Goal: Answer question/provide support

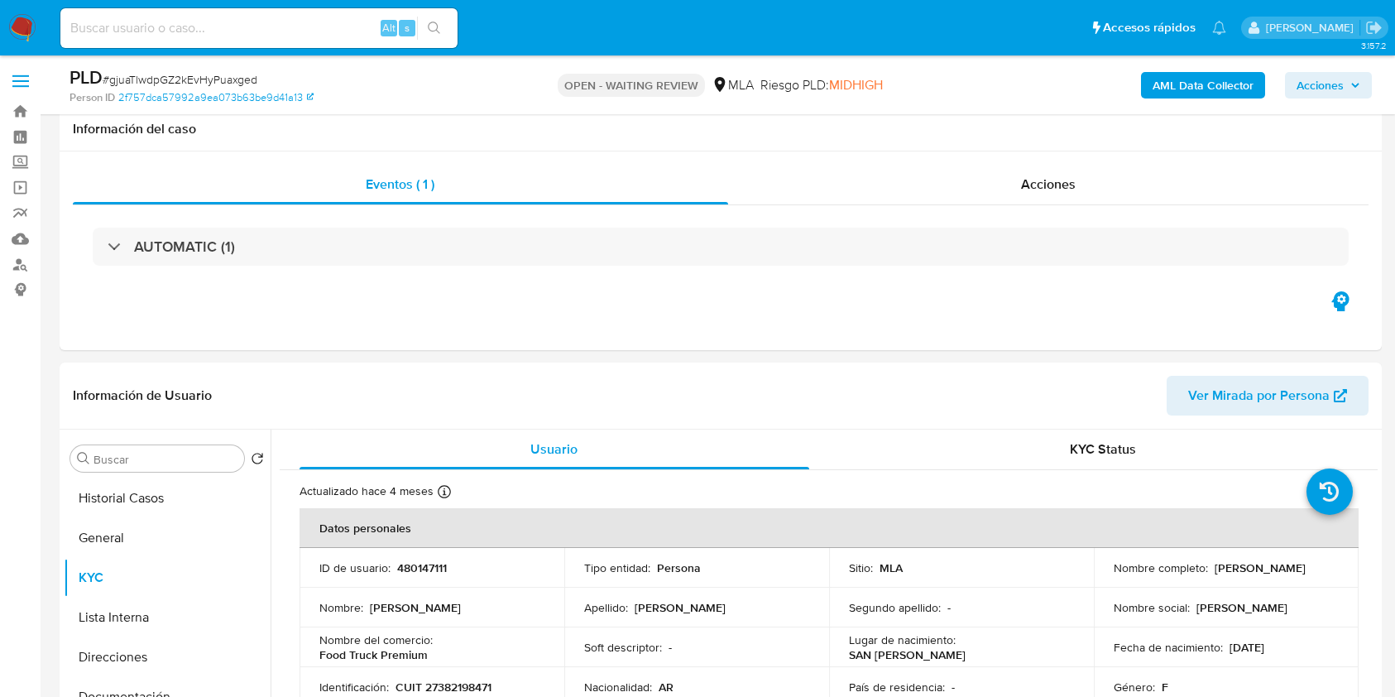
select select "10"
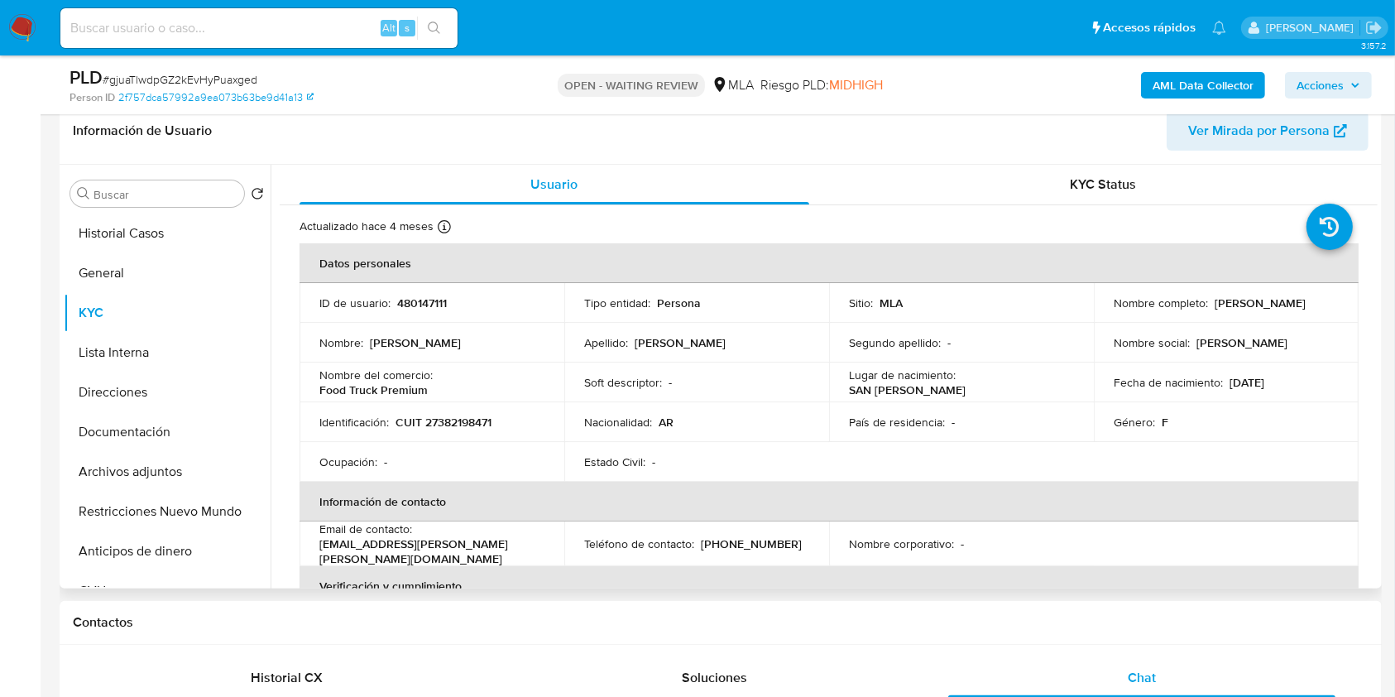
scroll to position [986, 0]
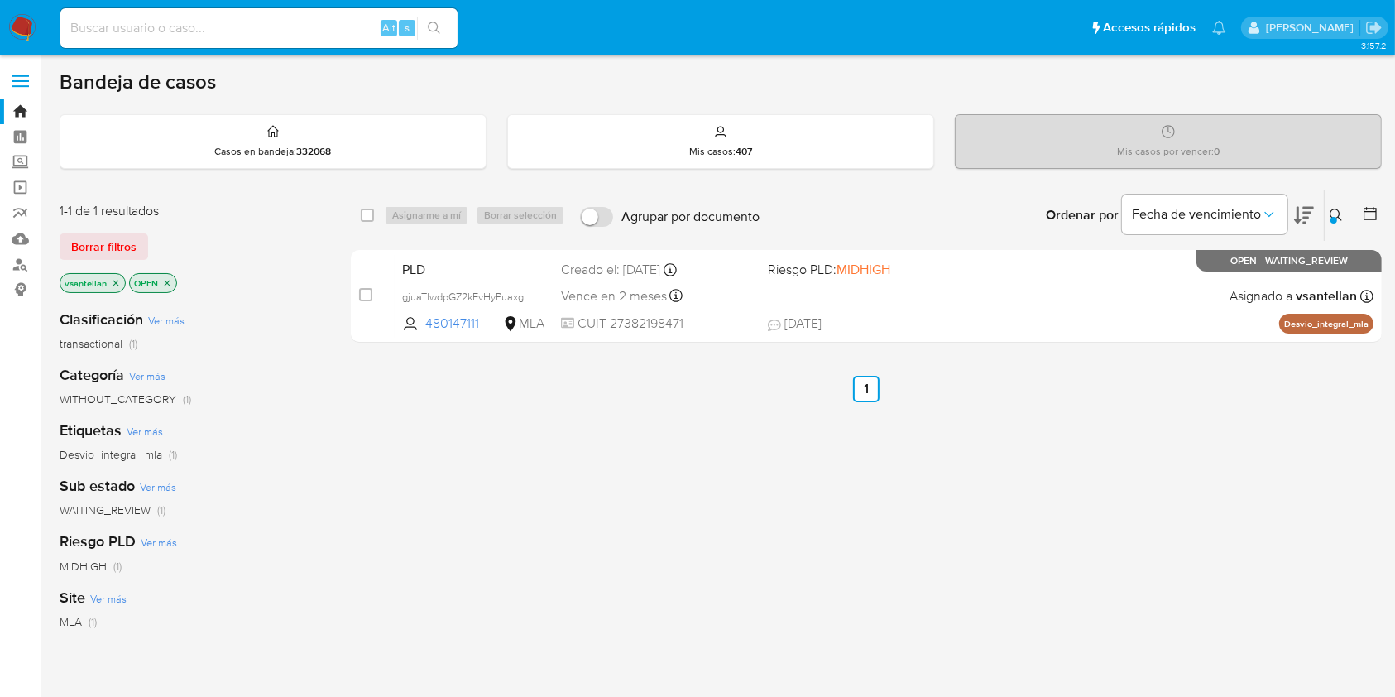
click at [1336, 217] on div at bounding box center [1334, 220] width 7 height 7
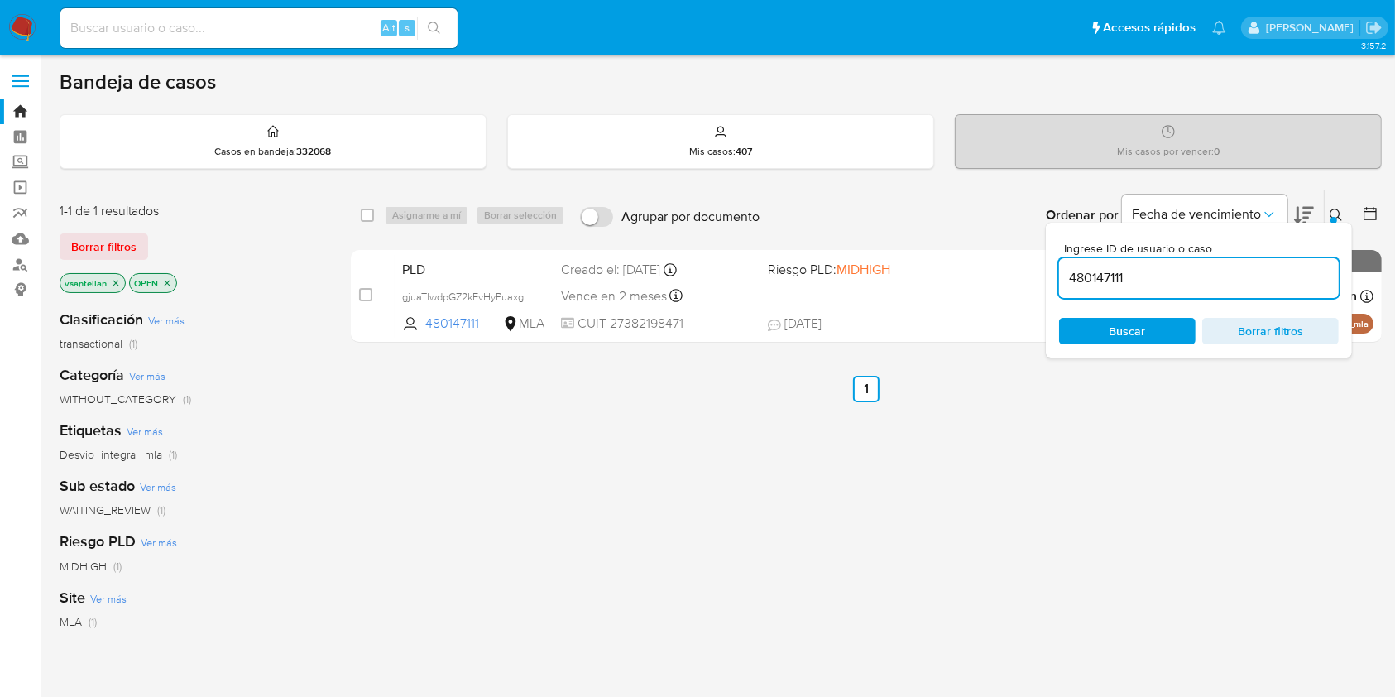
click at [1247, 292] on div "480147111" at bounding box center [1199, 278] width 280 height 40
click at [1245, 285] on input "480147111" at bounding box center [1199, 278] width 280 height 22
paste input "2275127126"
type input "2275127126"
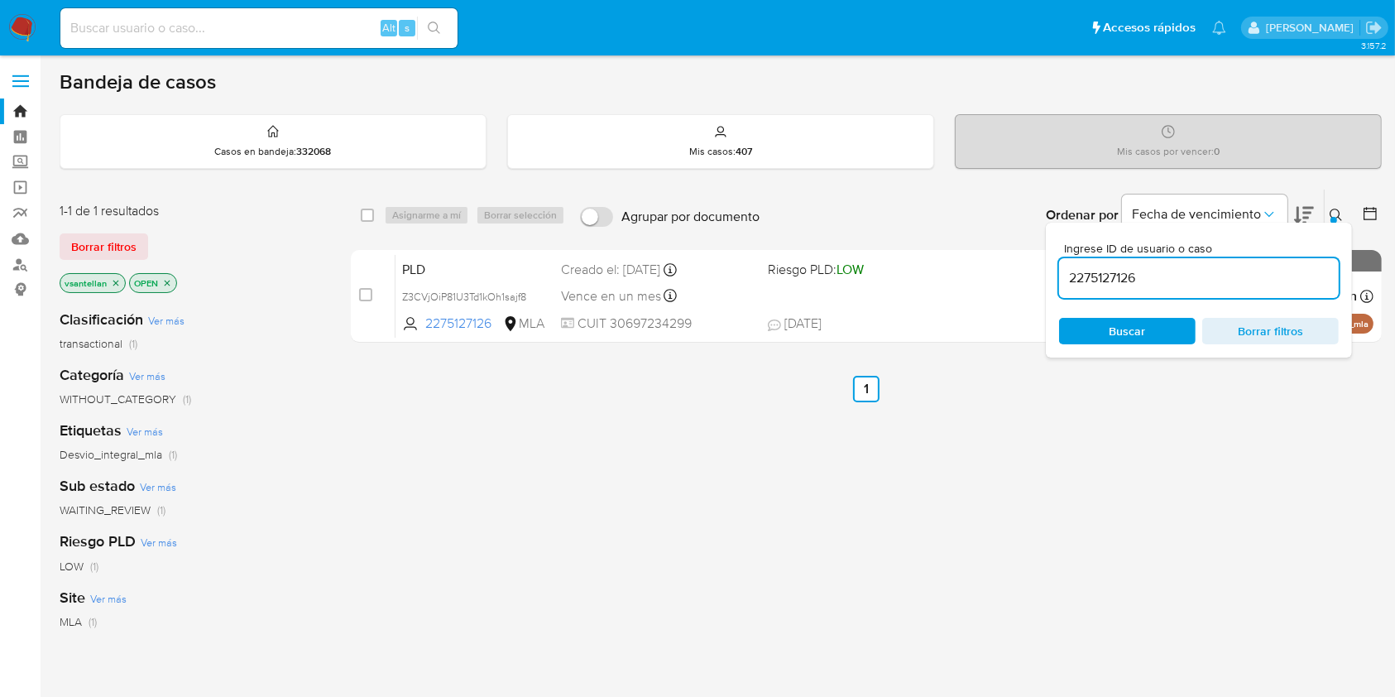
click at [1335, 209] on icon at bounding box center [1336, 215] width 12 height 12
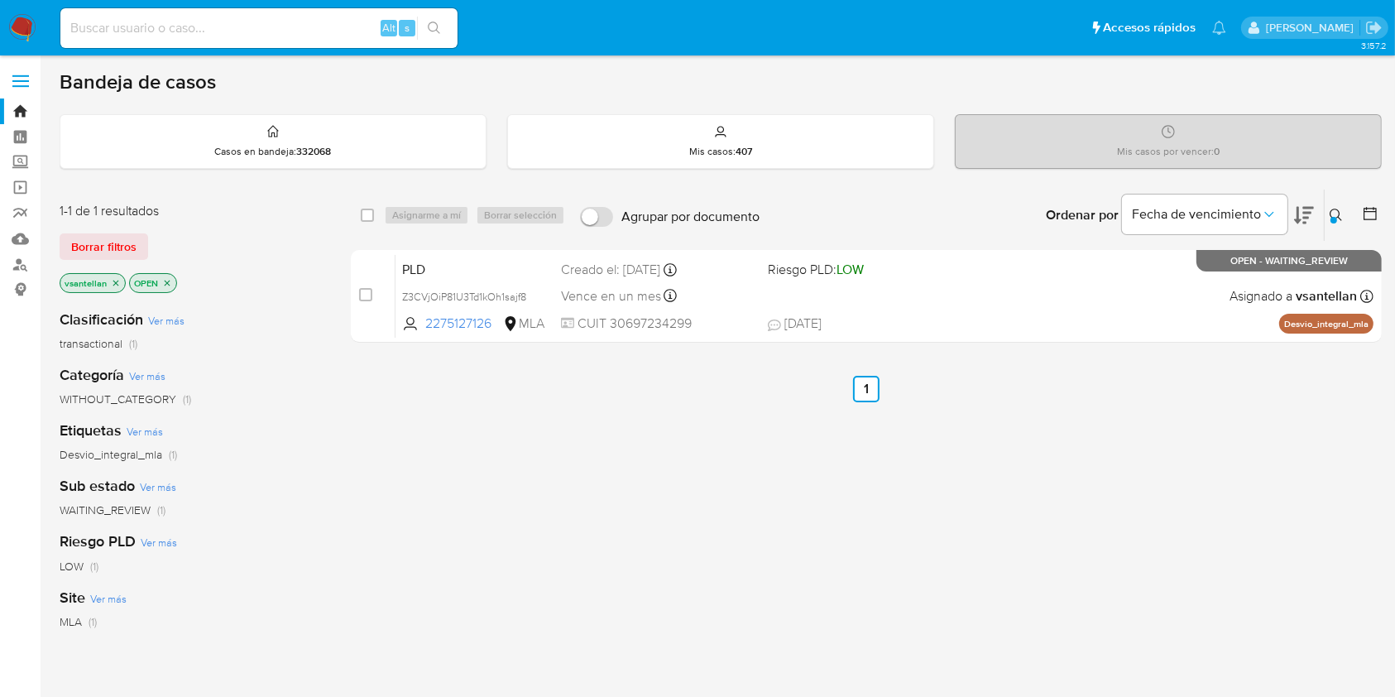
drag, startPoint x: 363, startPoint y: 293, endPoint x: 411, endPoint y: 220, distance: 87.2
click at [364, 293] on input "checkbox" at bounding box center [365, 294] width 13 height 13
checkbox input "true"
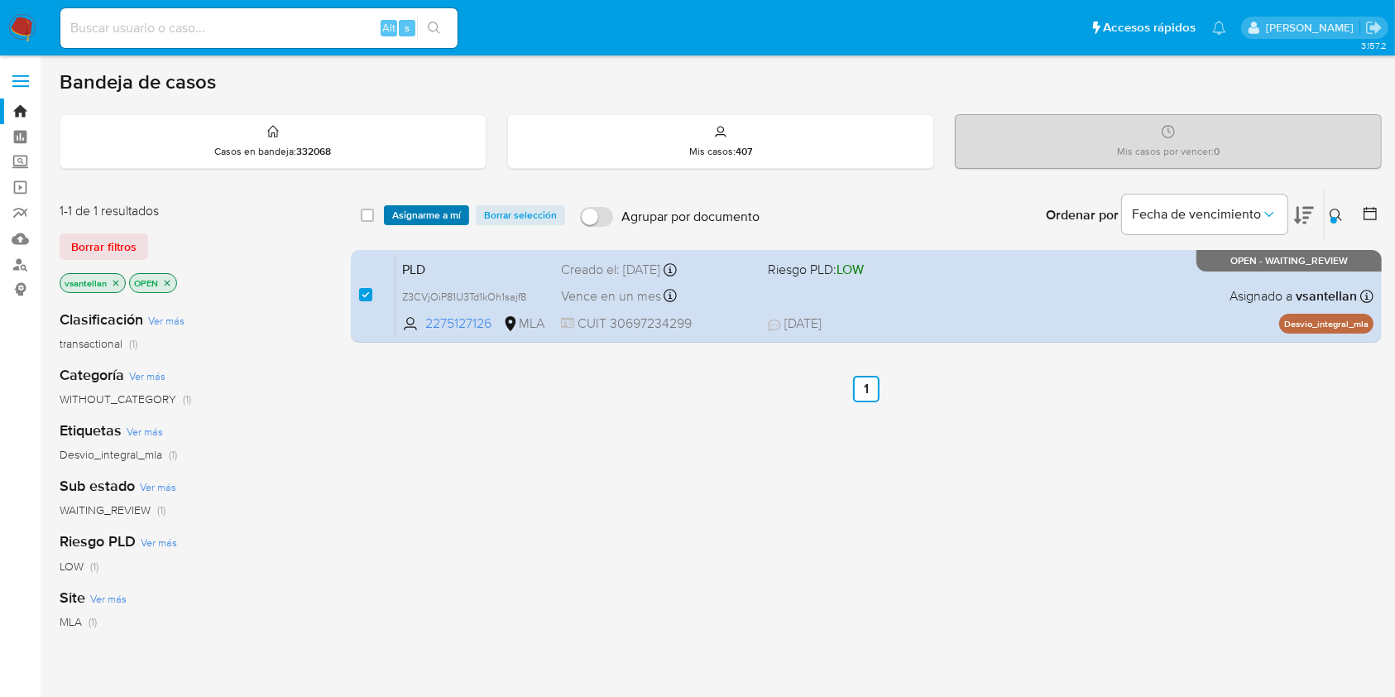
click at [418, 210] on span "Asignarme a mí" at bounding box center [426, 215] width 69 height 17
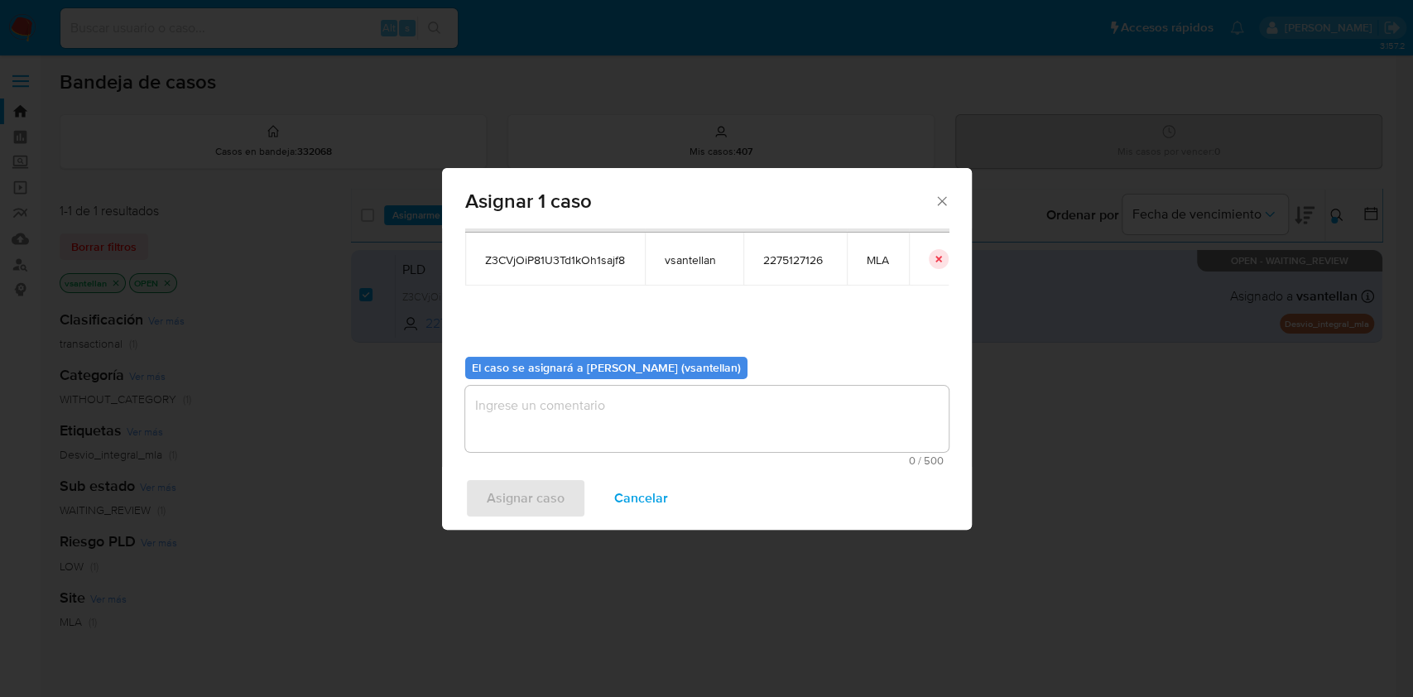
scroll to position [84, 0]
click at [510, 444] on textarea "assign-modal" at bounding box center [706, 418] width 483 height 66
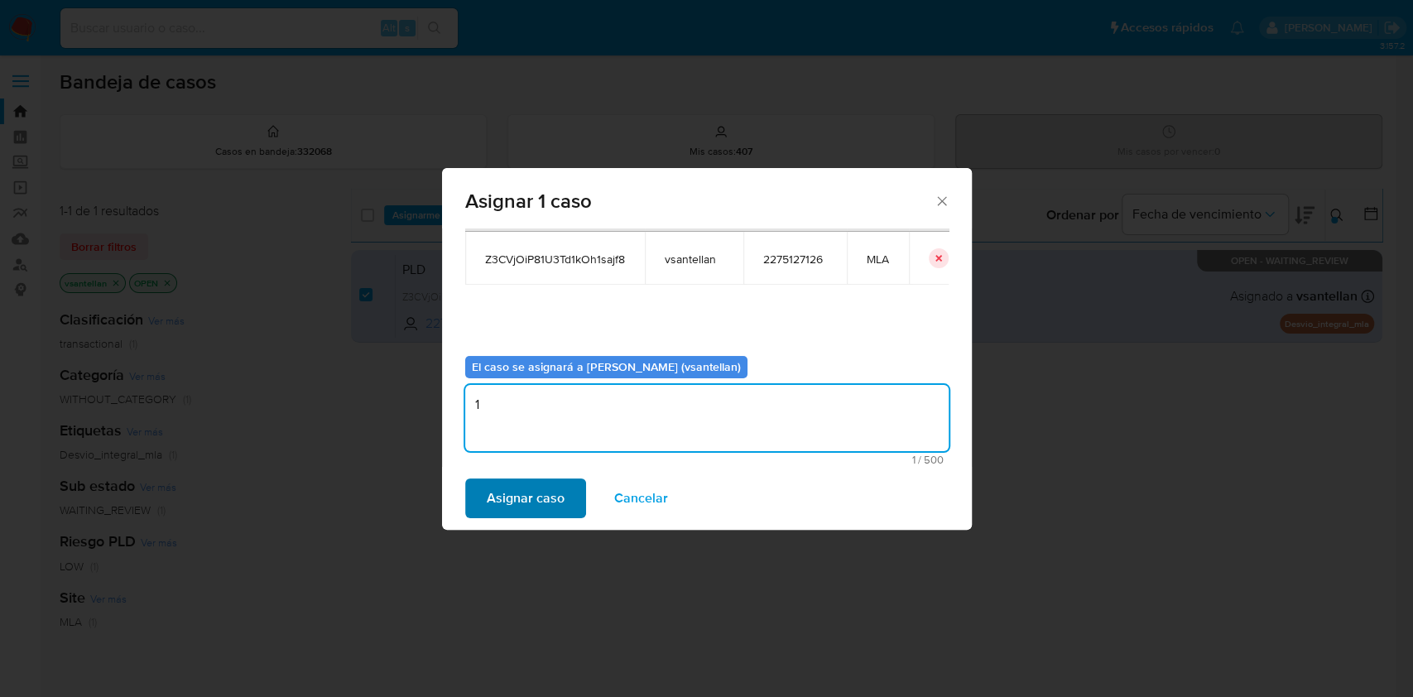
type textarea "1"
click at [516, 483] on span "Asignar caso" at bounding box center [526, 498] width 78 height 36
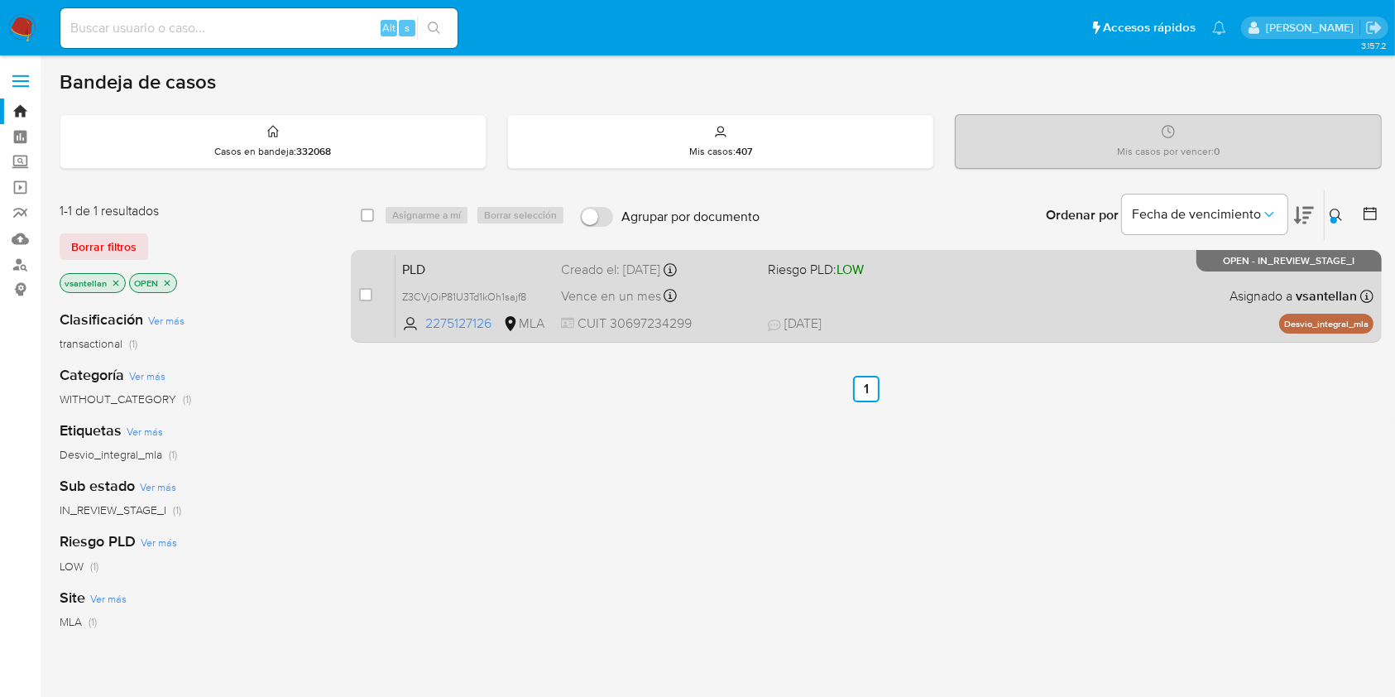
click at [1097, 271] on div "PLD Z3CVjOiP81U3Td1kOh1sajf8 2275127126 MLA Riesgo PLD: LOW Creado el: 12/07/20…" at bounding box center [885, 296] width 978 height 84
drag, startPoint x: 366, startPoint y: 287, endPoint x: 372, endPoint y: 273, distance: 15.5
click at [365, 288] on input "checkbox" at bounding box center [365, 294] width 13 height 13
checkbox input "true"
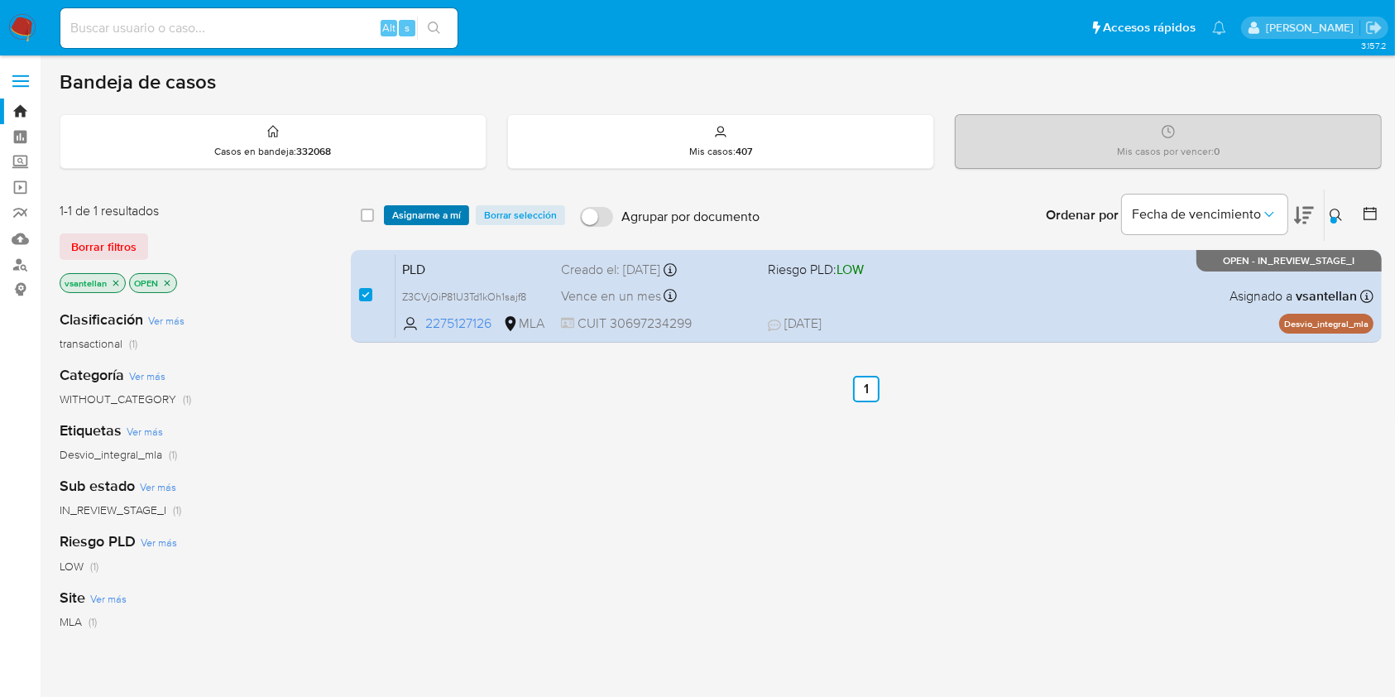
click at [403, 212] on span "Asignarme a mí" at bounding box center [426, 215] width 69 height 17
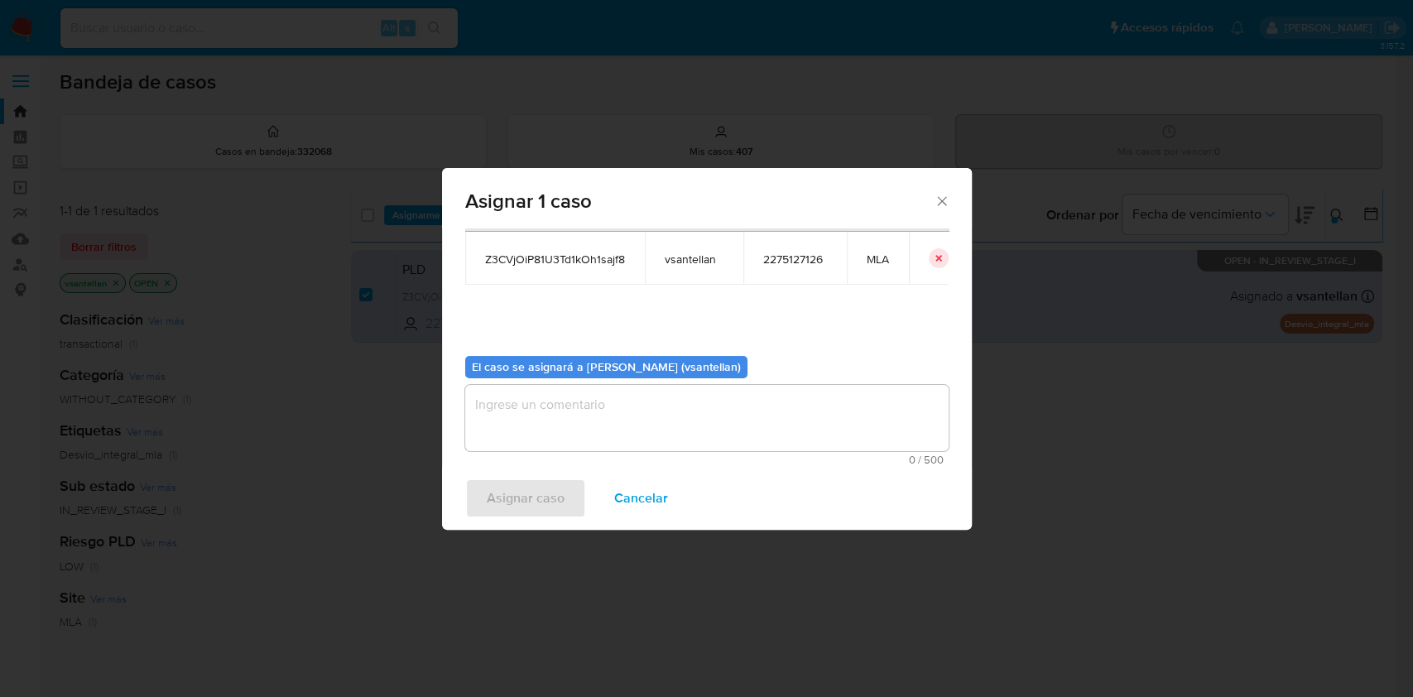
click at [486, 422] on textarea "assign-modal" at bounding box center [706, 418] width 483 height 66
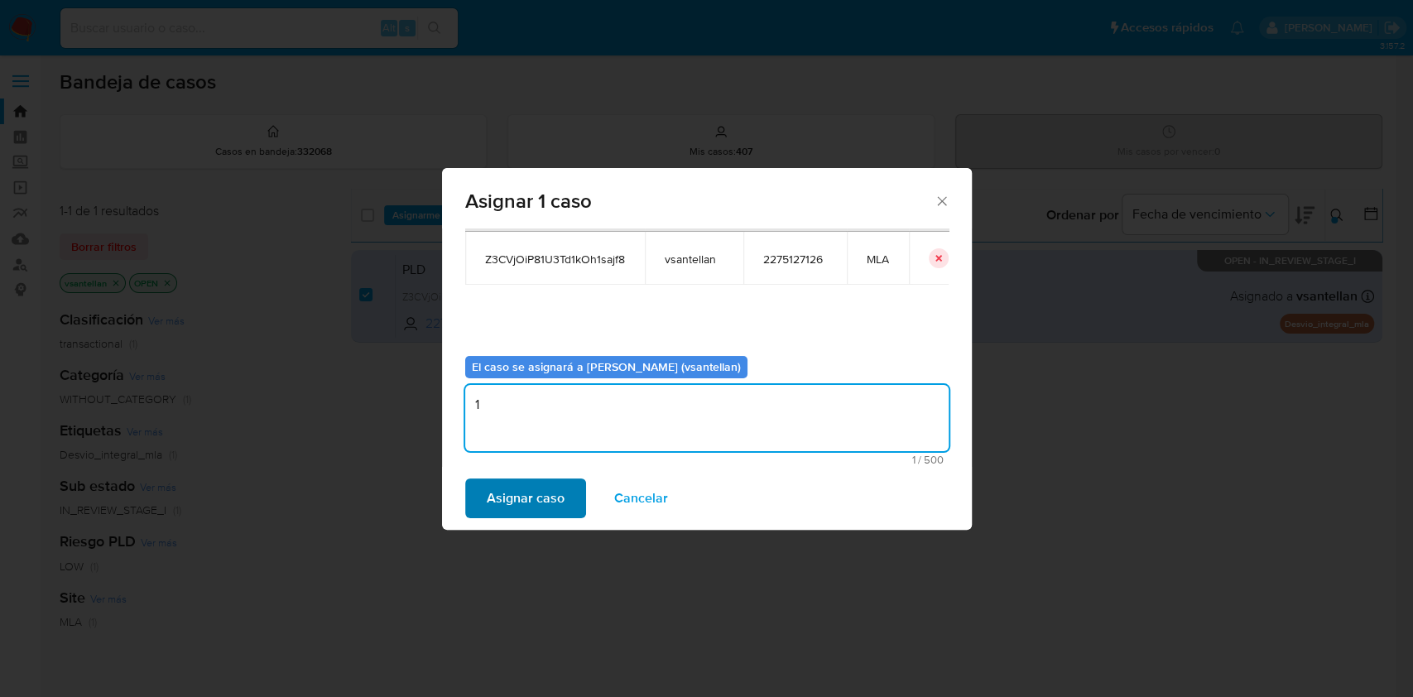
type textarea "1"
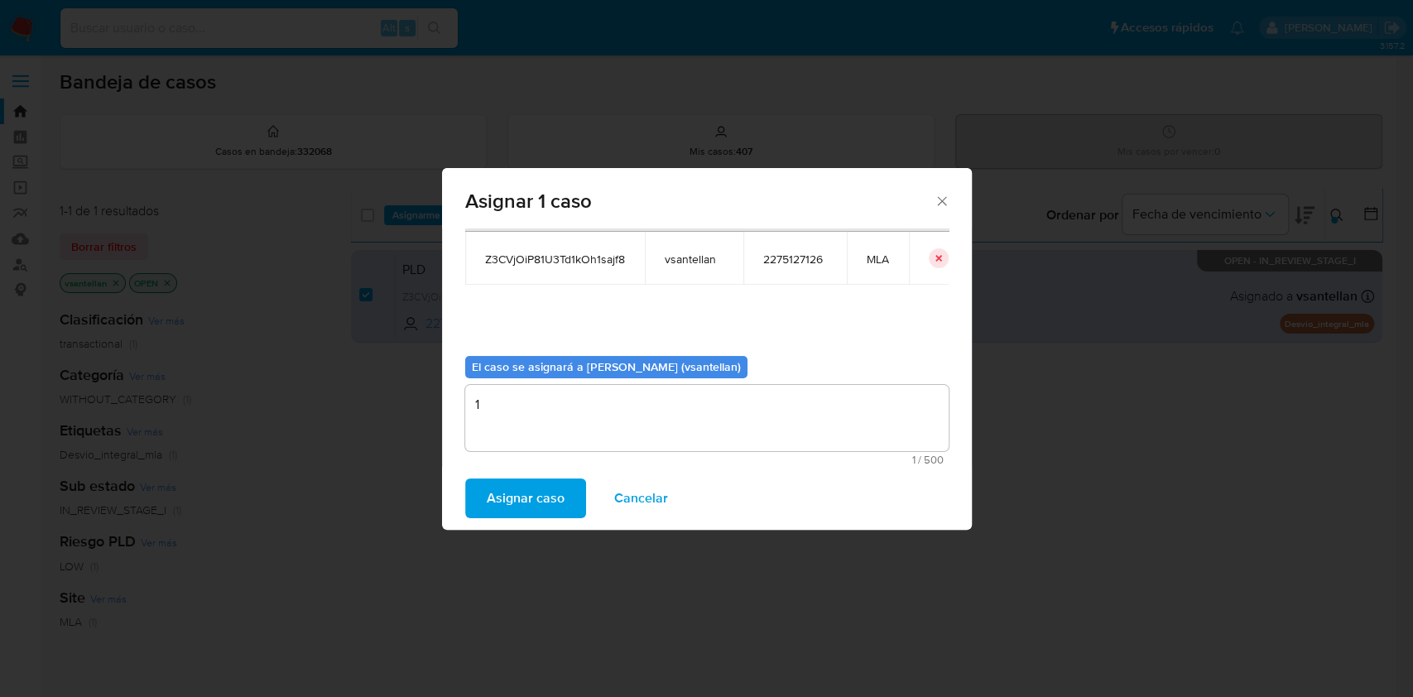
click at [521, 511] on span "Asignar caso" at bounding box center [526, 498] width 78 height 36
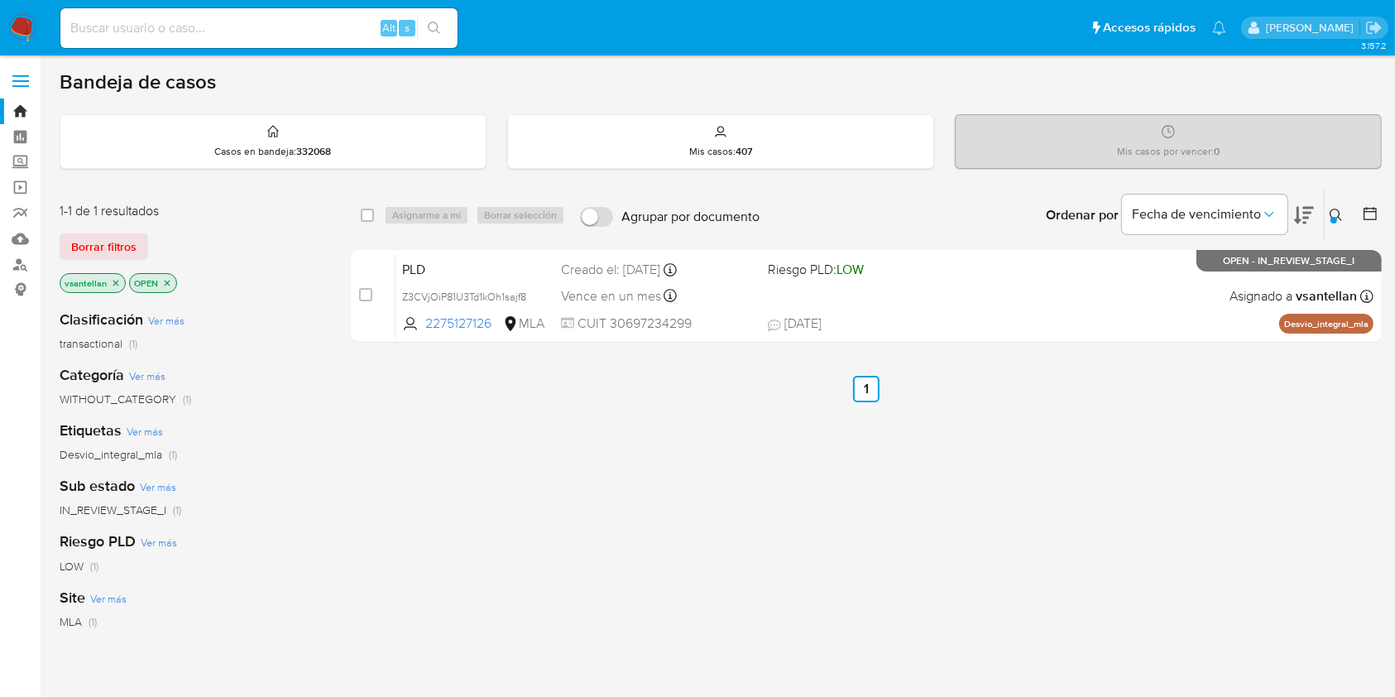
click at [21, 23] on img at bounding box center [22, 28] width 28 height 28
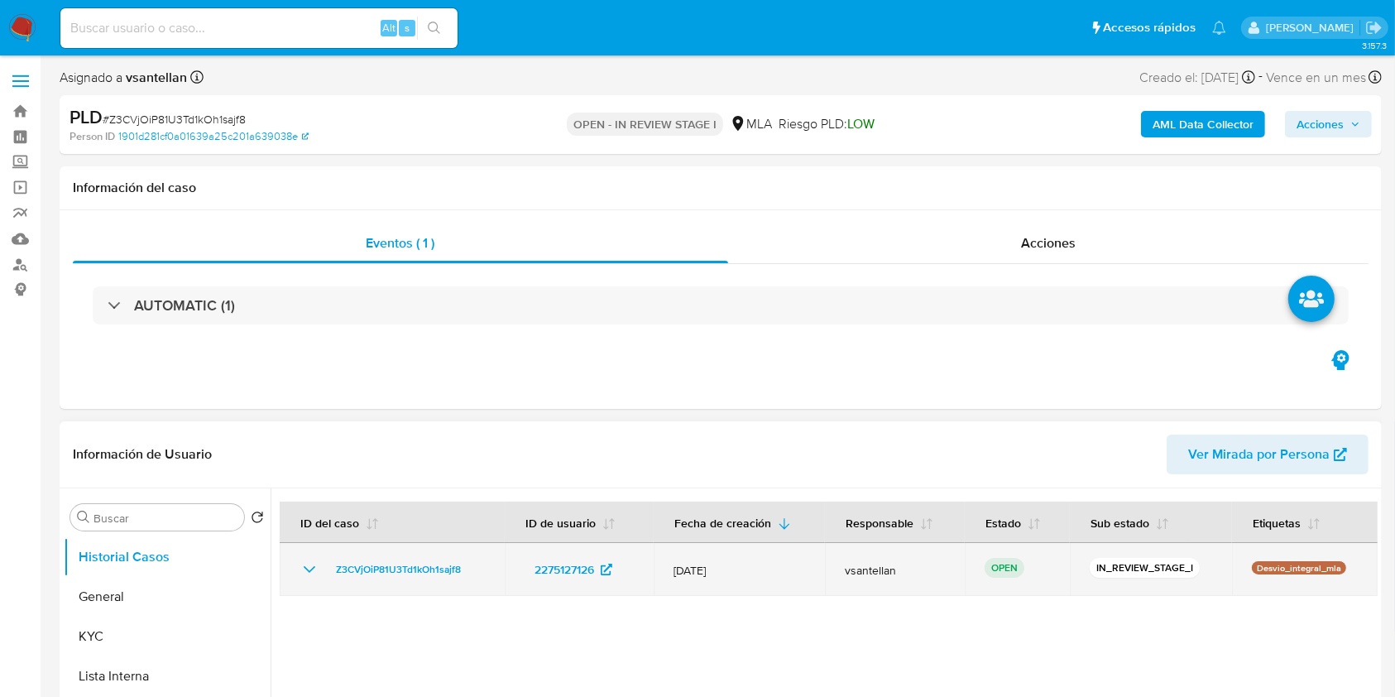
select select "10"
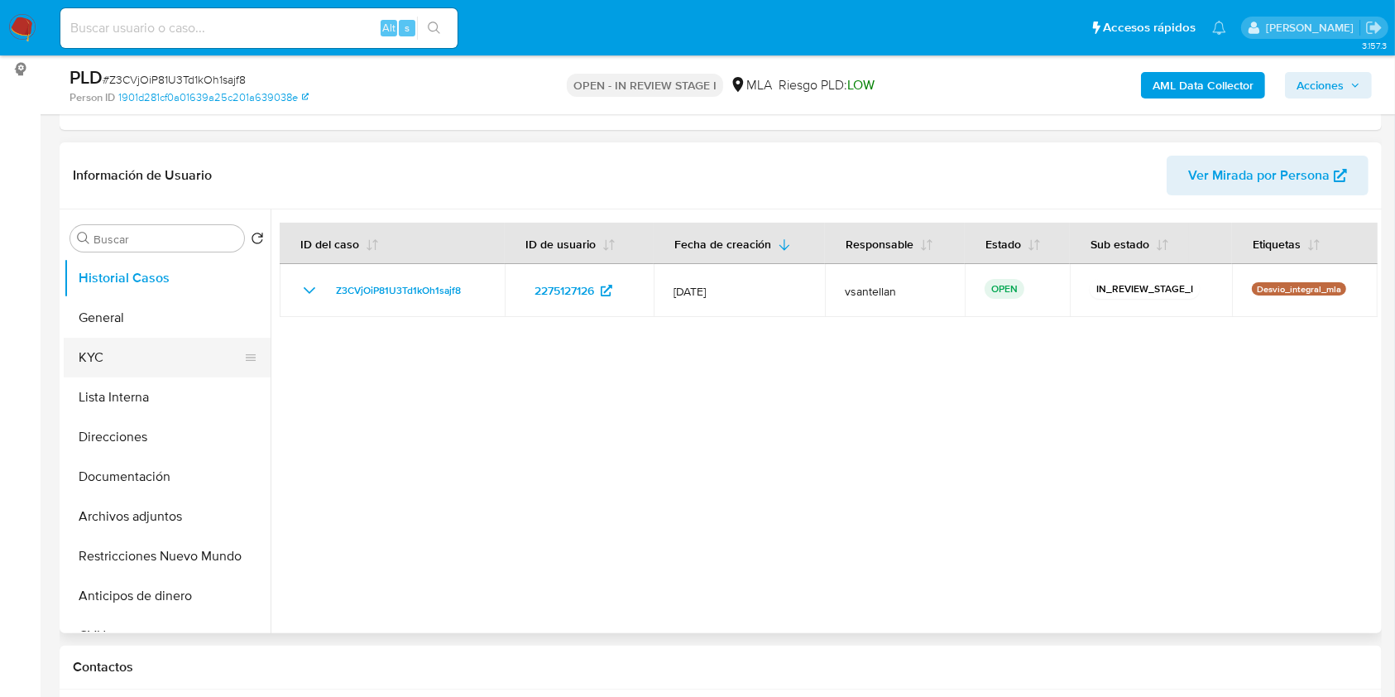
click at [159, 346] on button "KYC" at bounding box center [161, 358] width 194 height 40
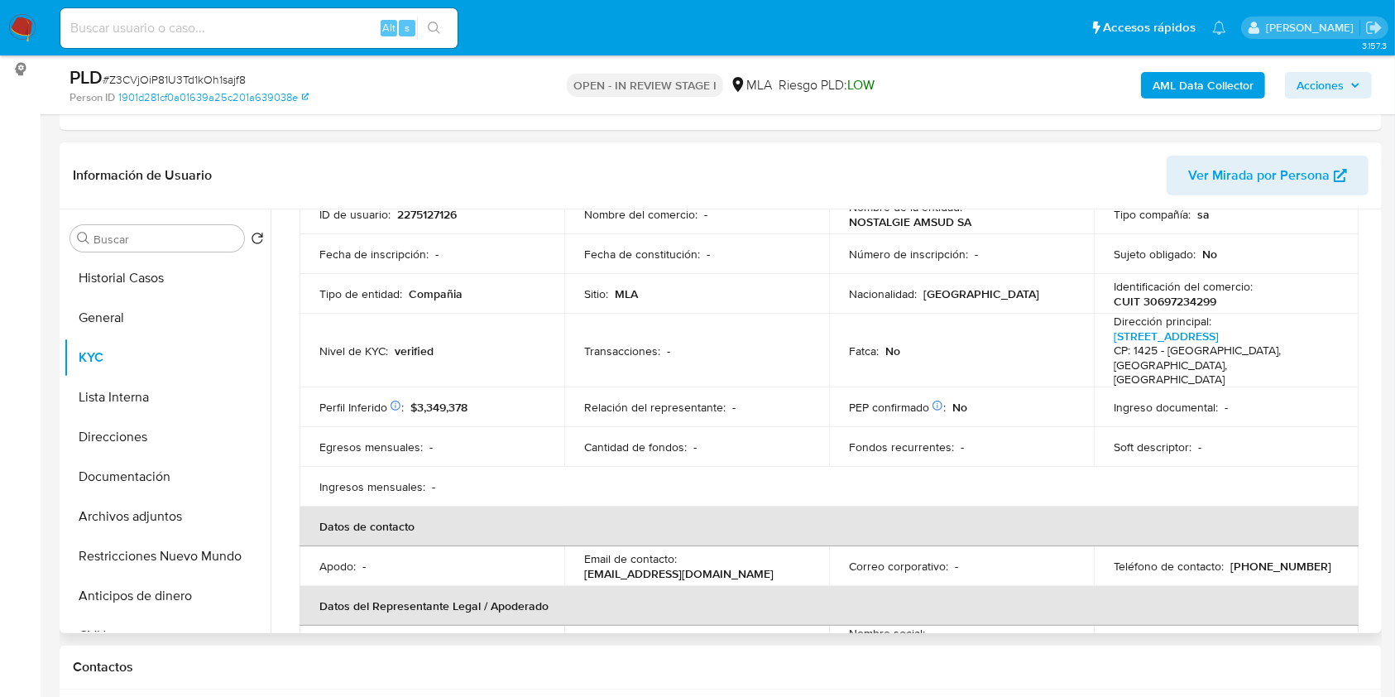
scroll to position [0, 0]
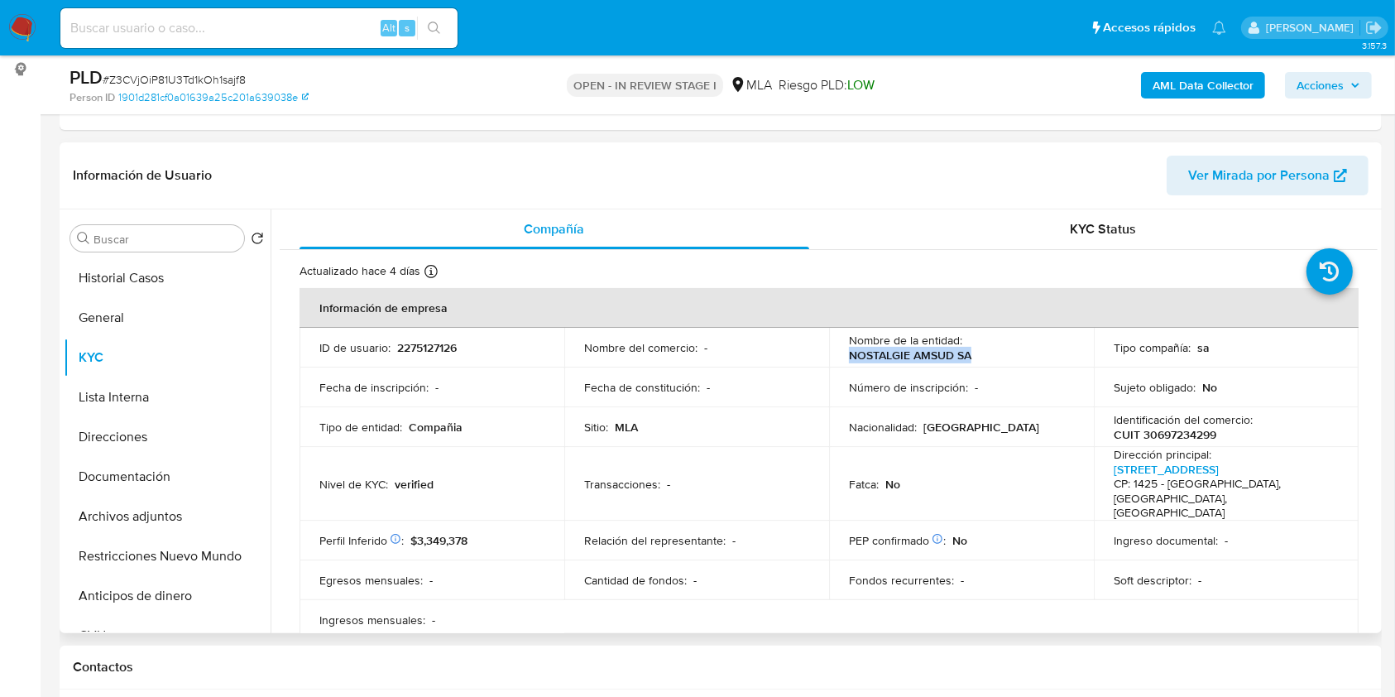
drag, startPoint x: 964, startPoint y: 354, endPoint x: 835, endPoint y: 350, distance: 129.2
click at [835, 350] on td "Nombre de la entidad : NOSTALGIE AMSUD SA" at bounding box center [961, 348] width 265 height 40
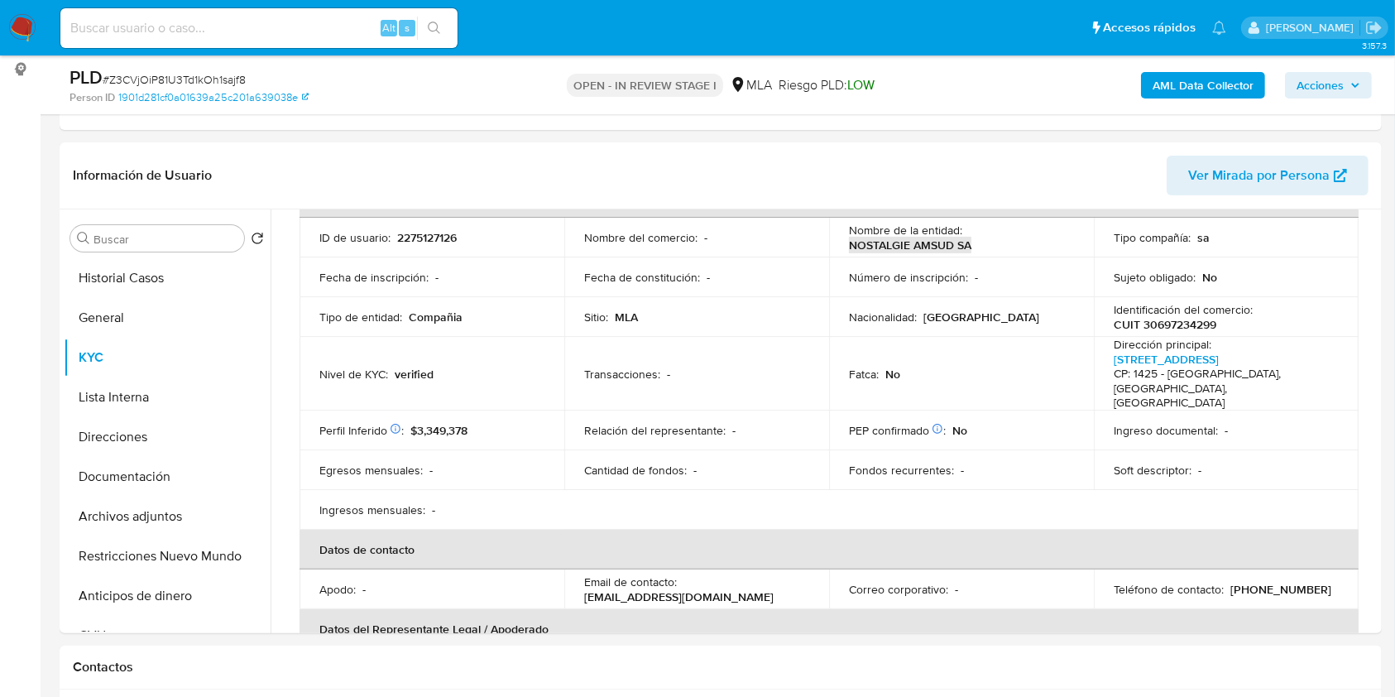
scroll to position [662, 0]
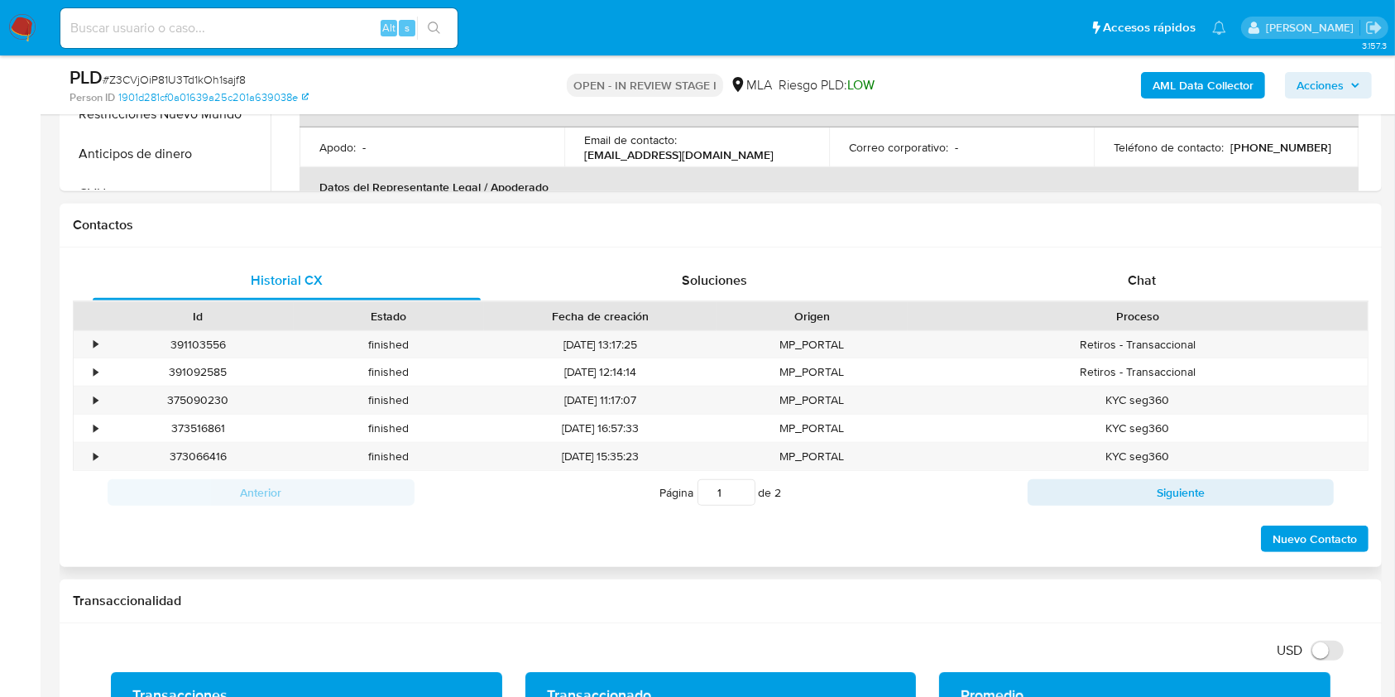
click at [1151, 274] on span "Chat" at bounding box center [1142, 280] width 28 height 19
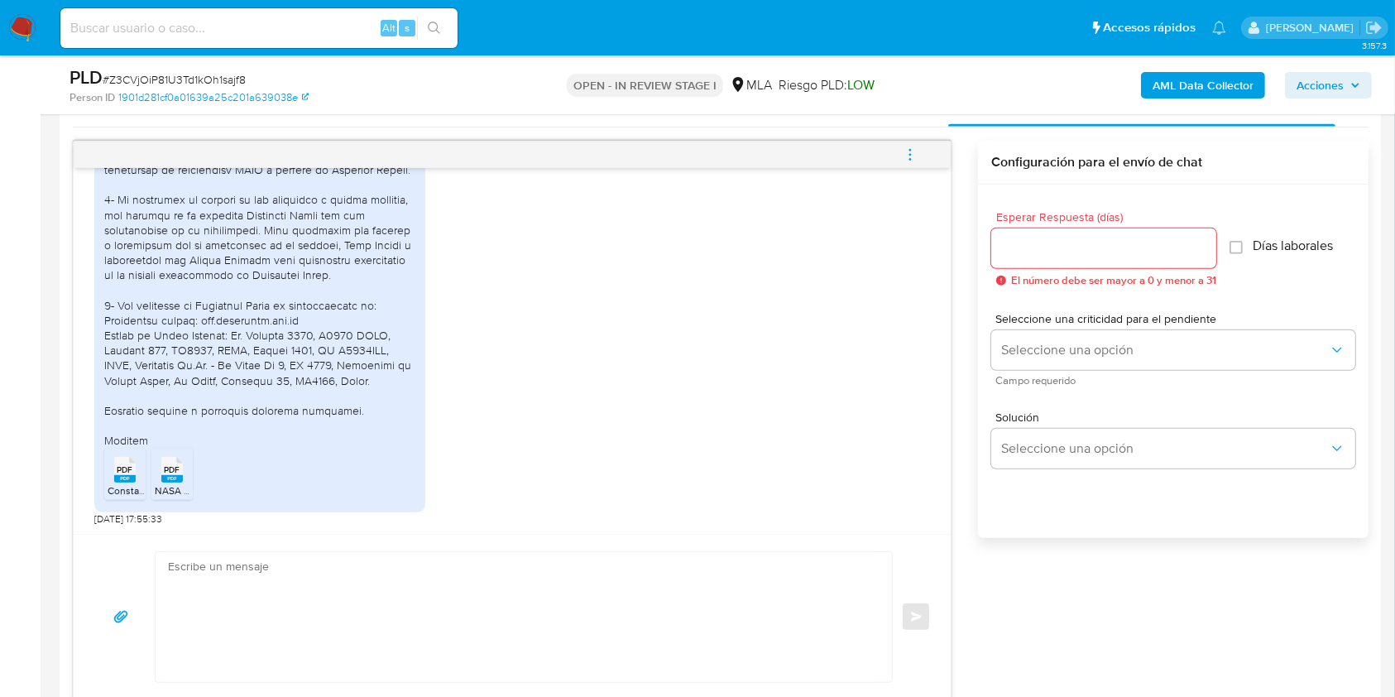
scroll to position [840, 0]
click at [548, 667] on textarea at bounding box center [519, 613] width 703 height 130
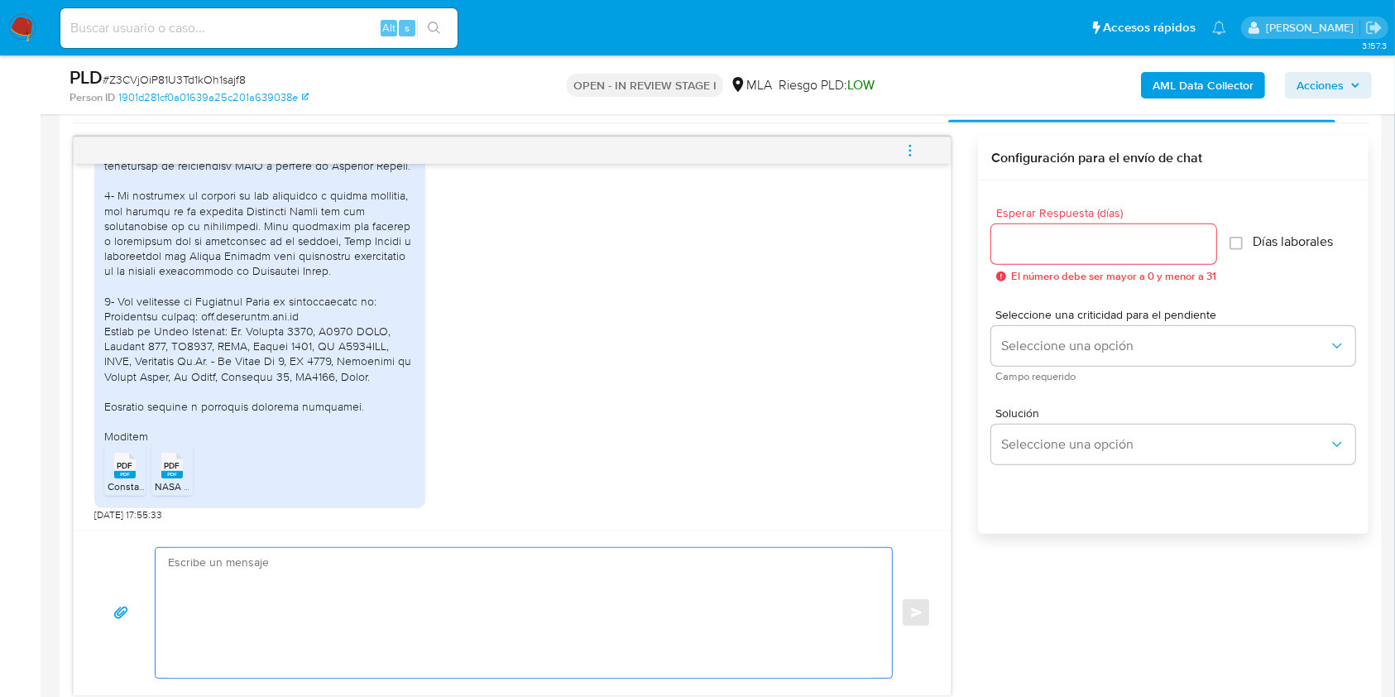
paste textarea "Hola NOSTALGIE AMSUD SA Muchas gracias por la respuesta. Analizamos tu caso y v…"
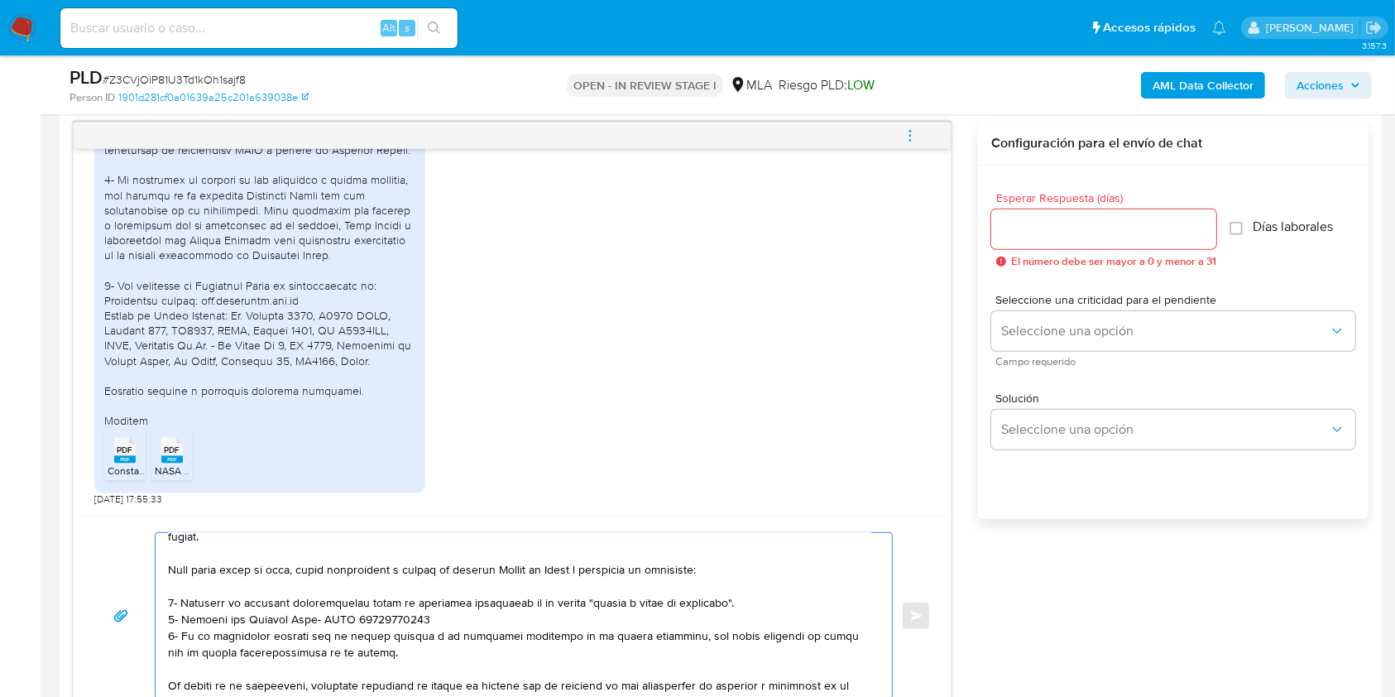
scroll to position [103, 0]
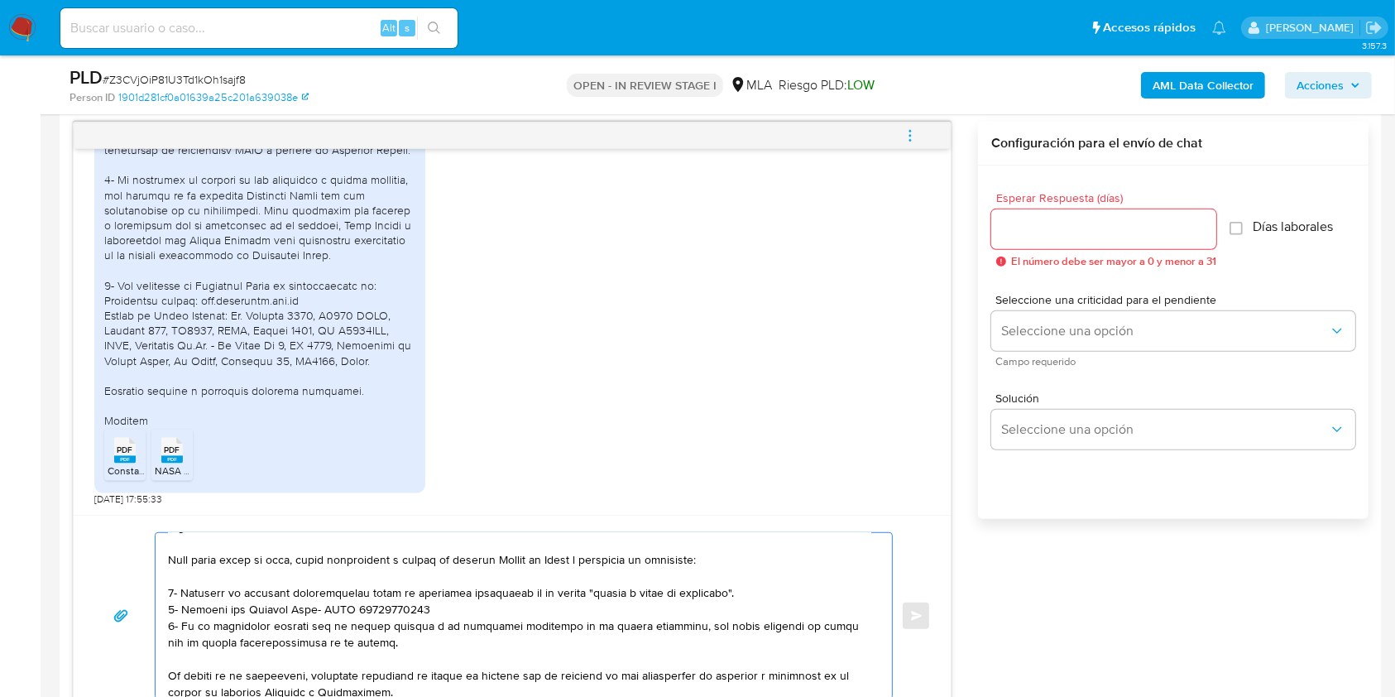
drag, startPoint x: 406, startPoint y: 652, endPoint x: 171, endPoint y: 566, distance: 250.3
click at [166, 570] on div at bounding box center [520, 616] width 728 height 166
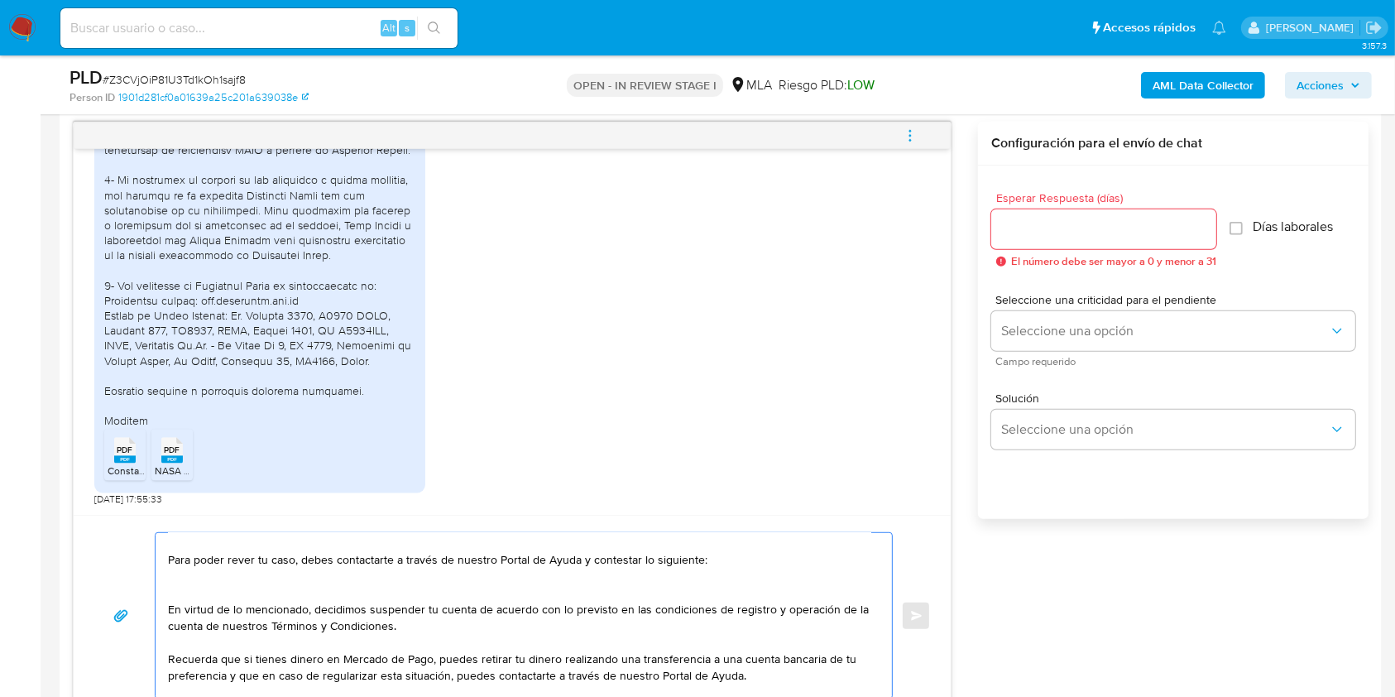
drag, startPoint x: 169, startPoint y: 565, endPoint x: 196, endPoint y: 580, distance: 31.1
click at [196, 580] on textarea "Hola NOSTALGIE AMSUD SA Muchas gracias por la respuesta. Analizamos tu caso y v…" at bounding box center [519, 616] width 703 height 166
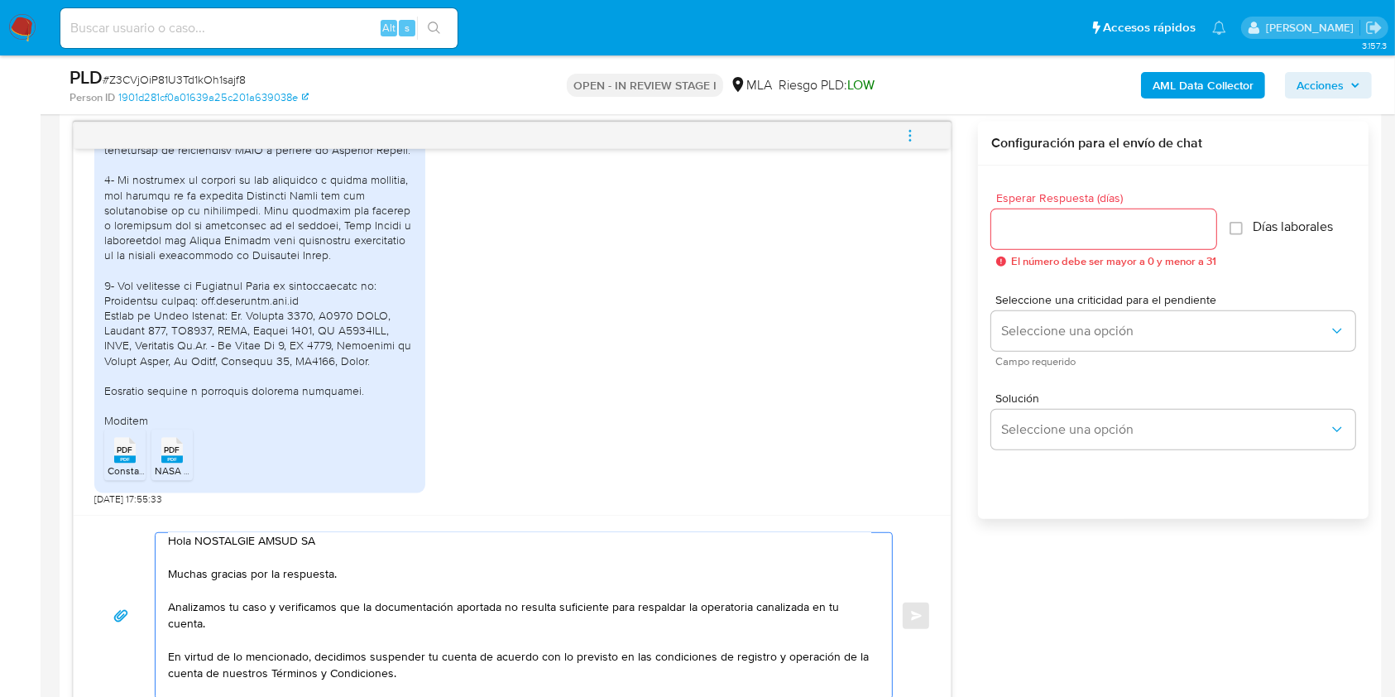
scroll to position [0, 0]
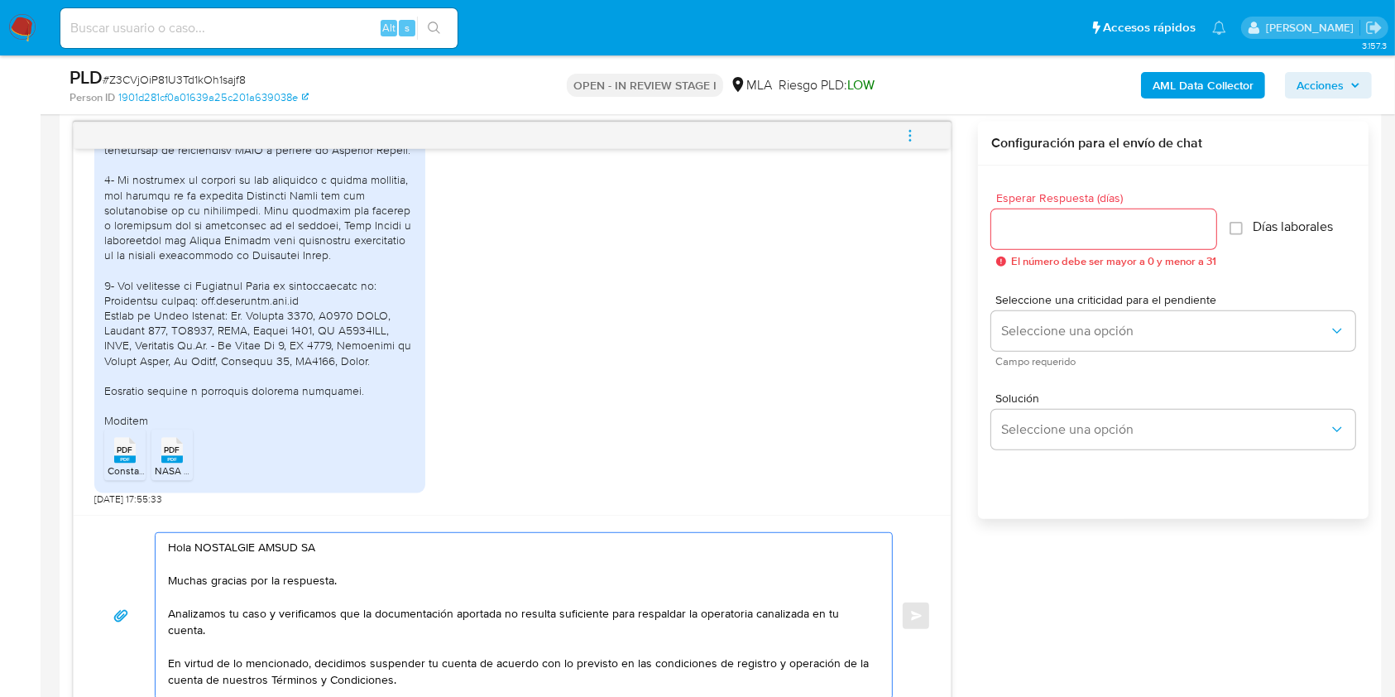
drag, startPoint x: 633, startPoint y: 613, endPoint x: 681, endPoint y: 615, distance: 48.0
click at [681, 615] on textarea "Hola NOSTALGIE AMSUD SA Muchas gracias por la respuesta. Analizamos tu caso y v…" at bounding box center [519, 616] width 703 height 166
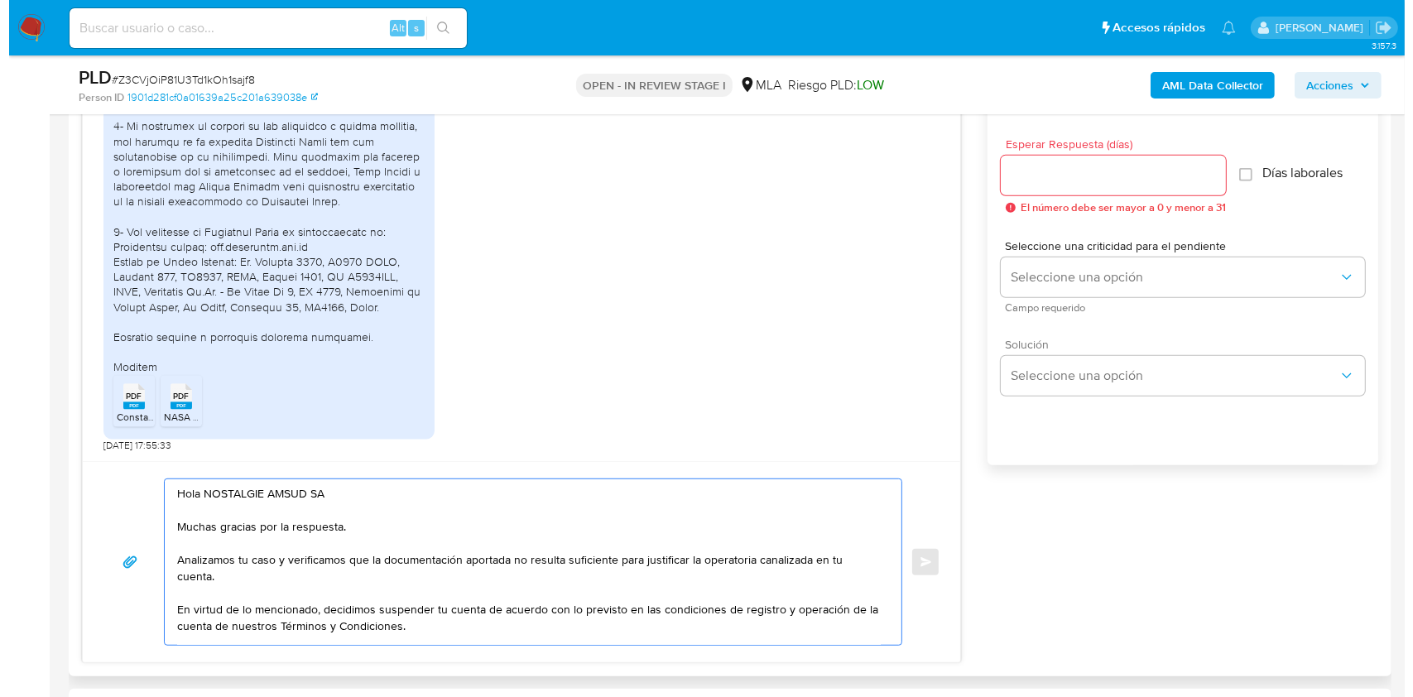
scroll to position [847, 0]
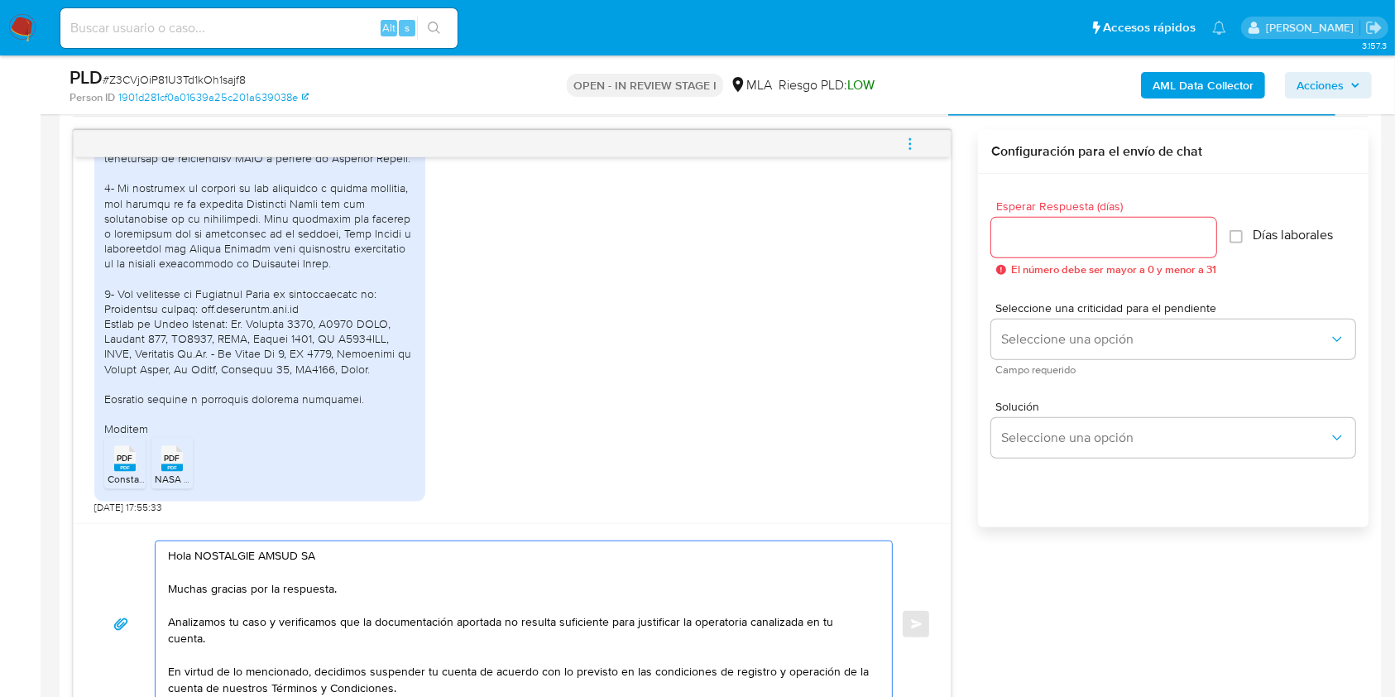
type textarea "Hola NOSTALGIE AMSUD SA Muchas gracias por la respuesta. Analizamos tu caso y v…"
click at [1030, 234] on input "Esperar Respuesta (días)" at bounding box center [1103, 238] width 225 height 22
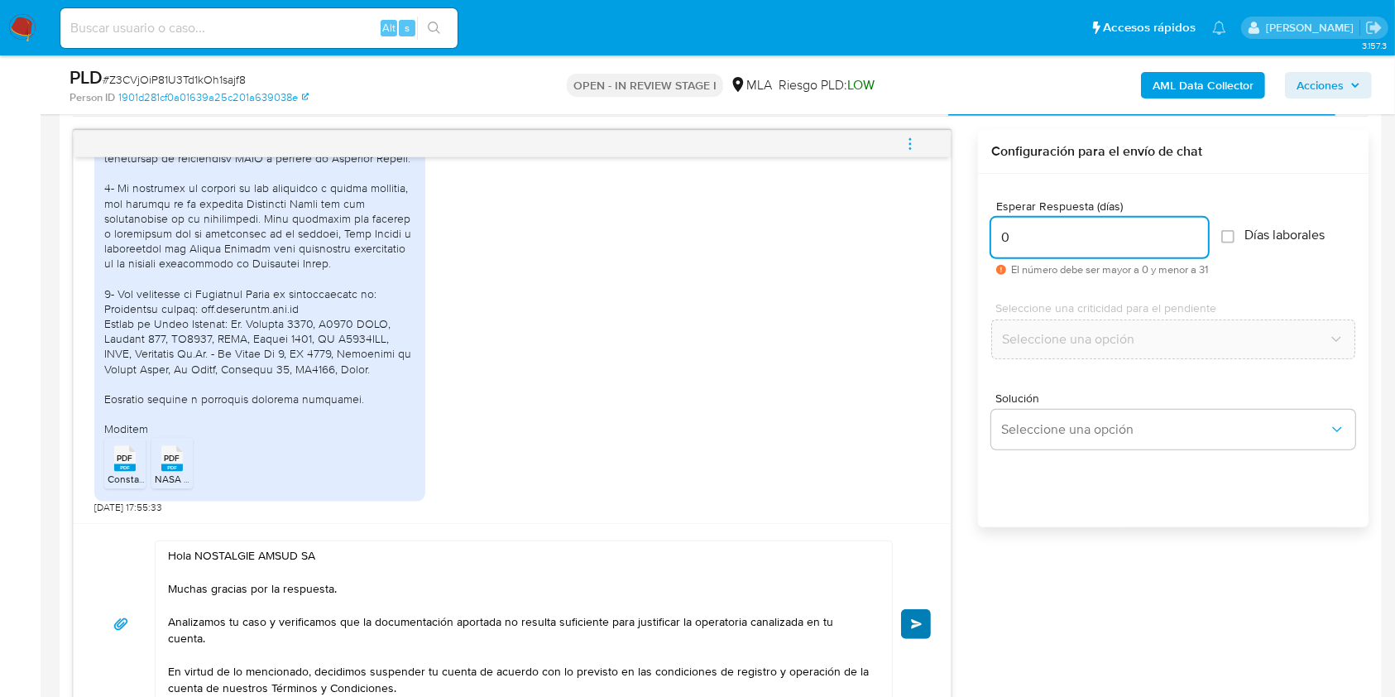
type input "0"
click at [920, 619] on span "Enviar" at bounding box center [917, 624] width 12 height 10
drag, startPoint x: 900, startPoint y: 133, endPoint x: 876, endPoint y: 127, distance: 25.5
click at [900, 135] on button "menu-action" at bounding box center [910, 144] width 55 height 40
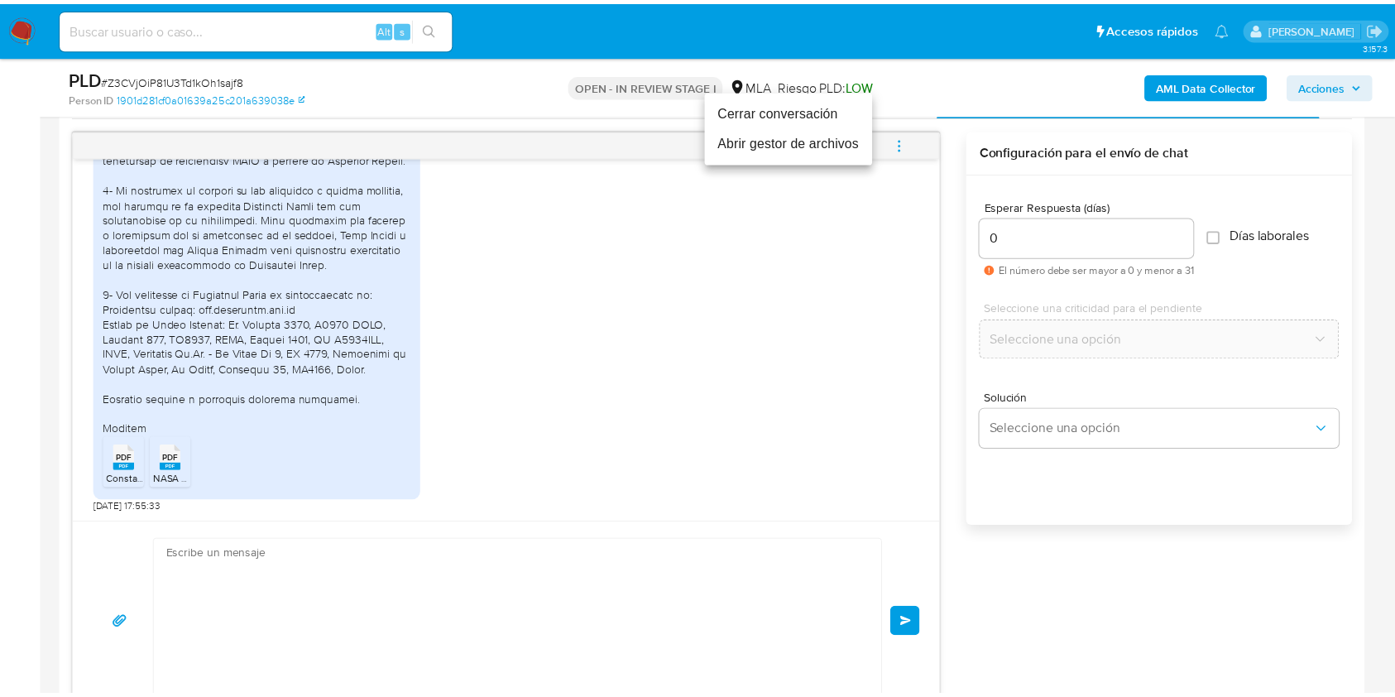
scroll to position [3721, 0]
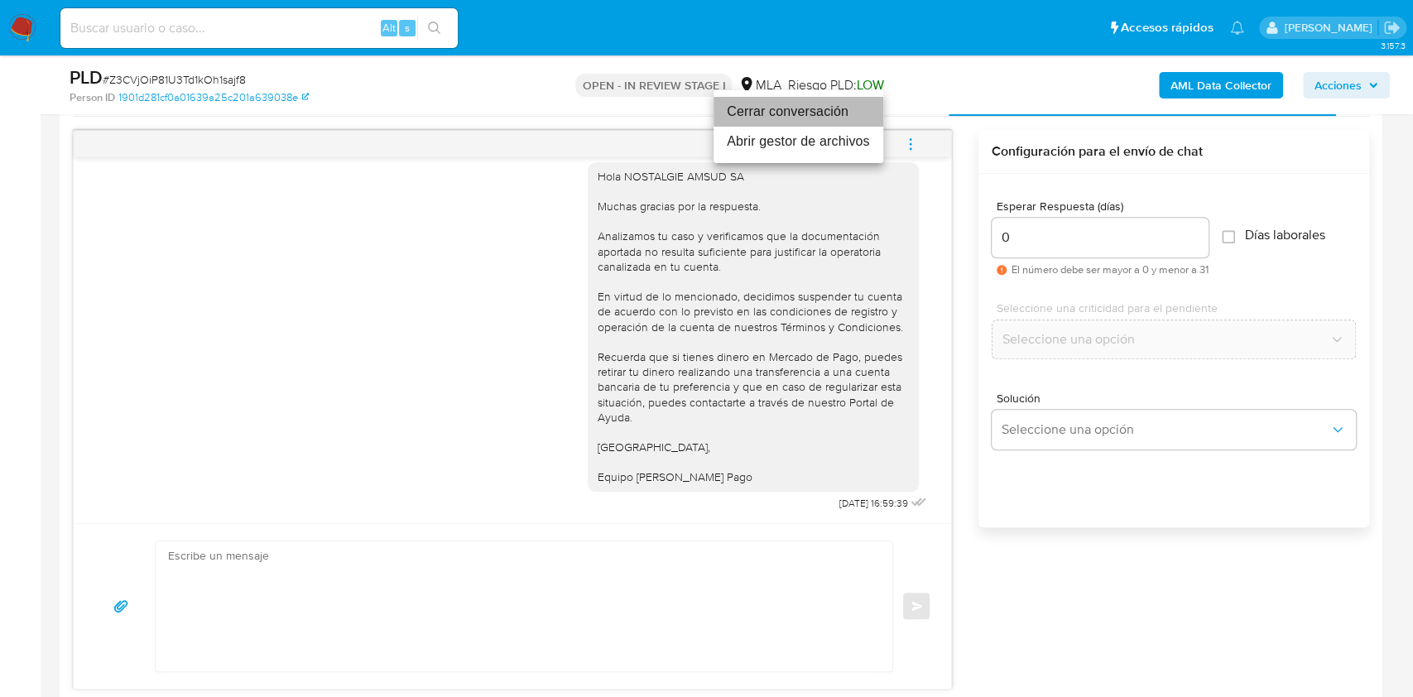
drag, startPoint x: 743, startPoint y: 107, endPoint x: 497, endPoint y: 12, distance: 263.6
click at [744, 108] on li "Cerrar conversación" at bounding box center [798, 112] width 170 height 30
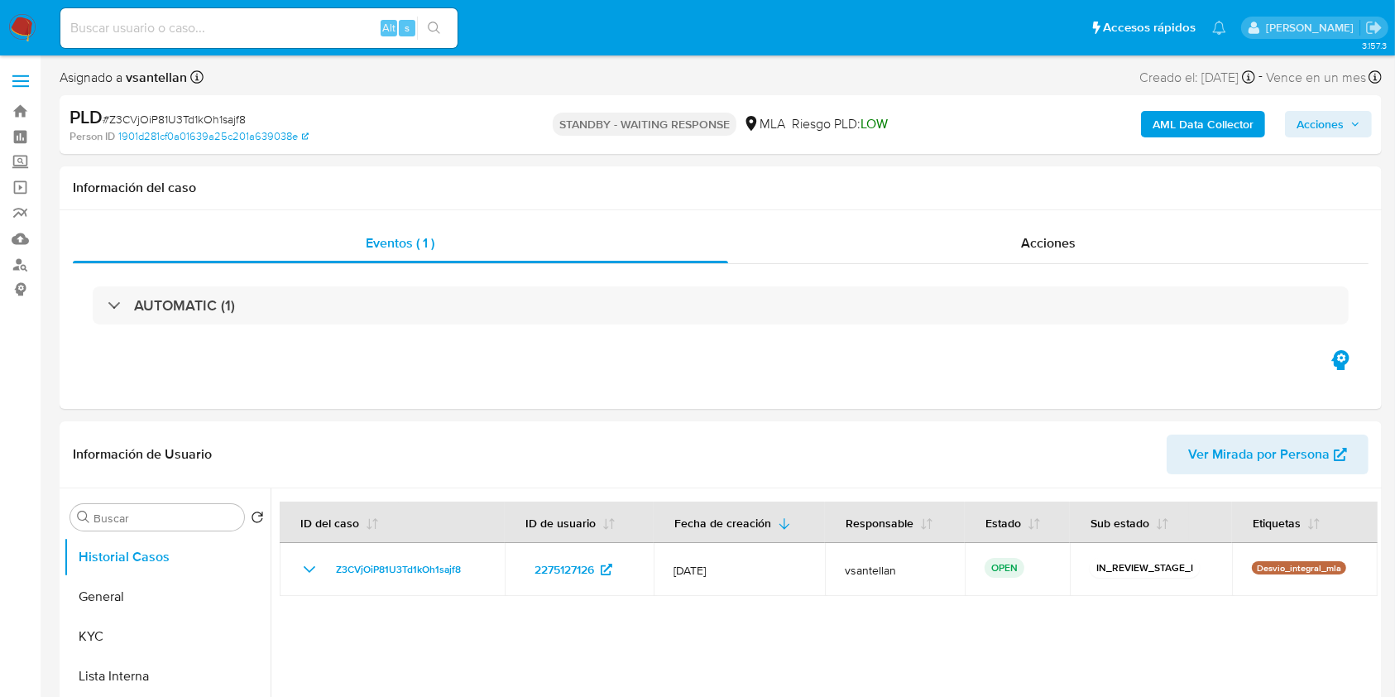
select select "10"
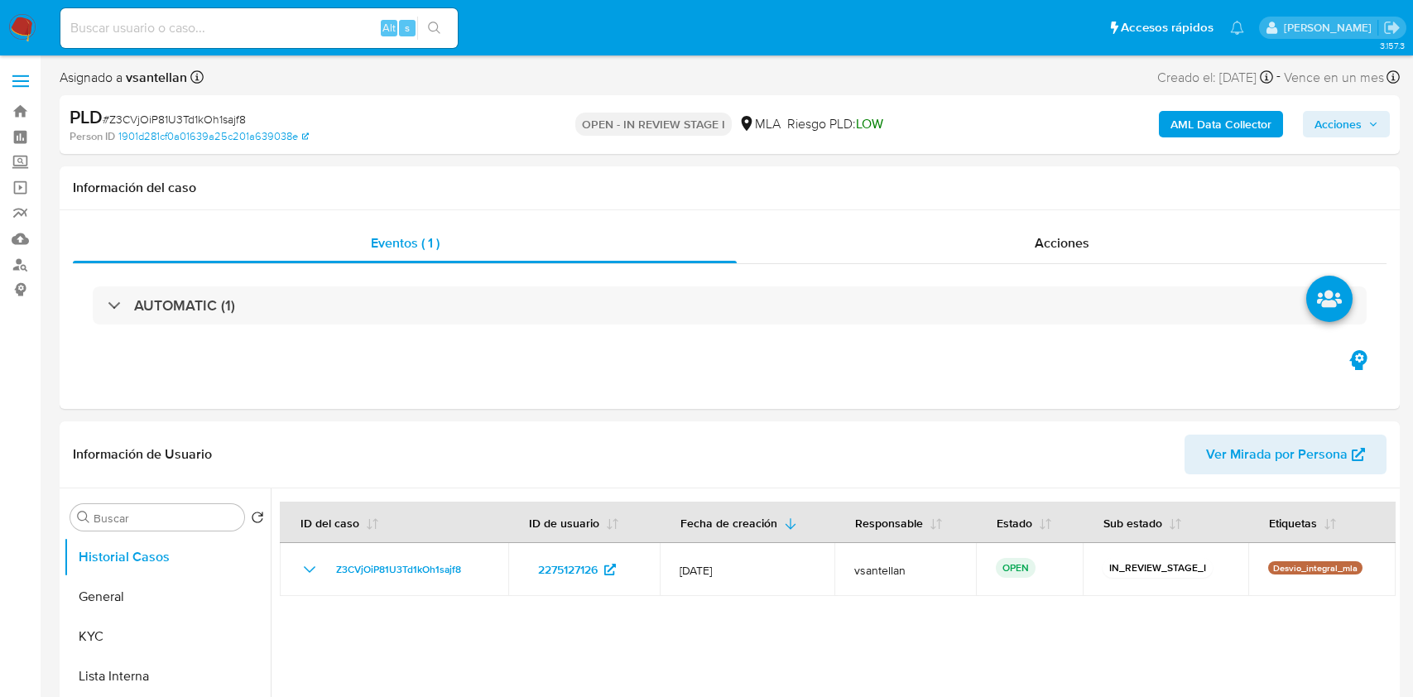
select select "10"
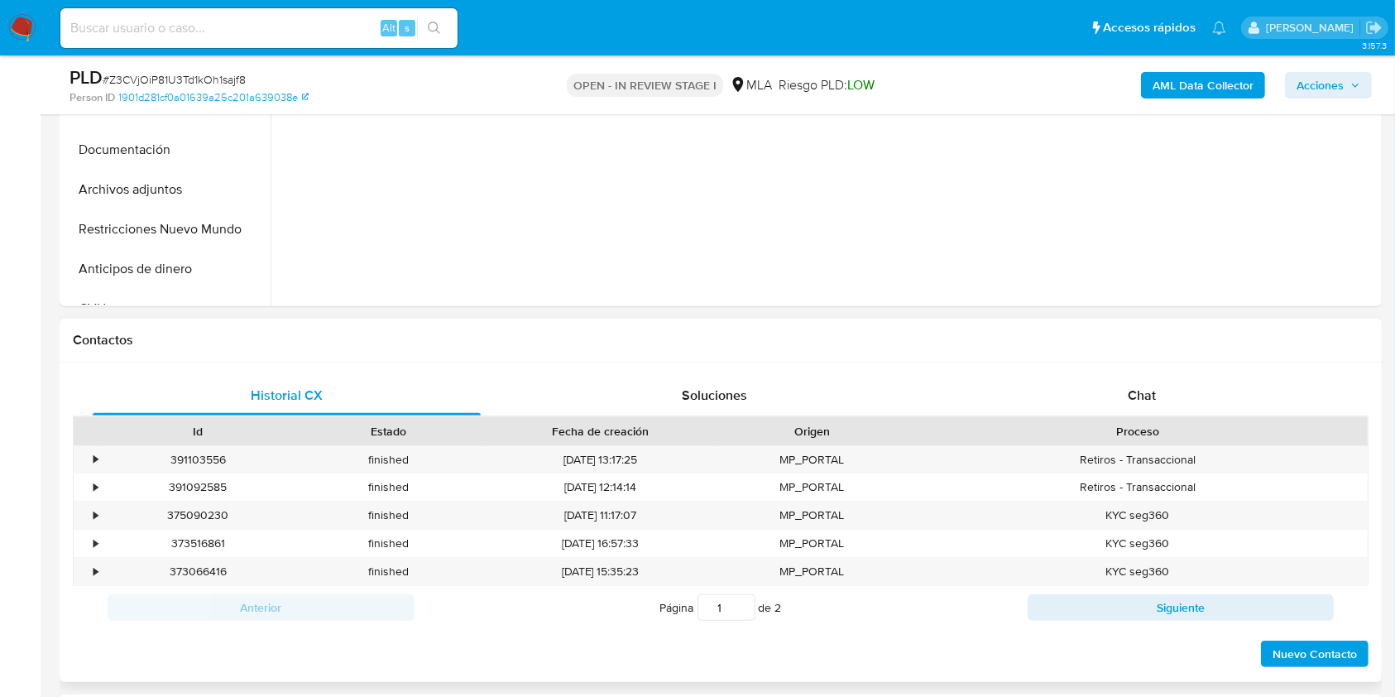
scroll to position [551, 0]
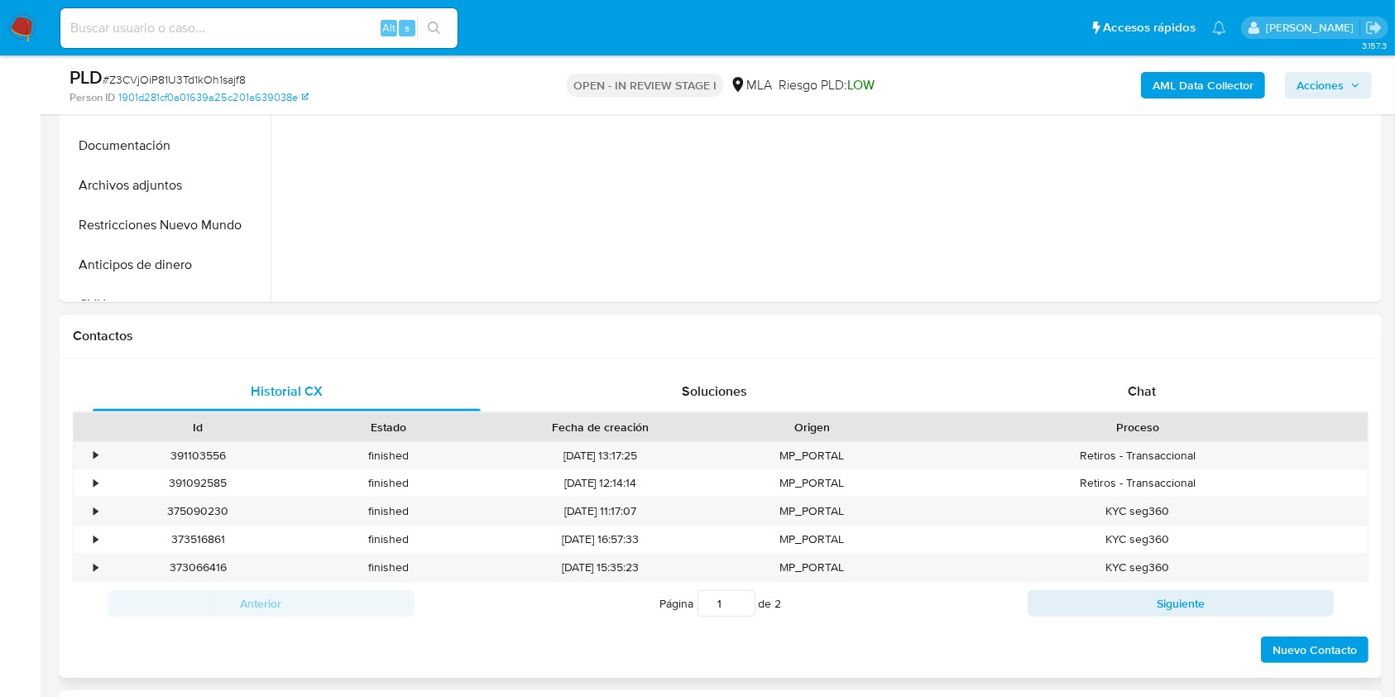
click at [1152, 412] on div "Id Estado Fecha de creación Origen Proceso" at bounding box center [721, 426] width 1296 height 29
click at [1119, 381] on div "Chat" at bounding box center [1142, 392] width 388 height 40
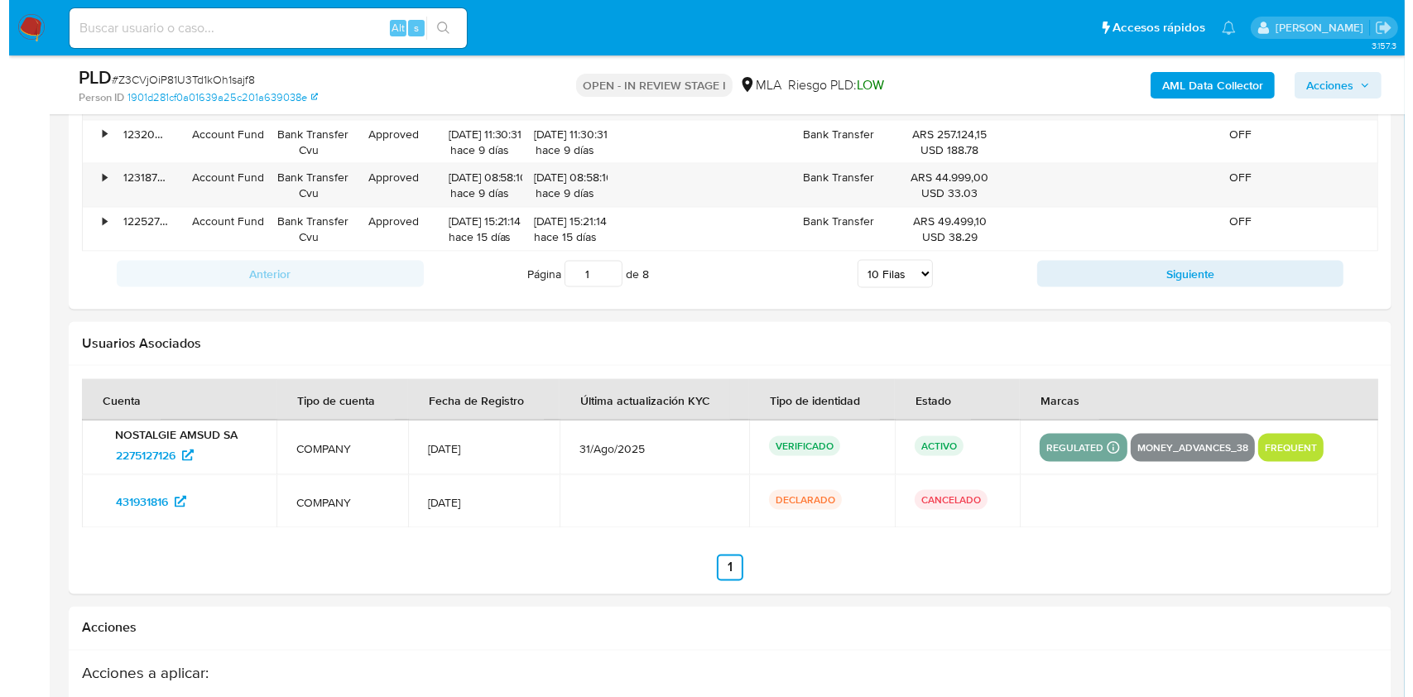
scroll to position [2963, 0]
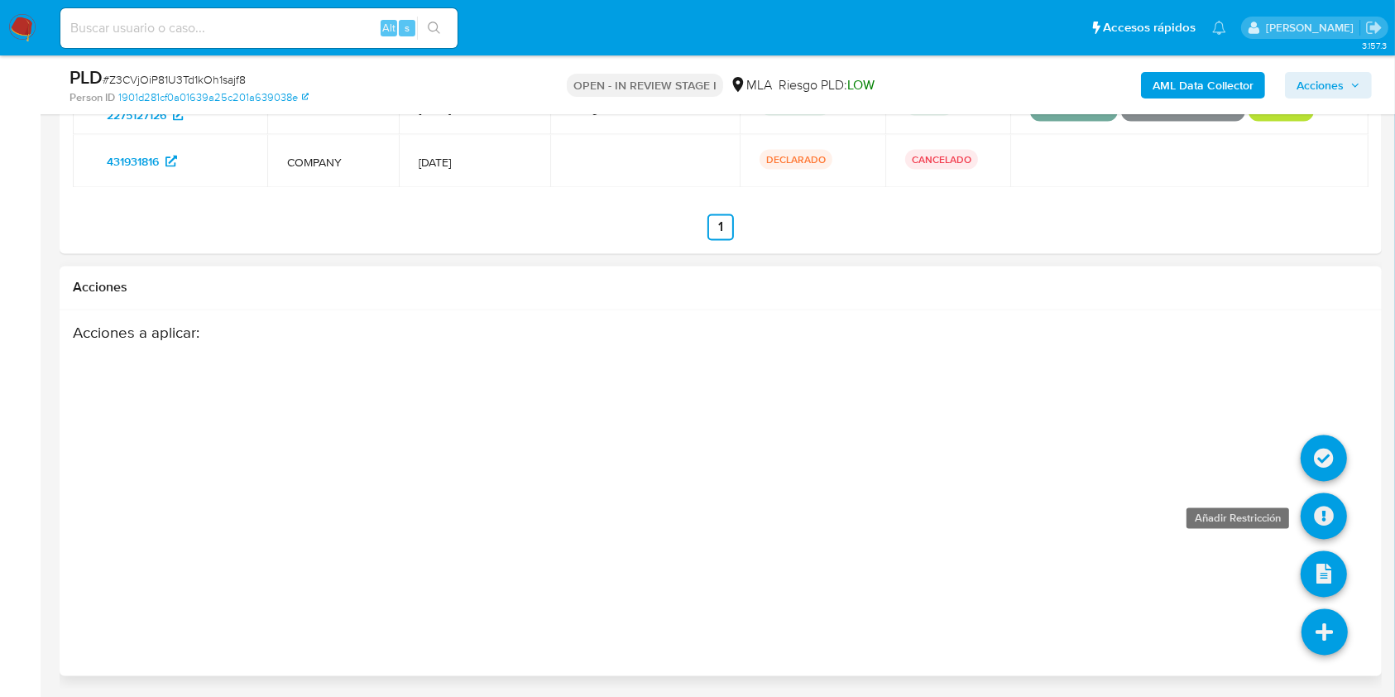
click at [1307, 521] on icon at bounding box center [1324, 516] width 46 height 46
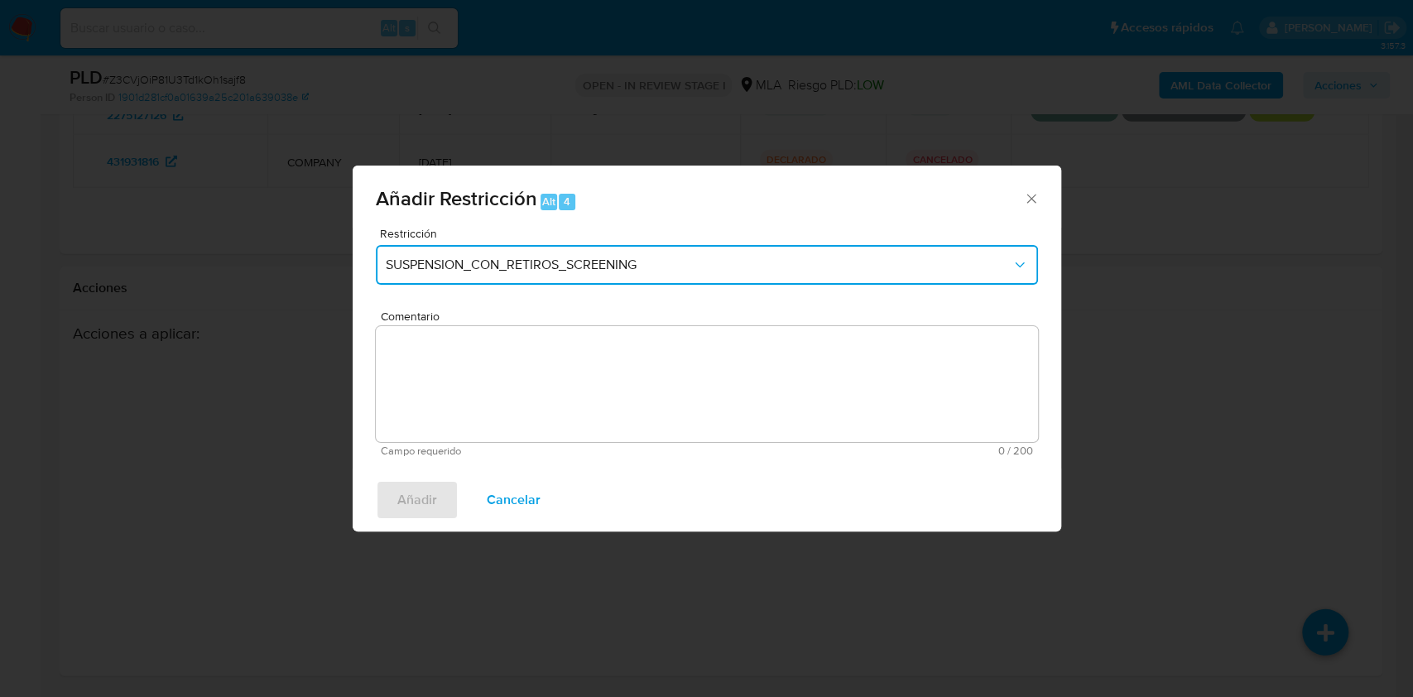
click at [465, 248] on button "SUSPENSION_CON_RETIROS_SCREENING" at bounding box center [707, 265] width 662 height 40
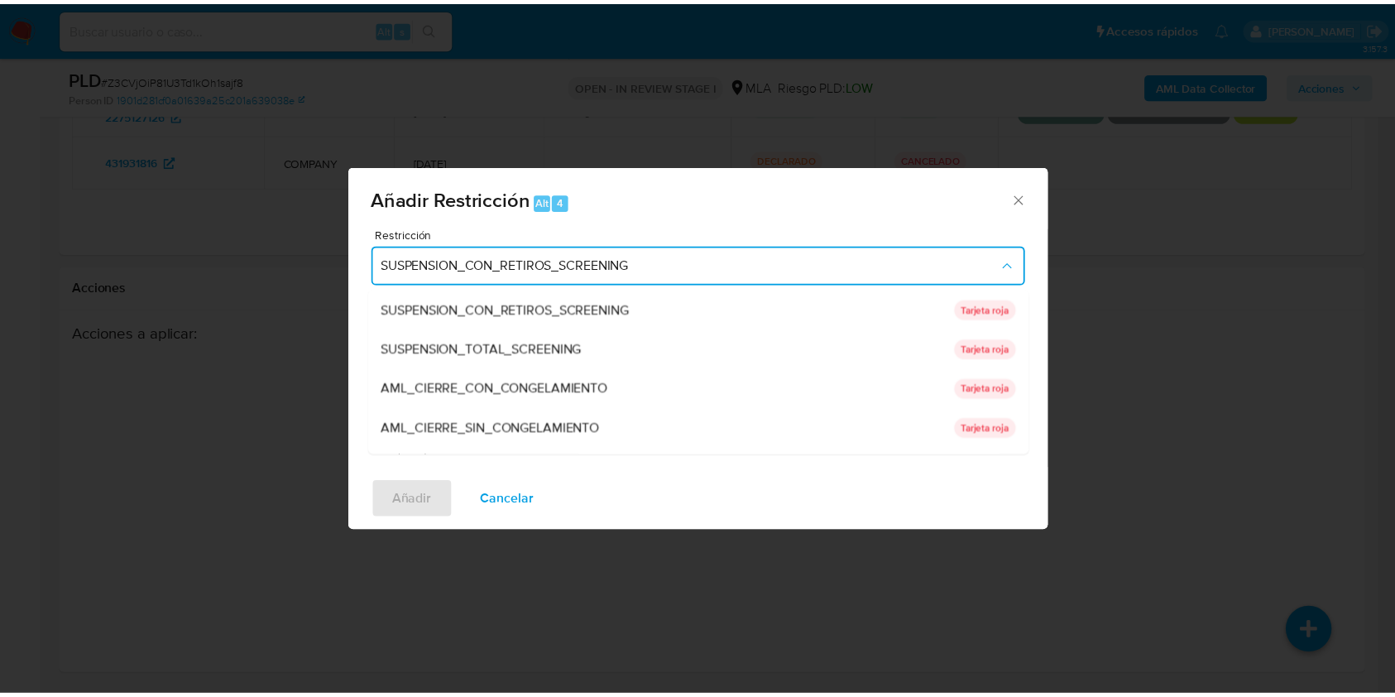
scroll to position [331, 0]
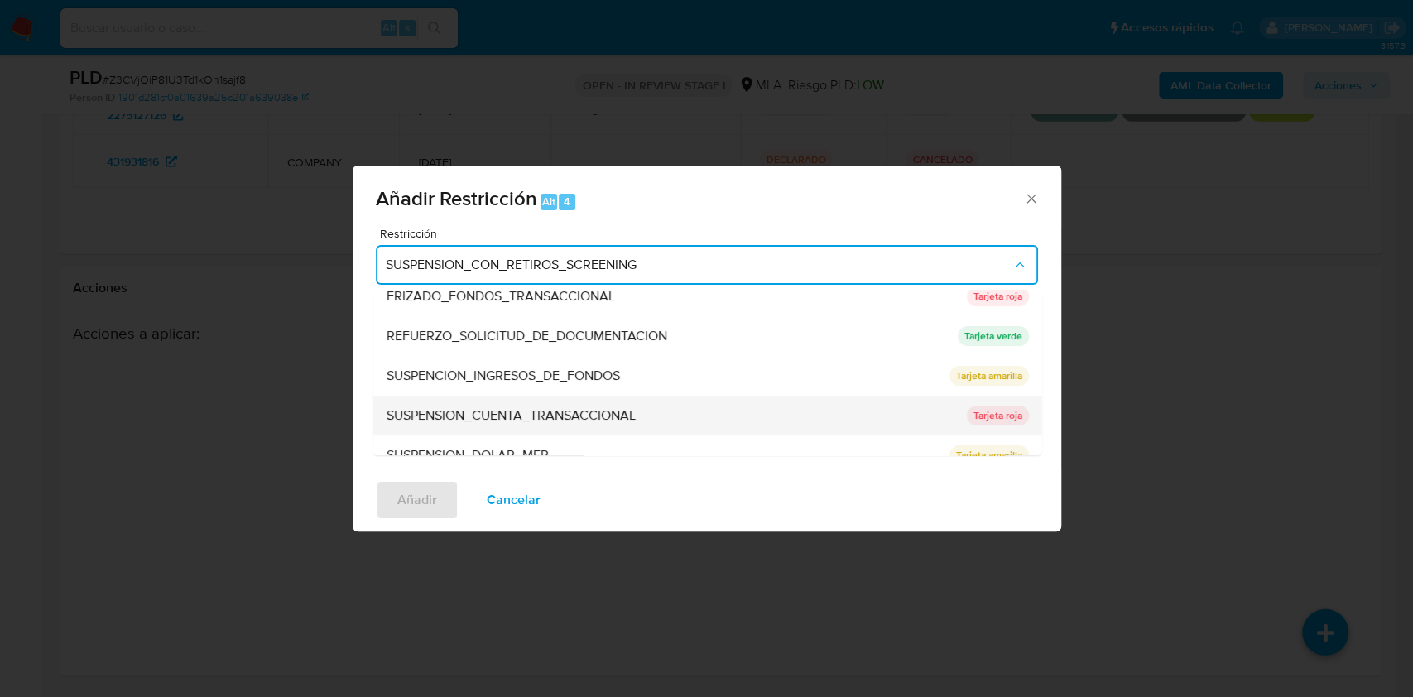
drag, startPoint x: 612, startPoint y: 410, endPoint x: 548, endPoint y: 388, distance: 68.0
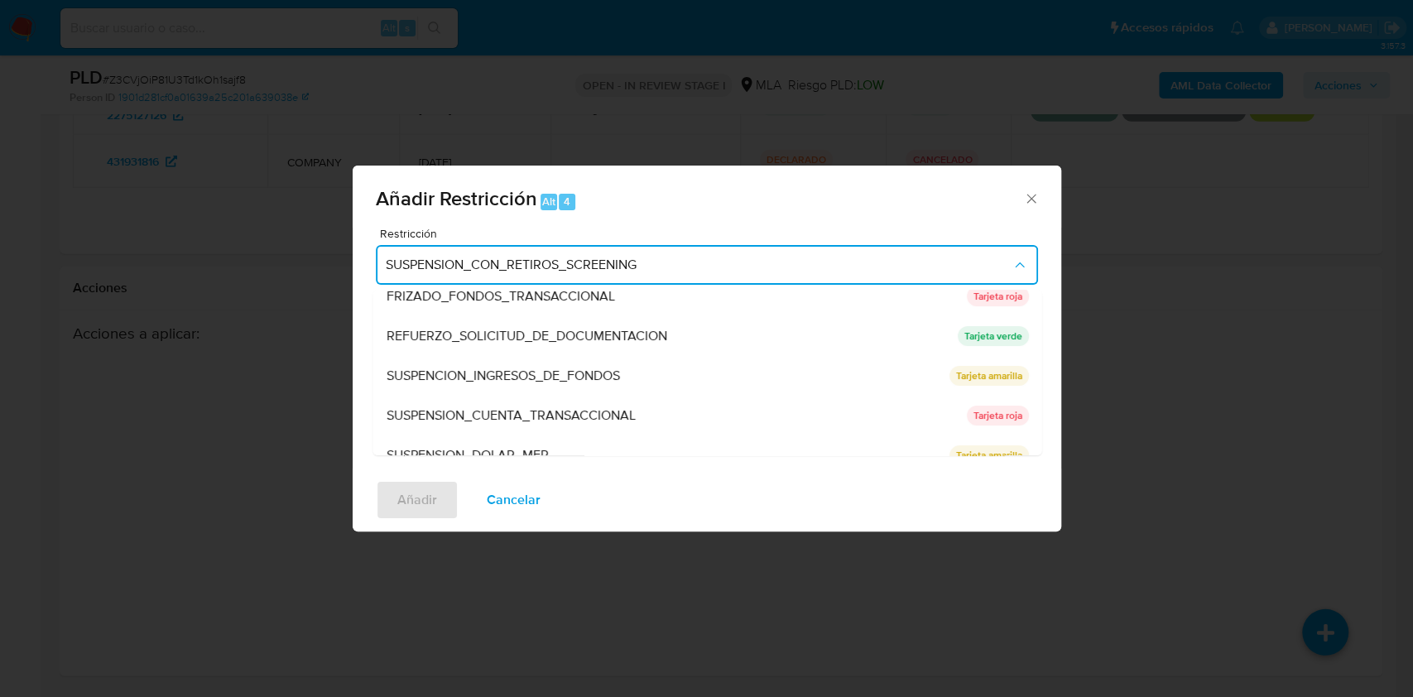
click at [612, 408] on span "SUSPENSION_CUENTA_TRANSACCIONAL" at bounding box center [510, 415] width 249 height 17
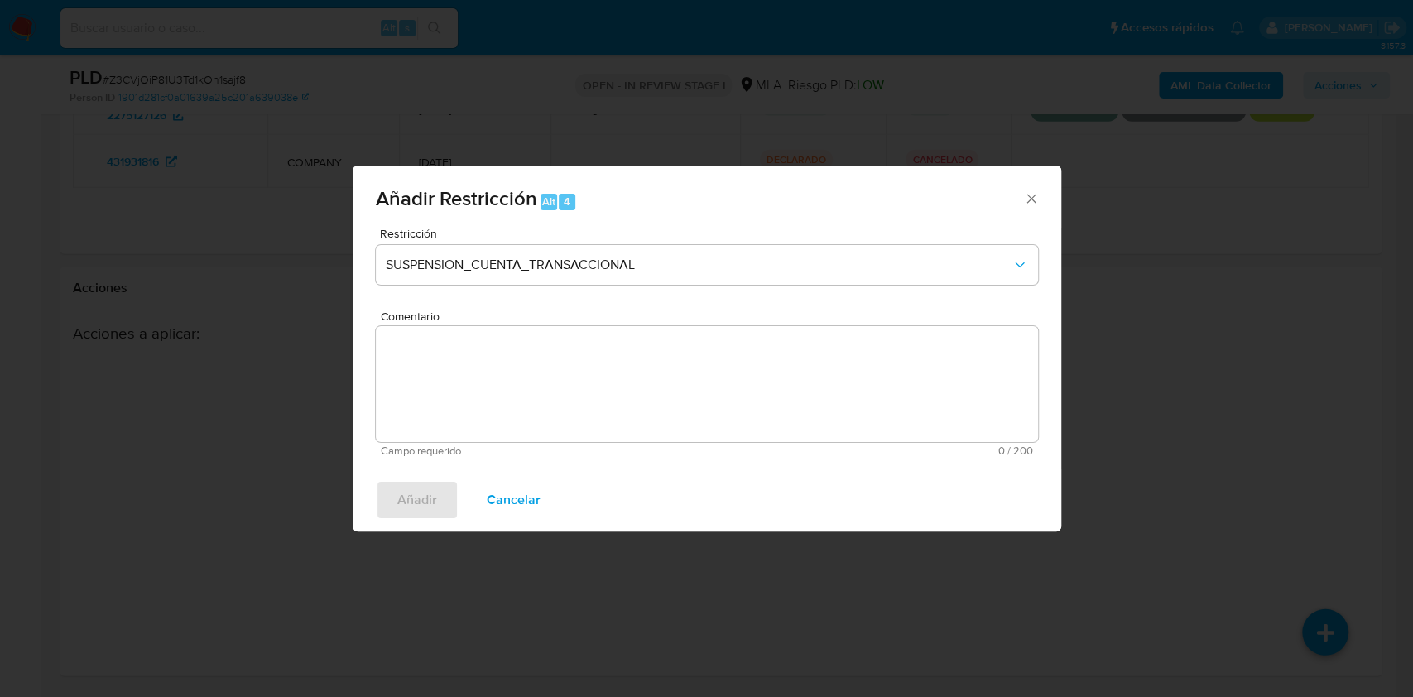
click at [548, 388] on textarea "Comentario" at bounding box center [707, 384] width 662 height 116
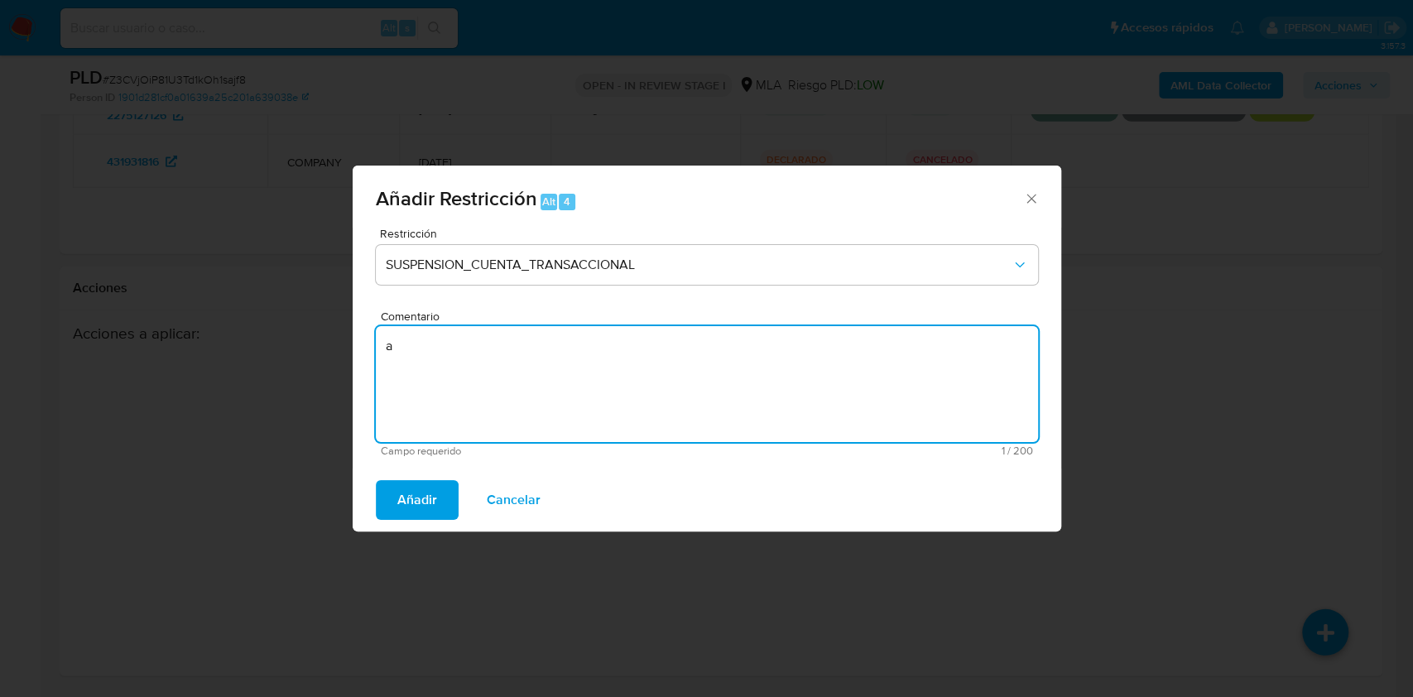
type textarea "a"
type textarea "AML"
click at [434, 485] on span "Añadir" at bounding box center [417, 500] width 40 height 36
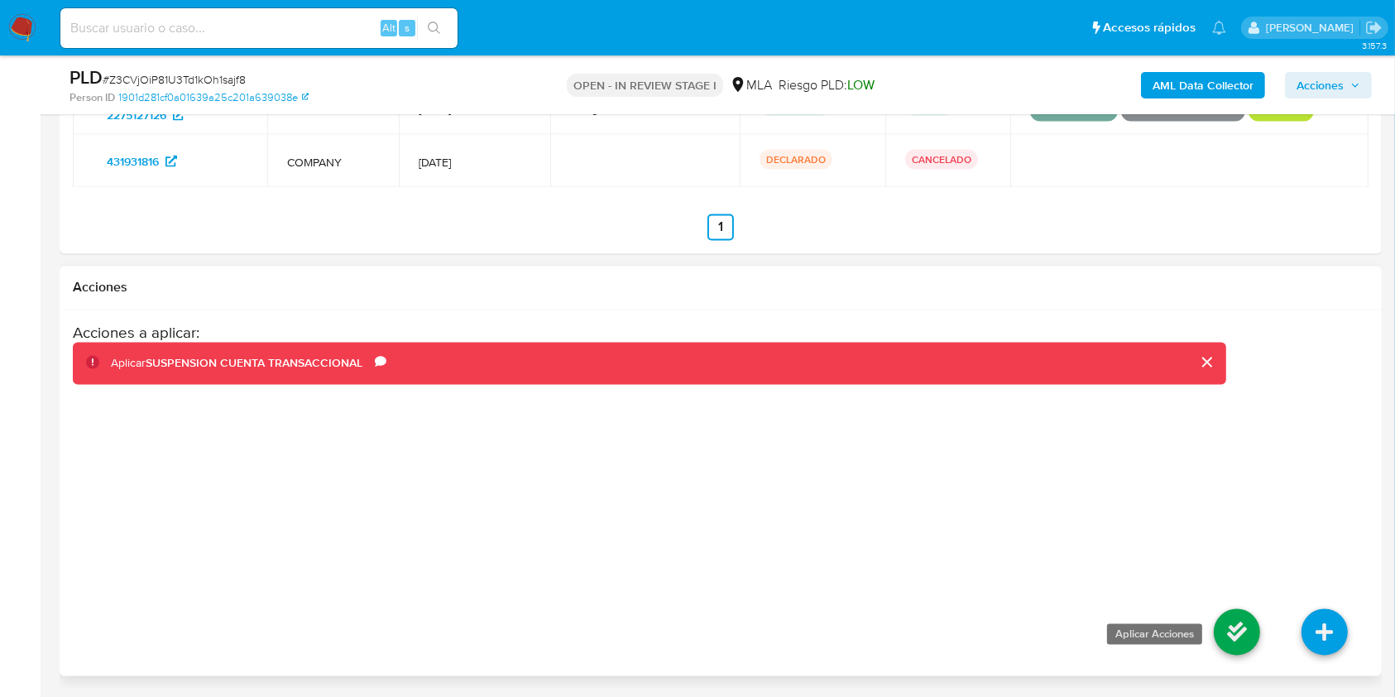
click at [1235, 623] on icon at bounding box center [1237, 632] width 46 height 46
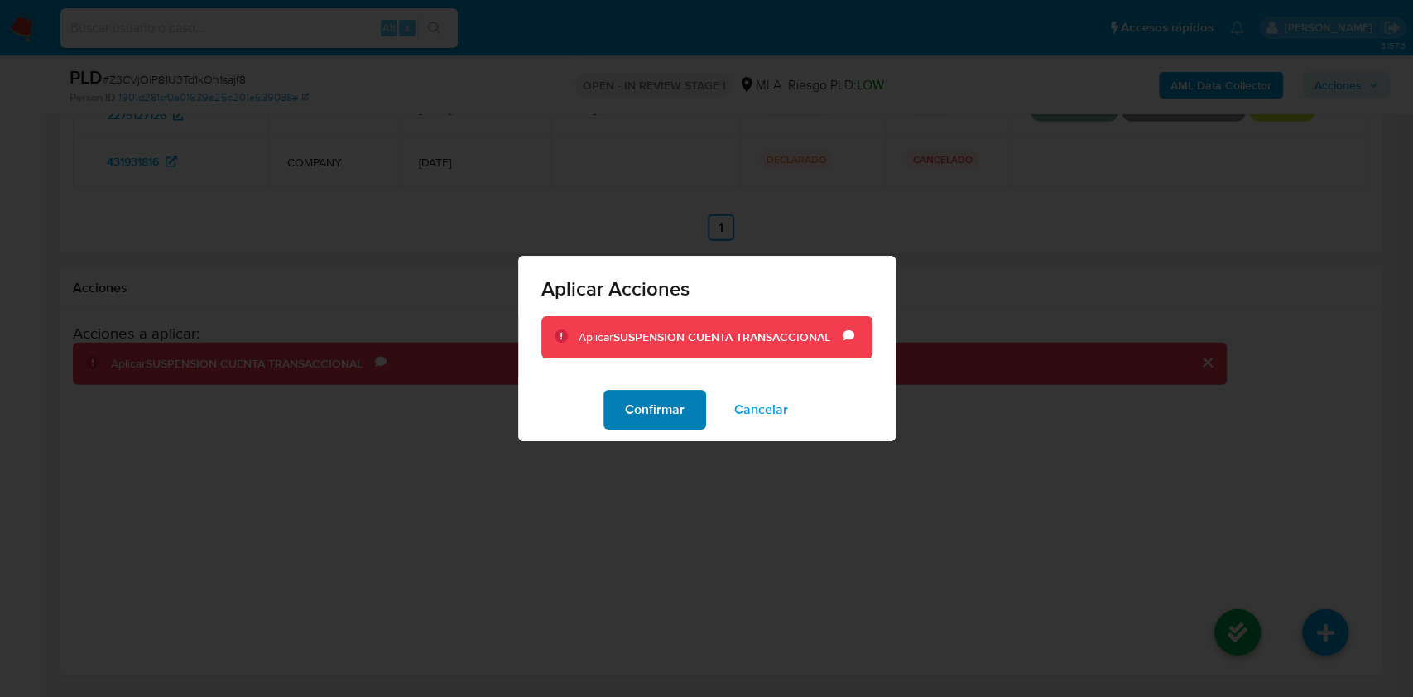
click at [665, 407] on span "Confirmar" at bounding box center [655, 409] width 60 height 36
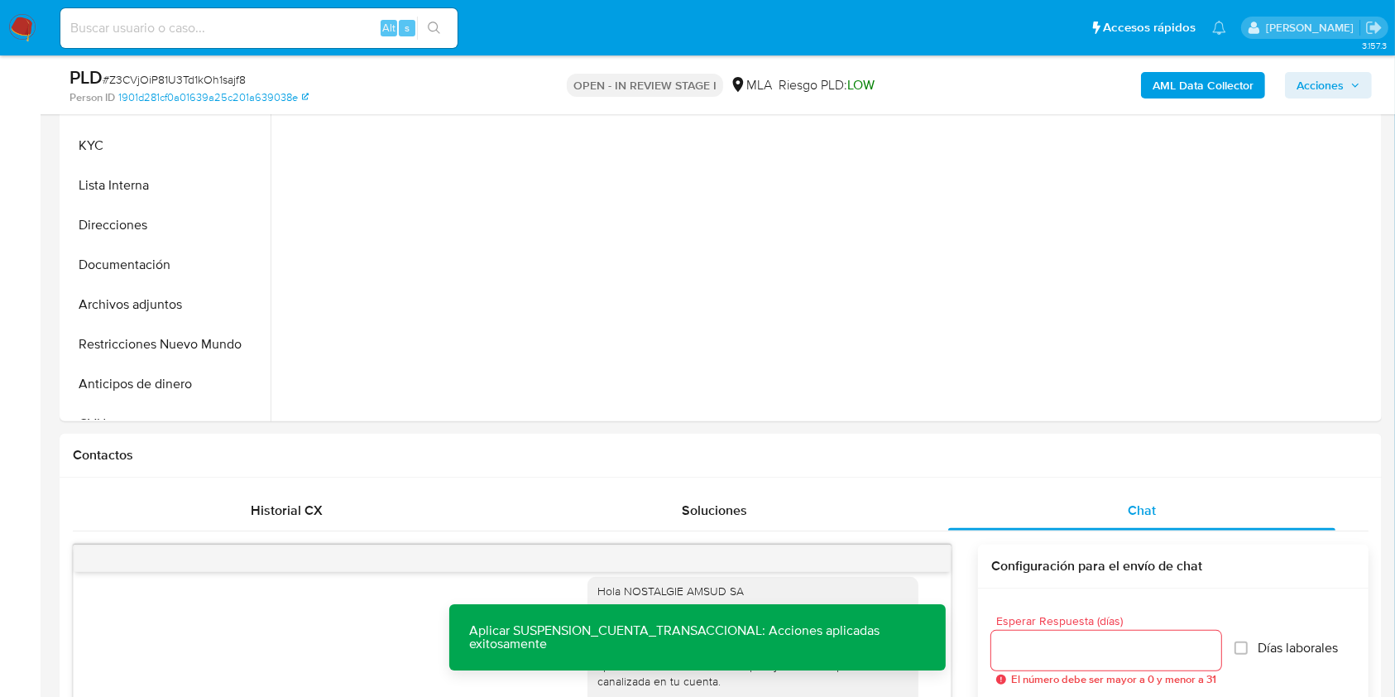
scroll to position [350, 0]
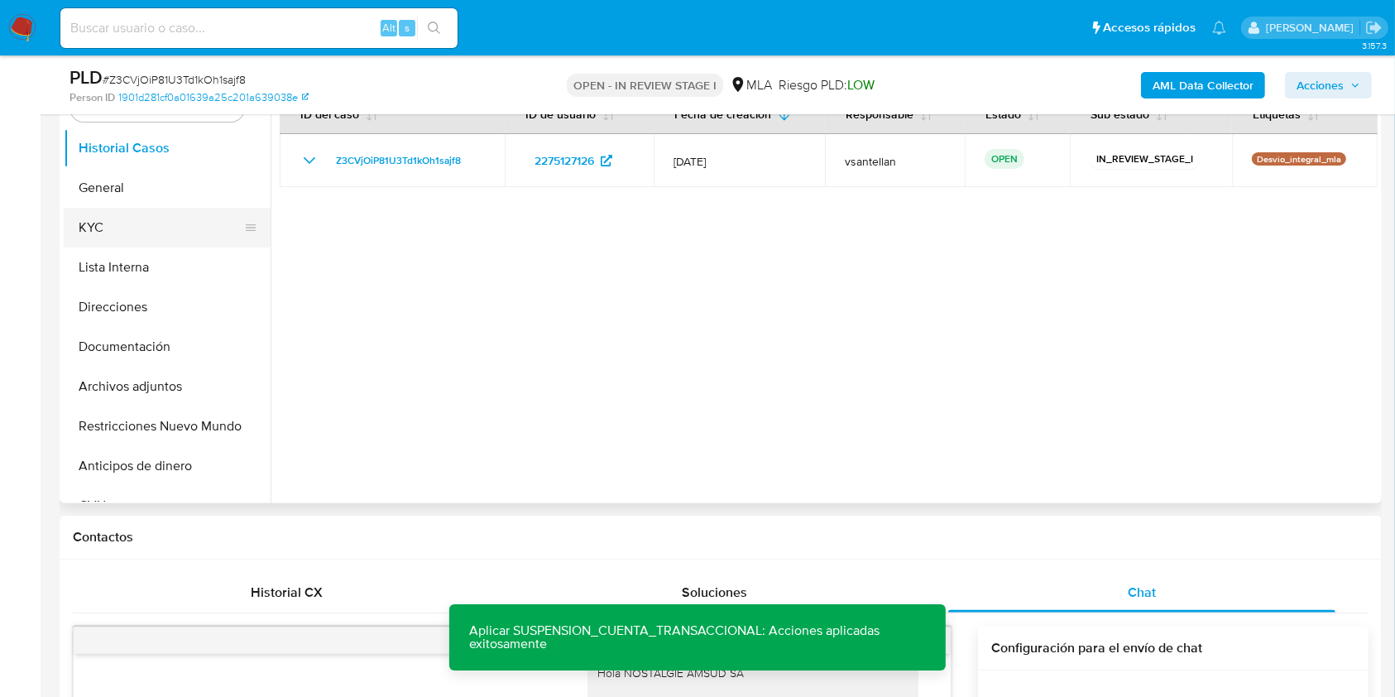
click at [113, 238] on button "KYC" at bounding box center [161, 228] width 194 height 40
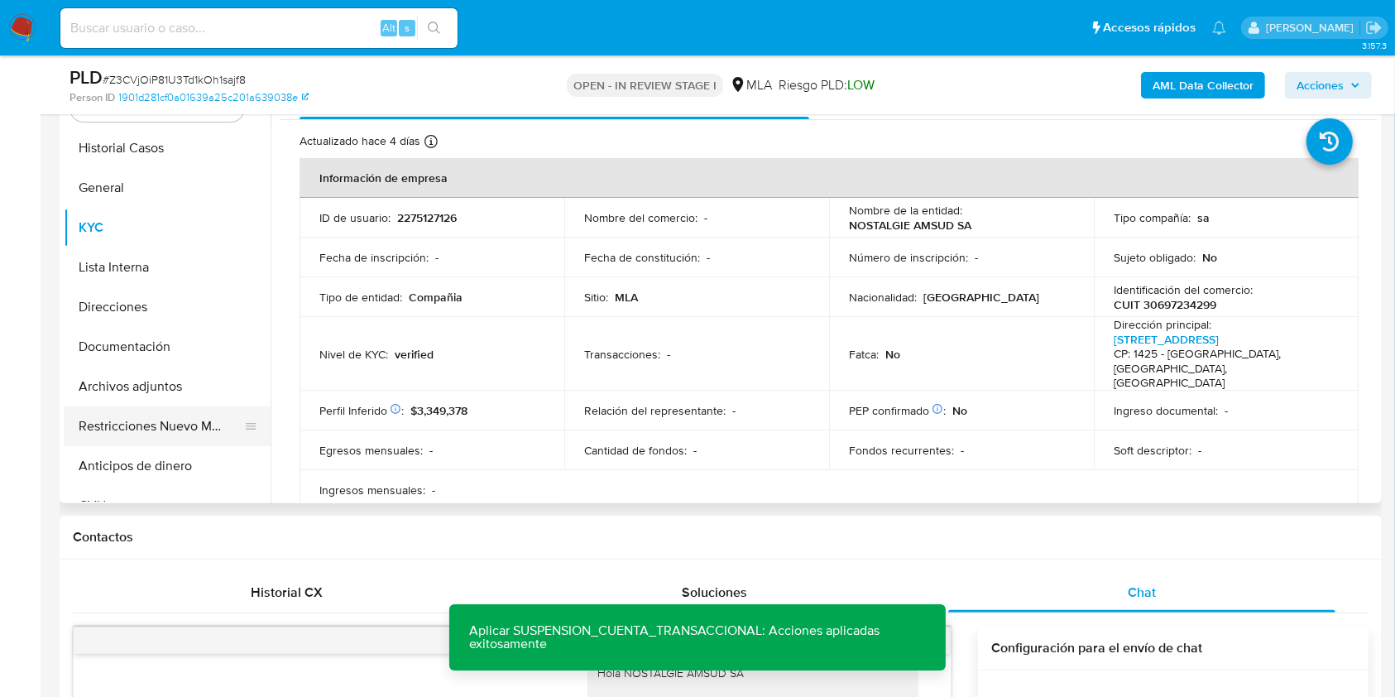
click at [172, 434] on button "Restricciones Nuevo Mundo" at bounding box center [161, 426] width 194 height 40
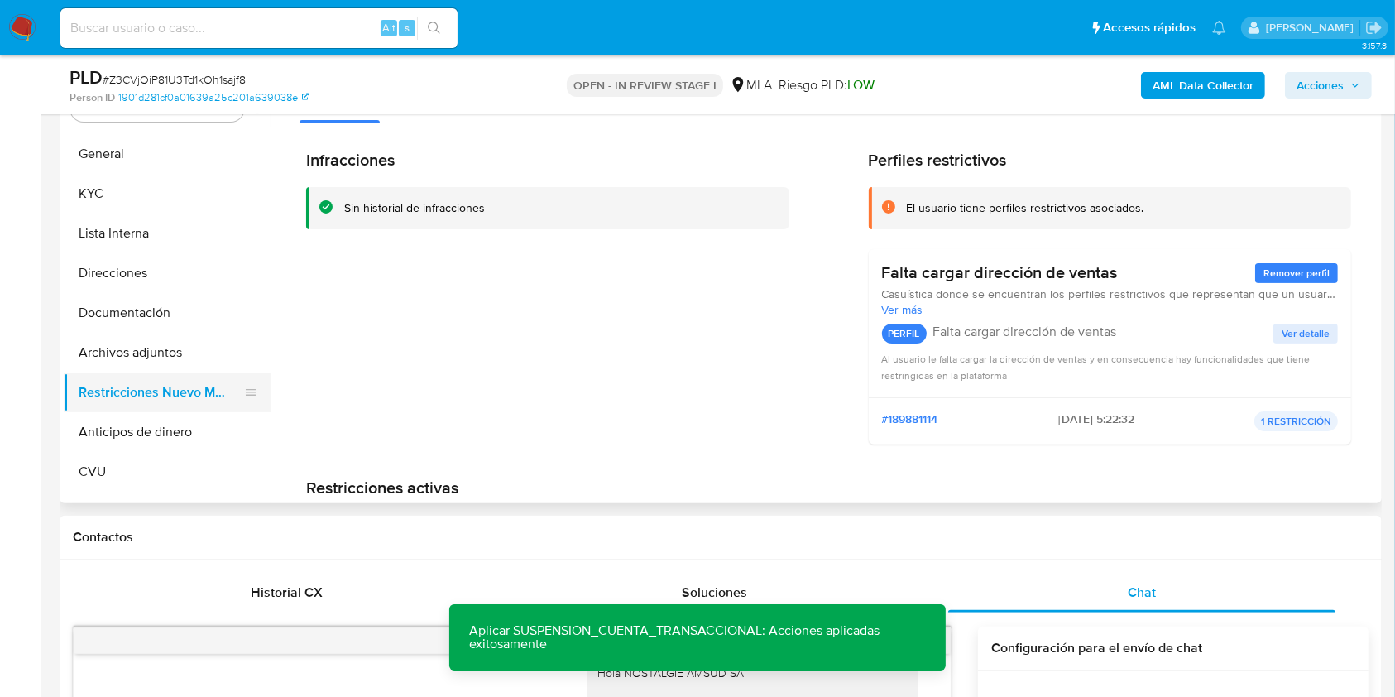
scroll to position [0, 0]
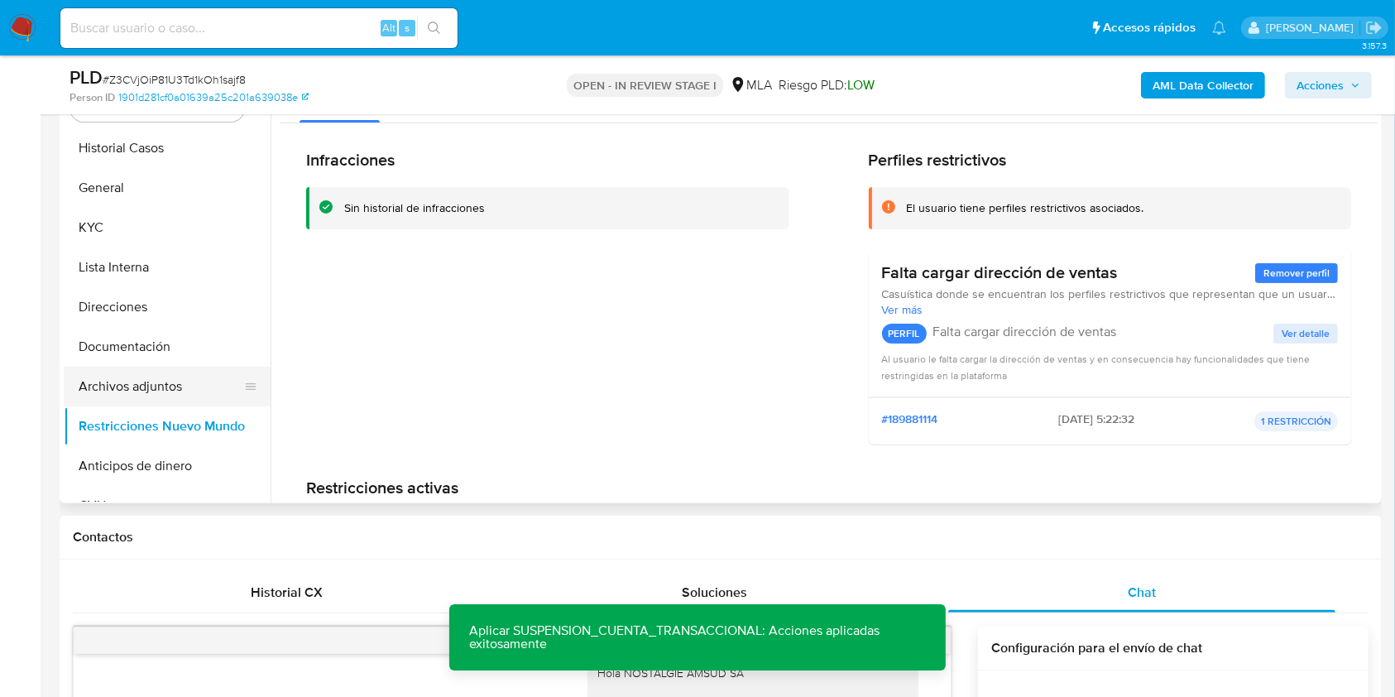
drag, startPoint x: 160, startPoint y: 380, endPoint x: 185, endPoint y: 375, distance: 25.3
click at [160, 379] on button "Archivos adjuntos" at bounding box center [161, 387] width 194 height 40
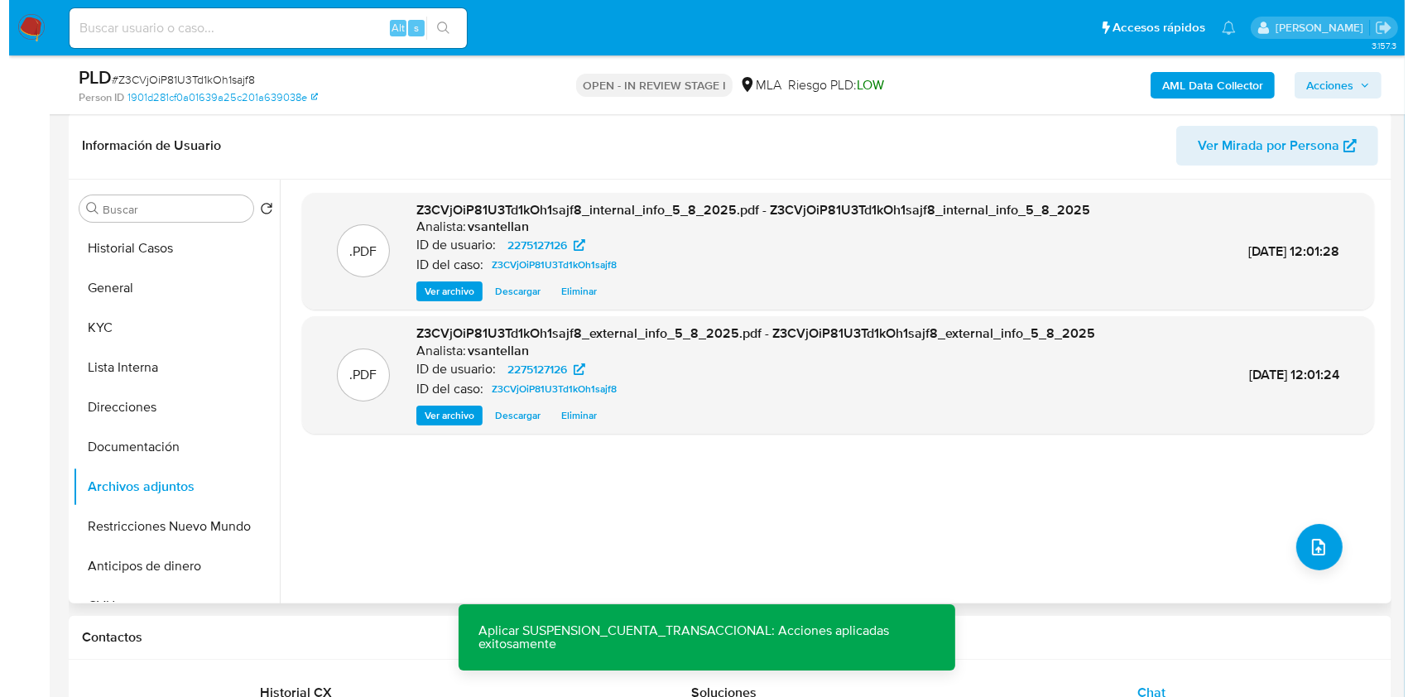
scroll to position [129, 0]
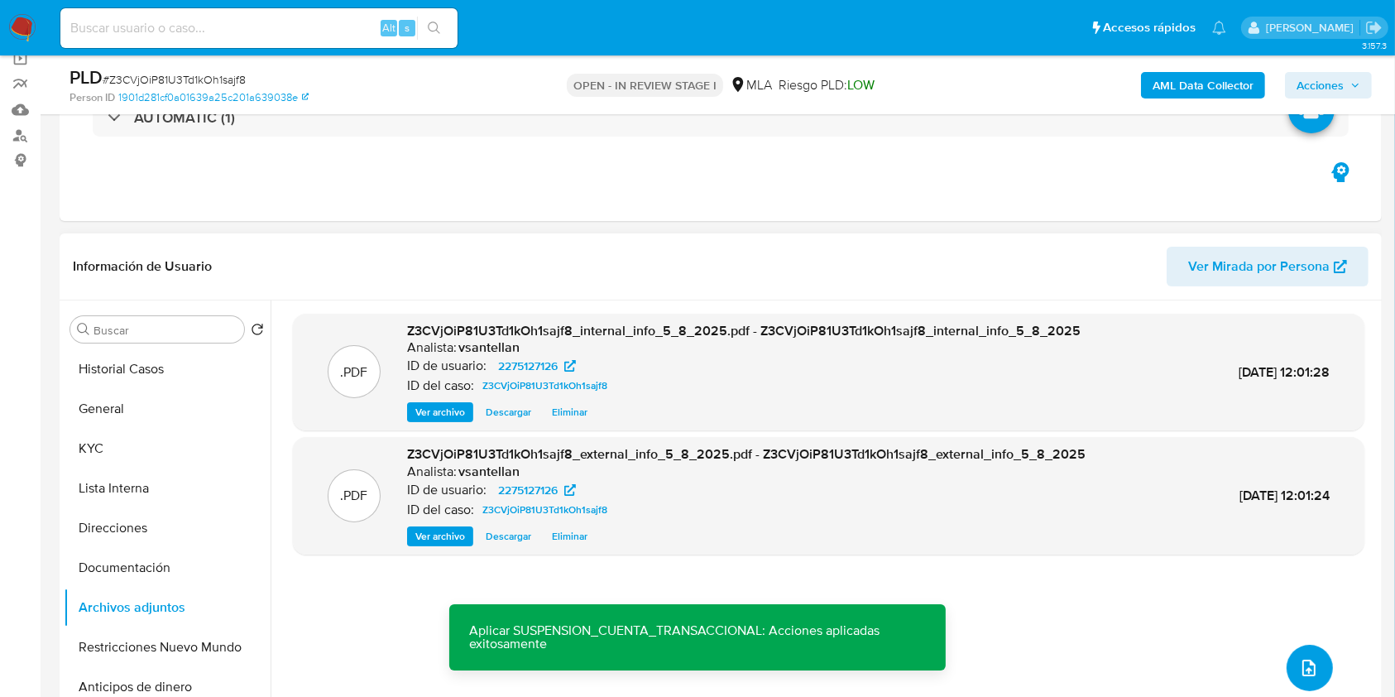
click at [1299, 660] on icon "upload-file" at bounding box center [1309, 668] width 20 height 20
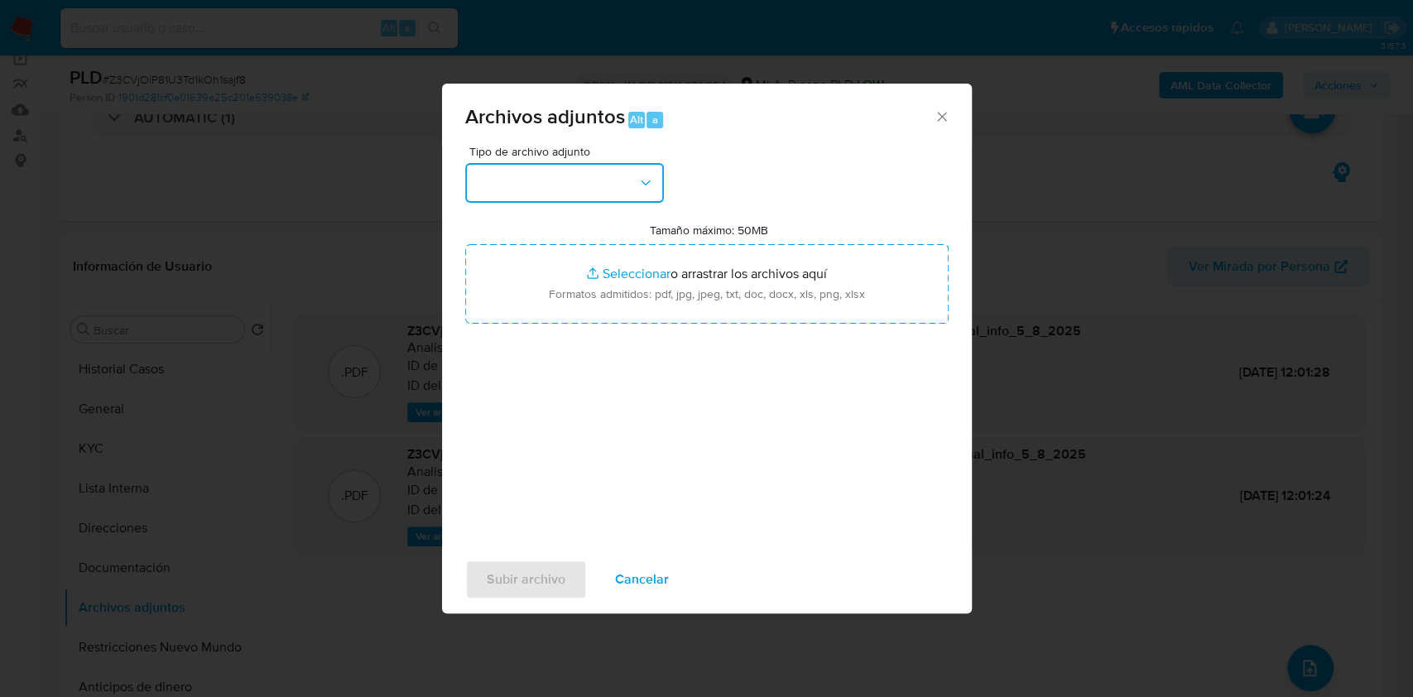
click at [525, 163] on button "button" at bounding box center [564, 183] width 199 height 40
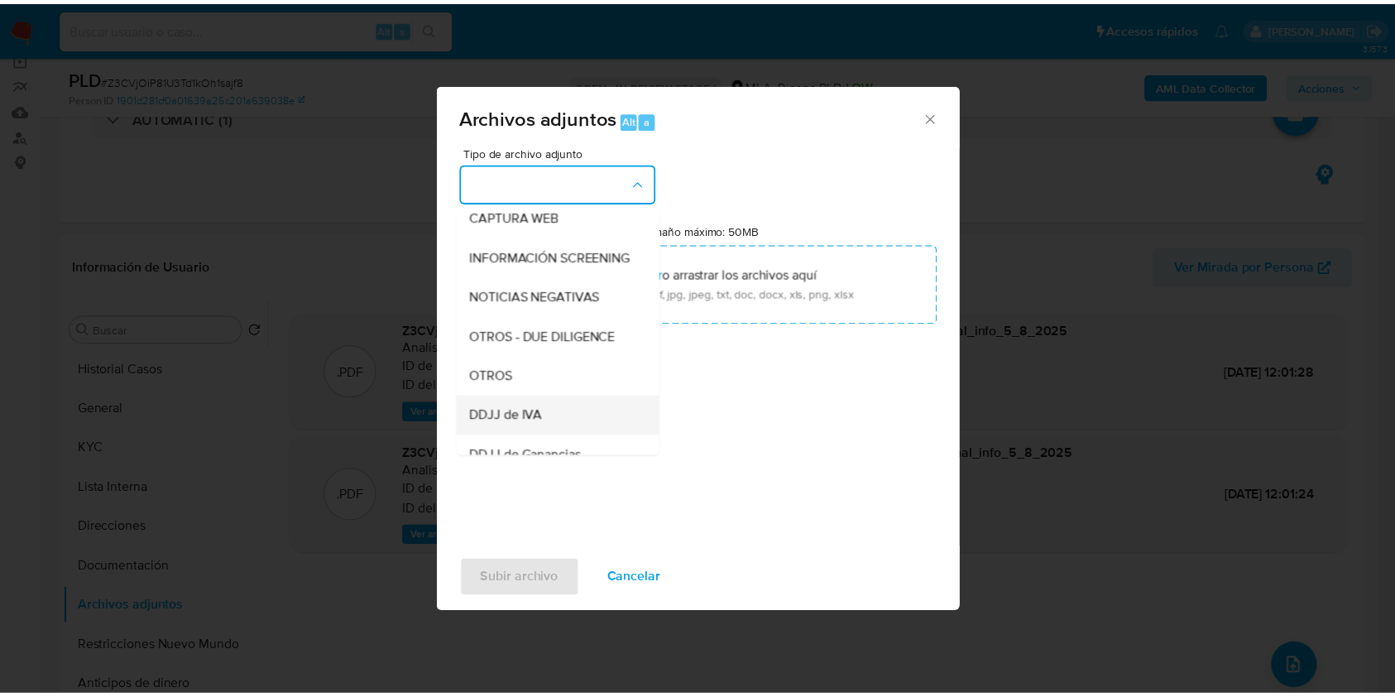
scroll to position [220, 0]
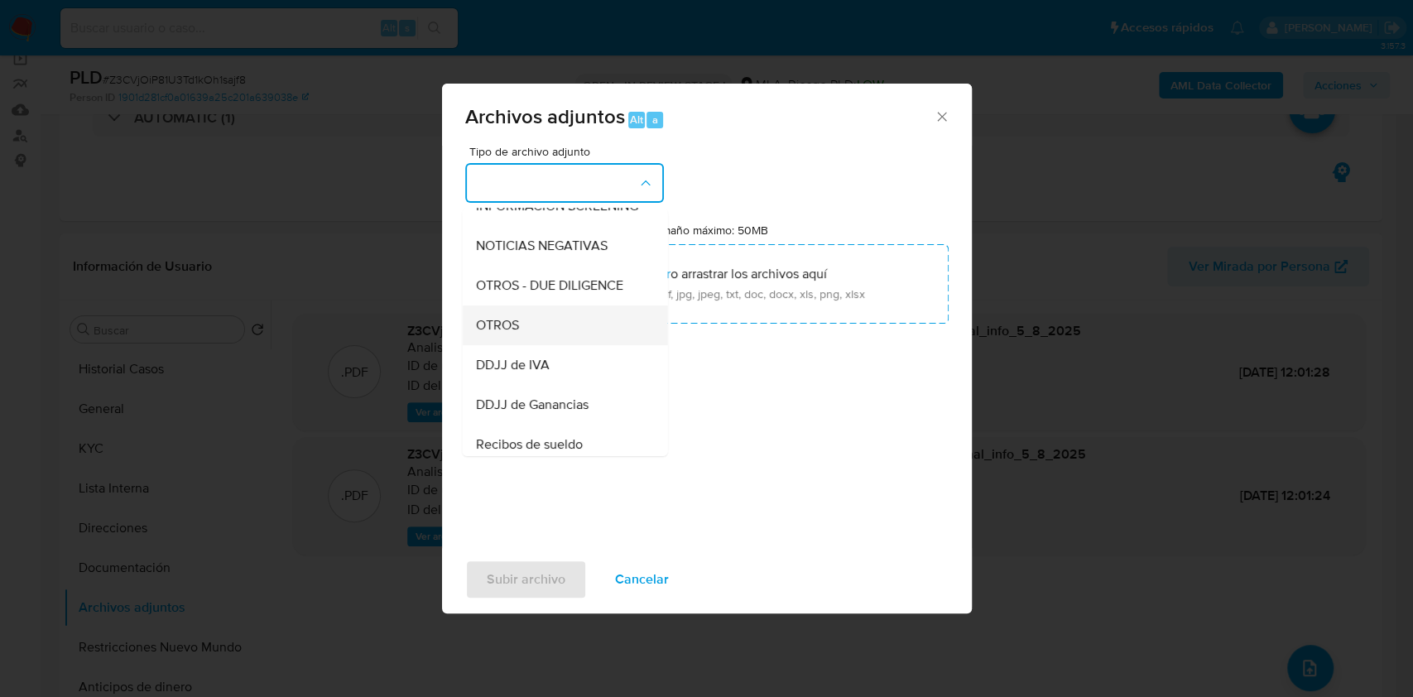
click at [530, 324] on div "OTROS" at bounding box center [559, 325] width 169 height 40
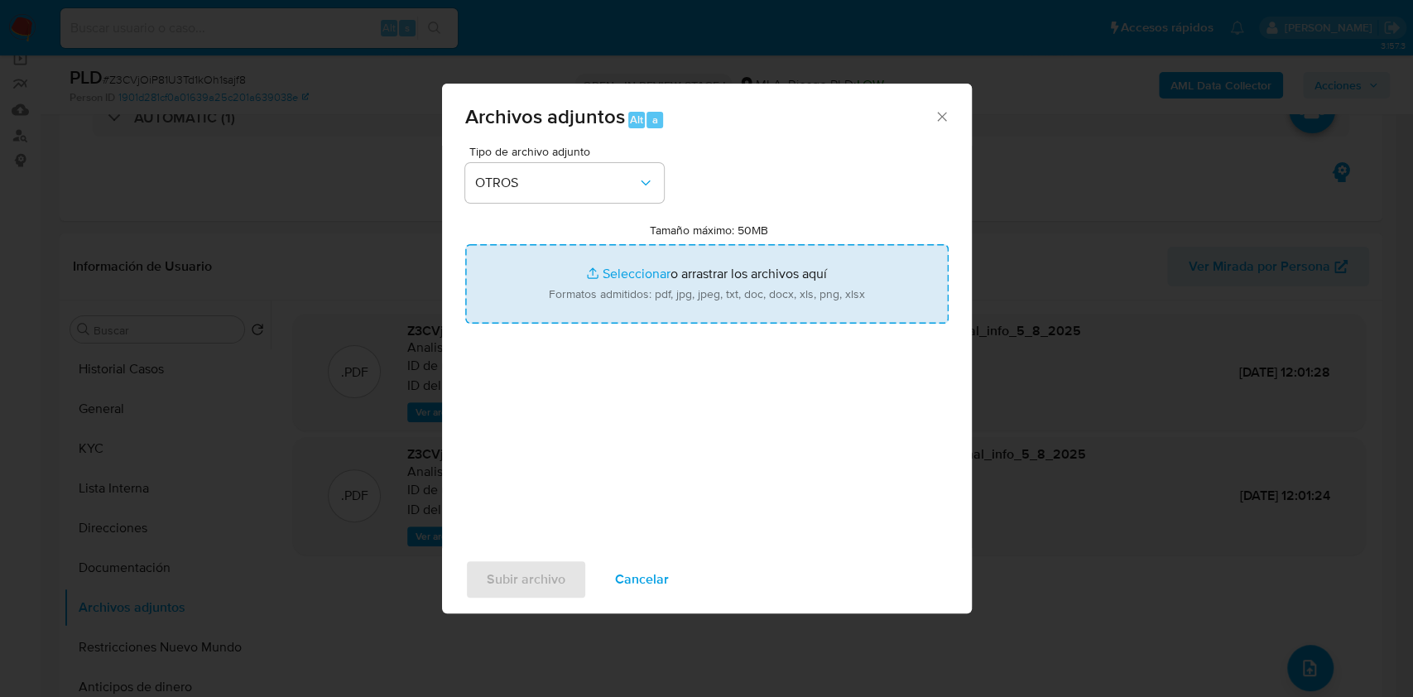
click at [611, 272] on input "Tamaño máximo: 50MB Seleccionar archivos" at bounding box center [706, 283] width 483 height 79
type input "C:\fakepath\Caselog Z3CVjOiP81U3Td1kOh1sajf8_2025_07_17_16_31_22.docx"
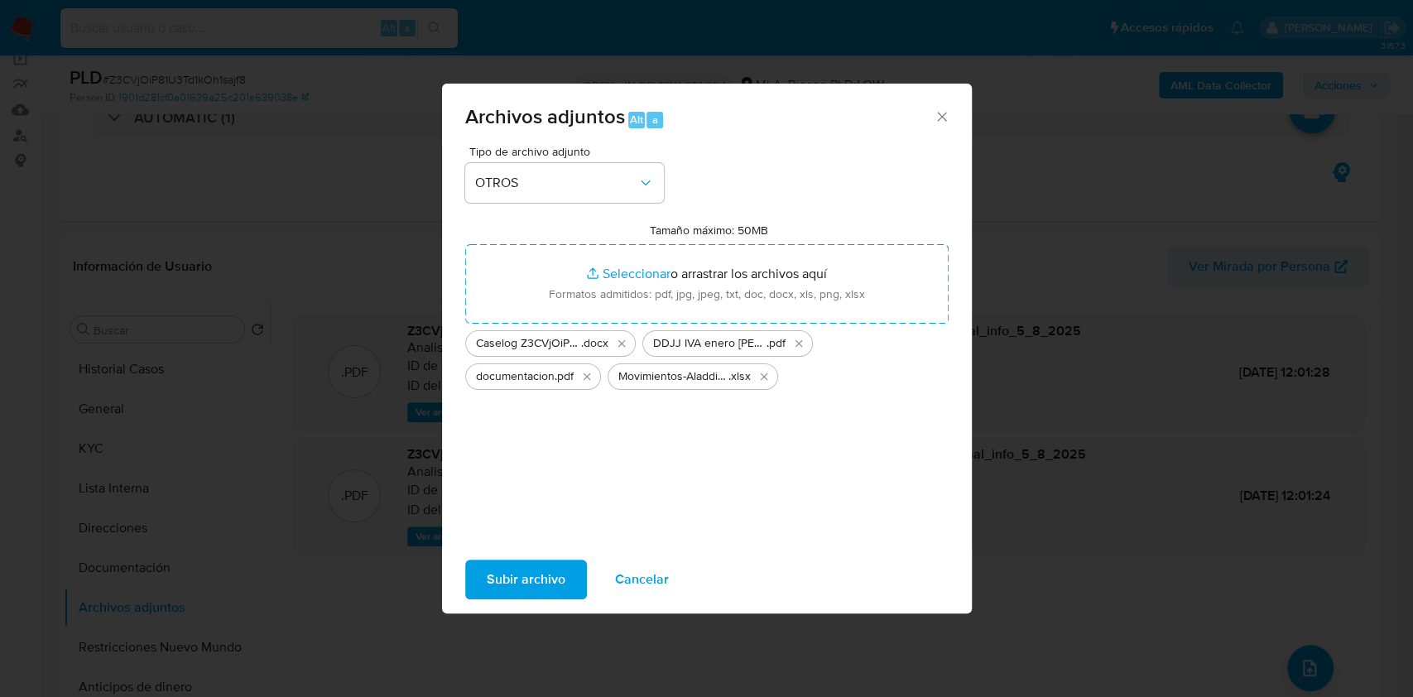
click at [515, 575] on span "Subir archivo" at bounding box center [526, 579] width 79 height 36
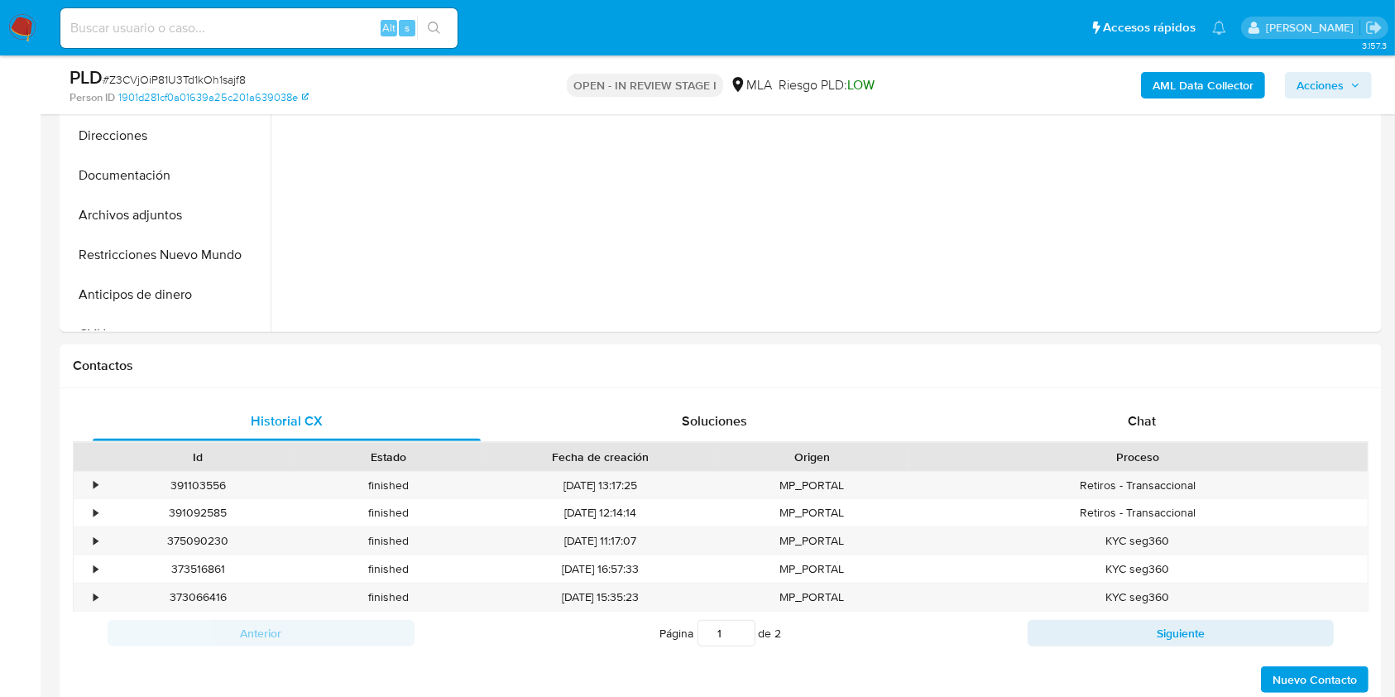
scroll to position [596, 0]
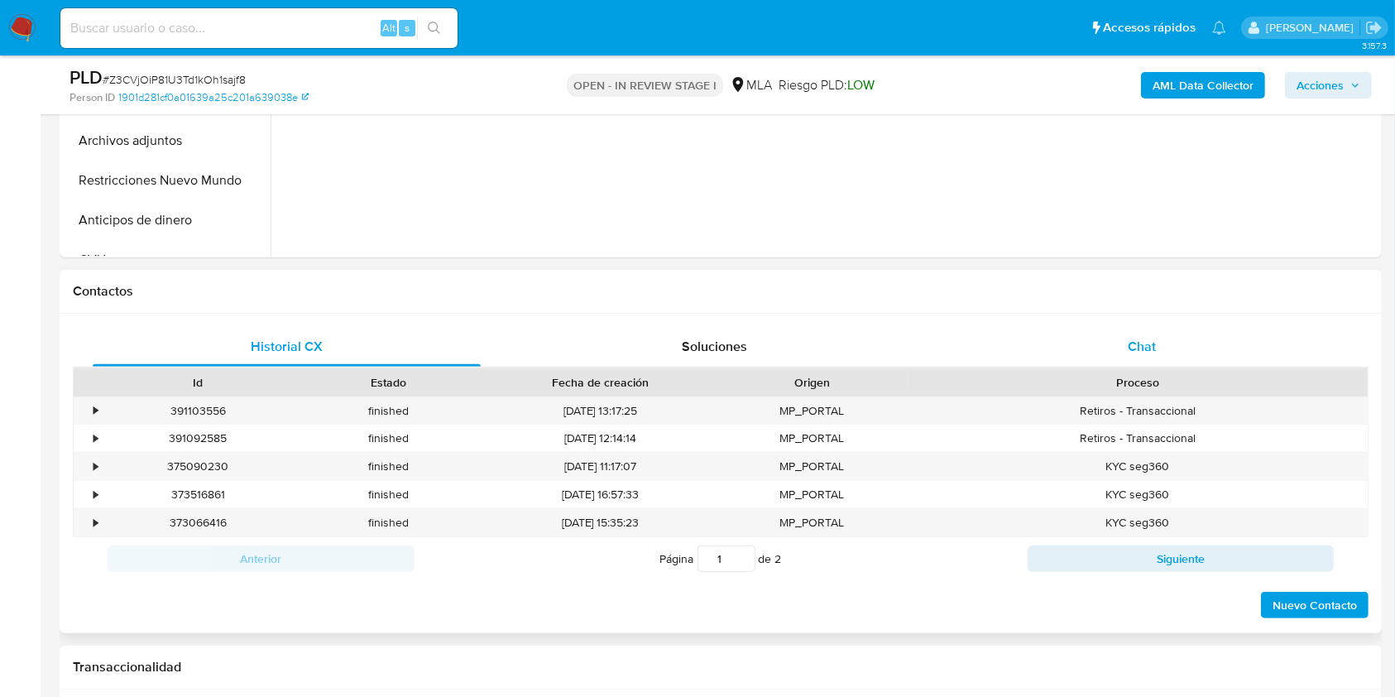
select select "10"
drag, startPoint x: 1168, startPoint y: 354, endPoint x: 1325, endPoint y: 276, distance: 175.8
click at [1167, 355] on div "Chat" at bounding box center [1142, 347] width 388 height 40
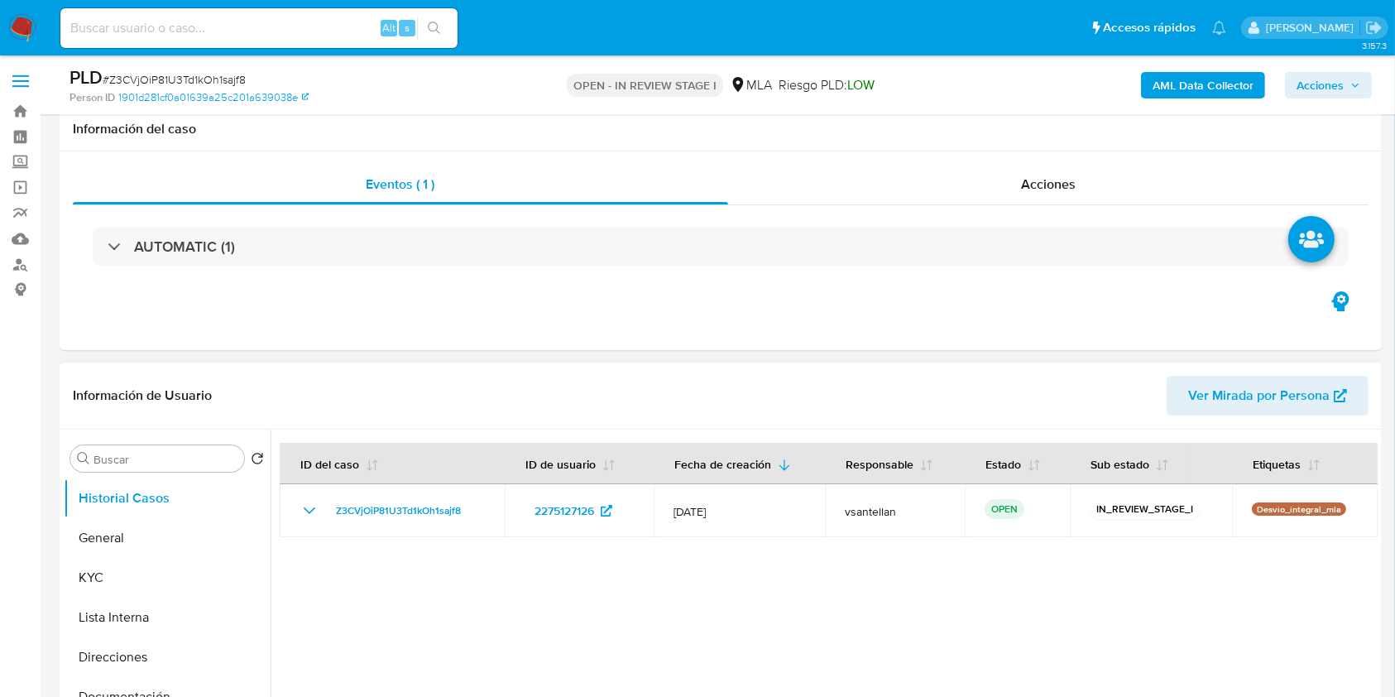
scroll to position [331, 0]
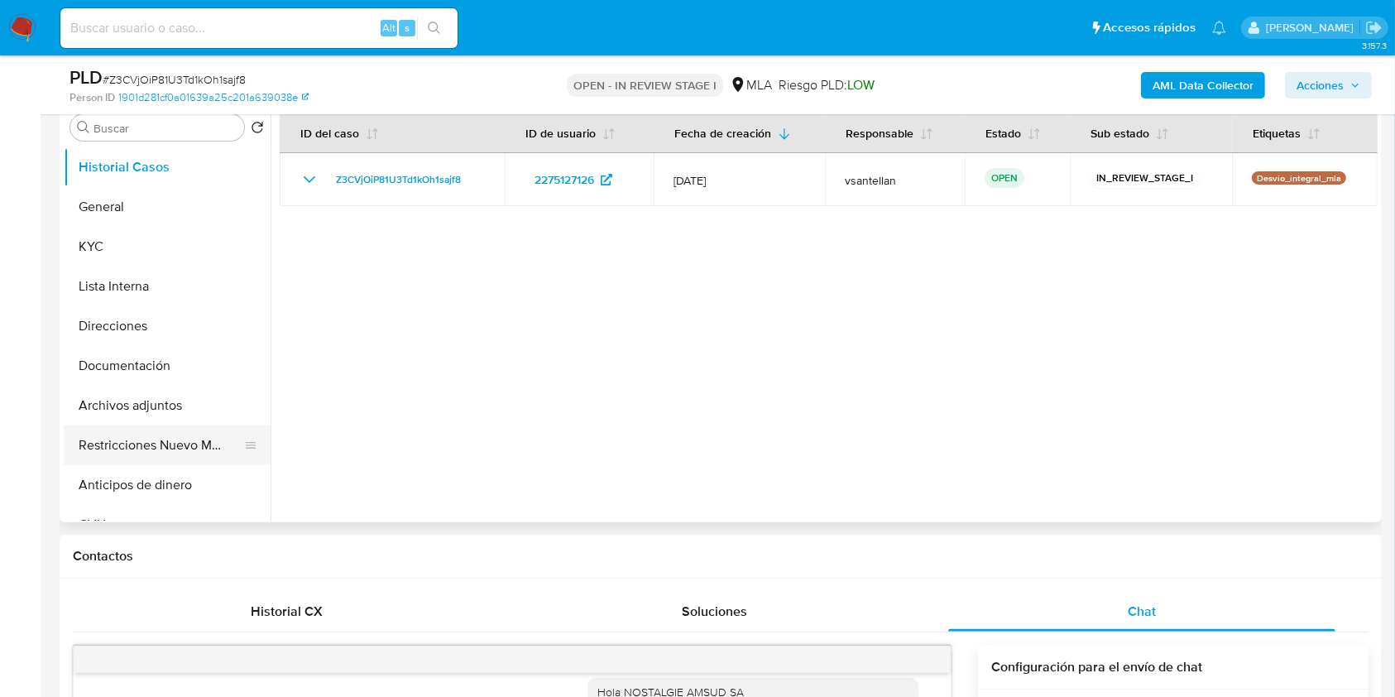
click at [205, 430] on button "Restricciones Nuevo Mundo" at bounding box center [161, 445] width 194 height 40
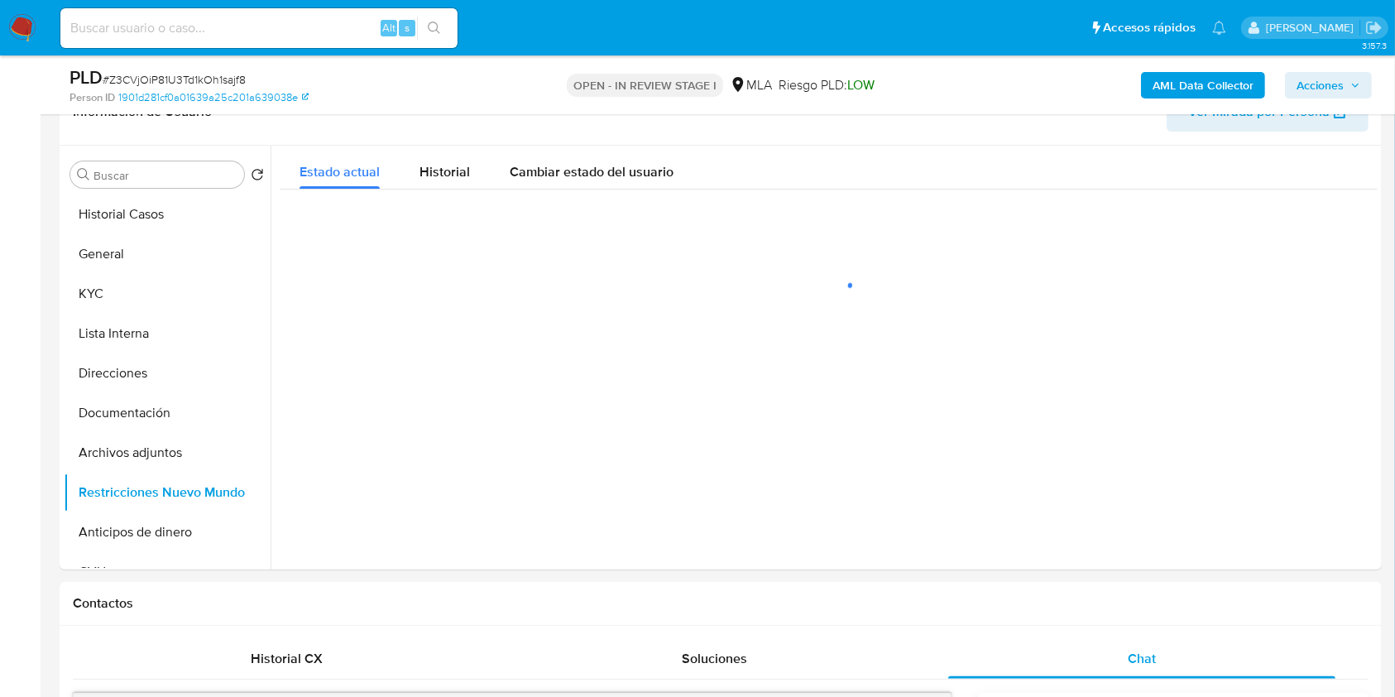
scroll to position [247, 0]
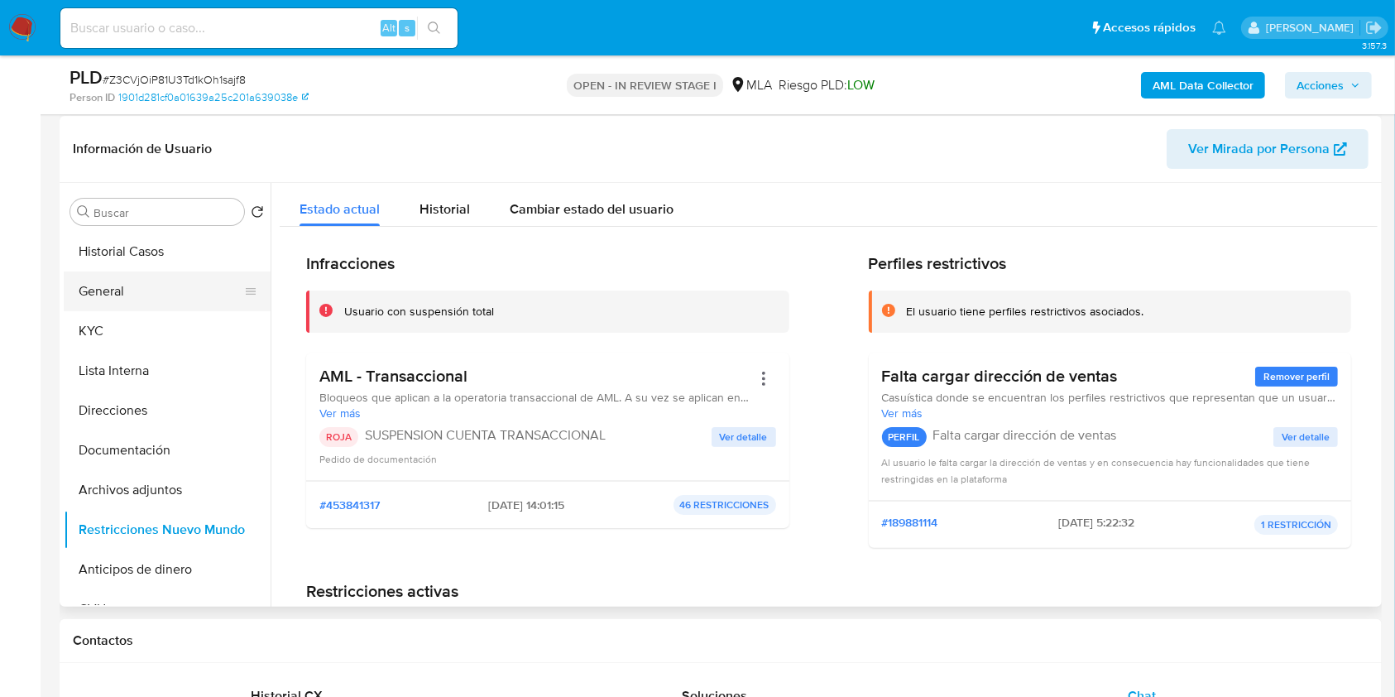
click at [117, 283] on button "General" at bounding box center [161, 291] width 194 height 40
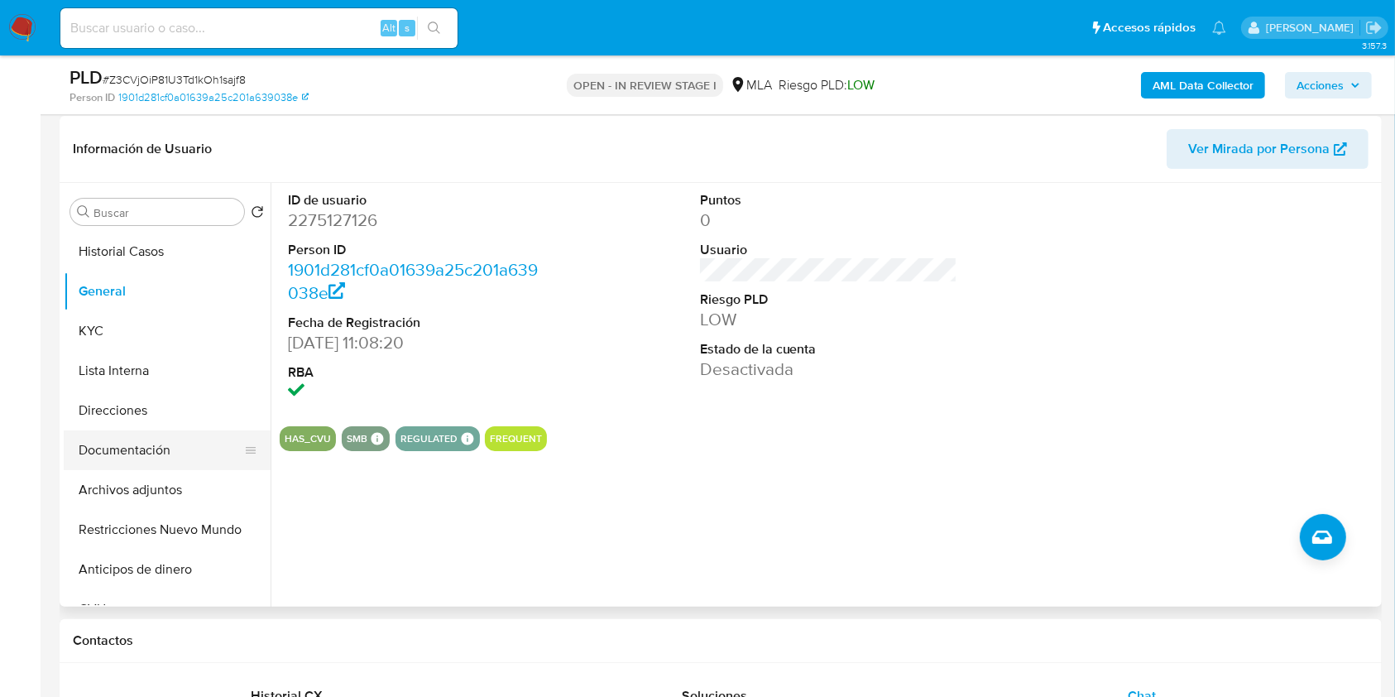
drag, startPoint x: 183, startPoint y: 482, endPoint x: 240, endPoint y: 445, distance: 68.2
click at [185, 482] on button "Archivos adjuntos" at bounding box center [167, 490] width 207 height 40
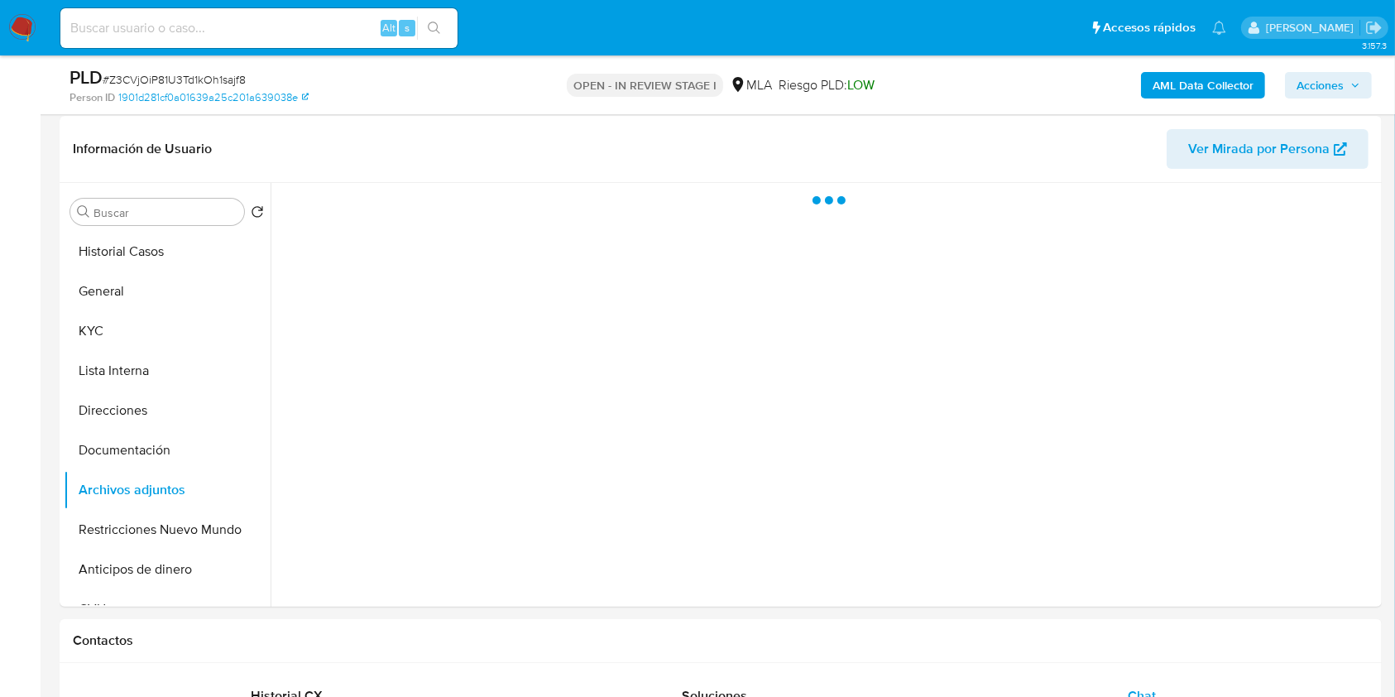
drag, startPoint x: 1322, startPoint y: 89, endPoint x: 1298, endPoint y: 89, distance: 24.0
click at [1323, 86] on span "Acciones" at bounding box center [1320, 85] width 47 height 26
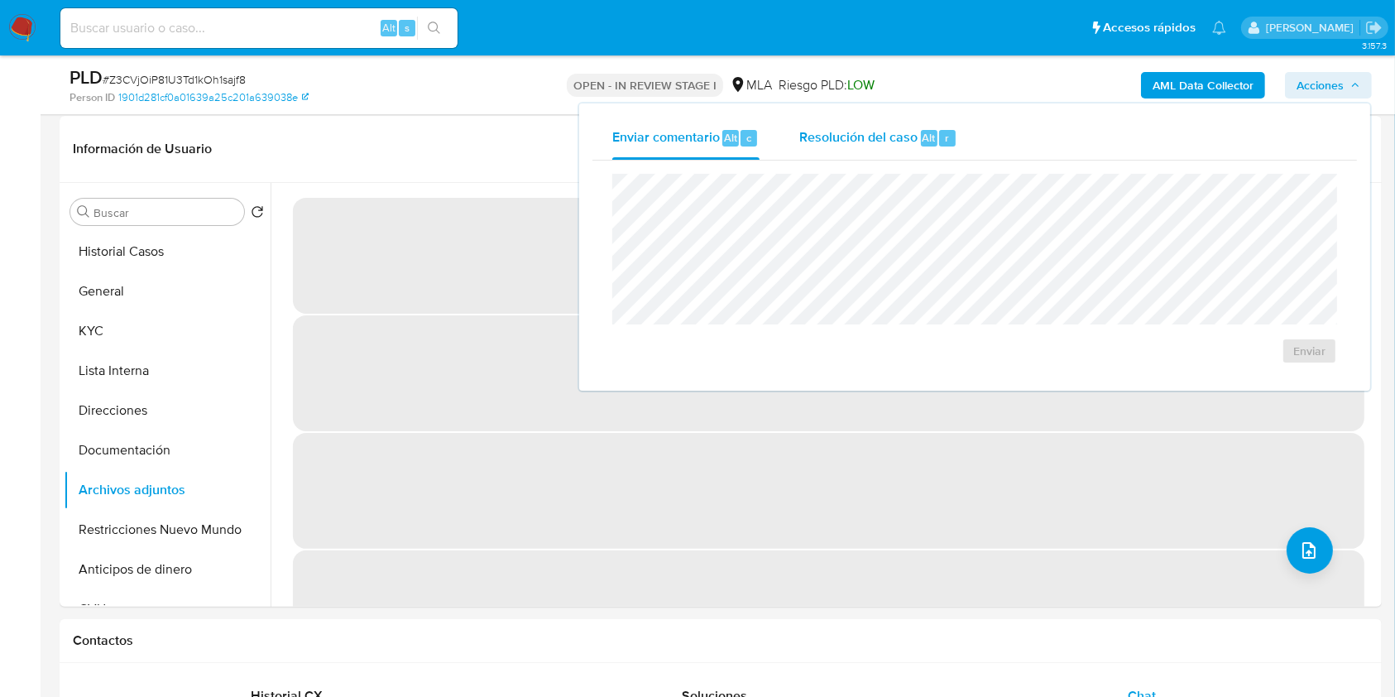
click at [823, 141] on span "Resolución del caso" at bounding box center [858, 136] width 118 height 19
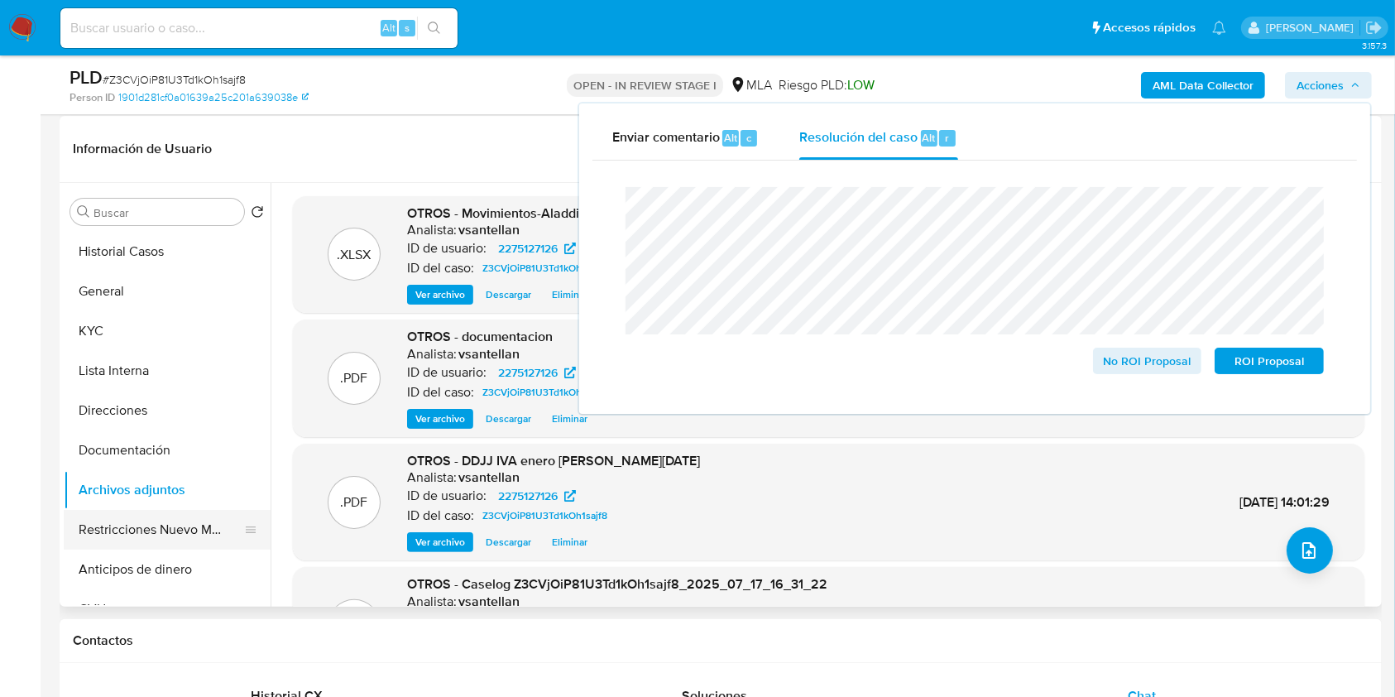
click at [103, 515] on button "Restricciones Nuevo Mundo" at bounding box center [161, 530] width 194 height 40
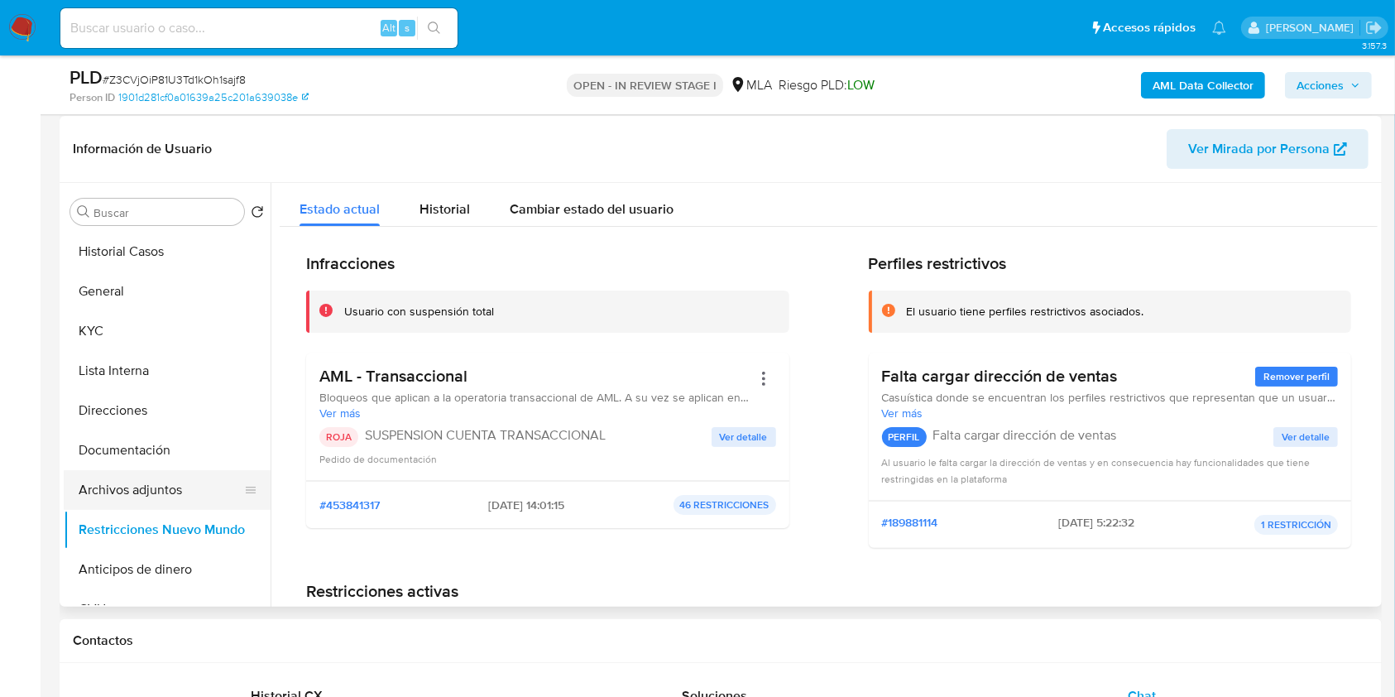
click at [117, 477] on button "Archivos adjuntos" at bounding box center [161, 490] width 194 height 40
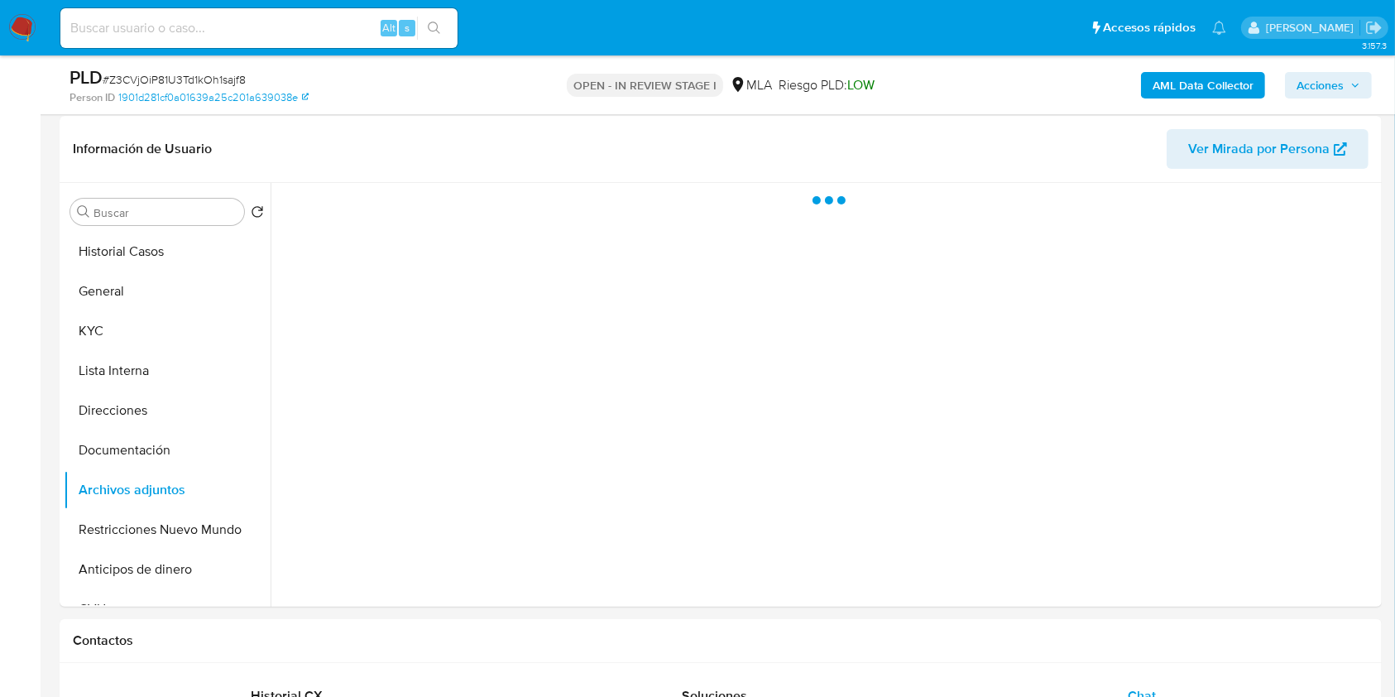
drag, startPoint x: 1358, startPoint y: 80, endPoint x: 1380, endPoint y: 102, distance: 31.0
click at [1358, 81] on icon "button" at bounding box center [1356, 85] width 10 height 10
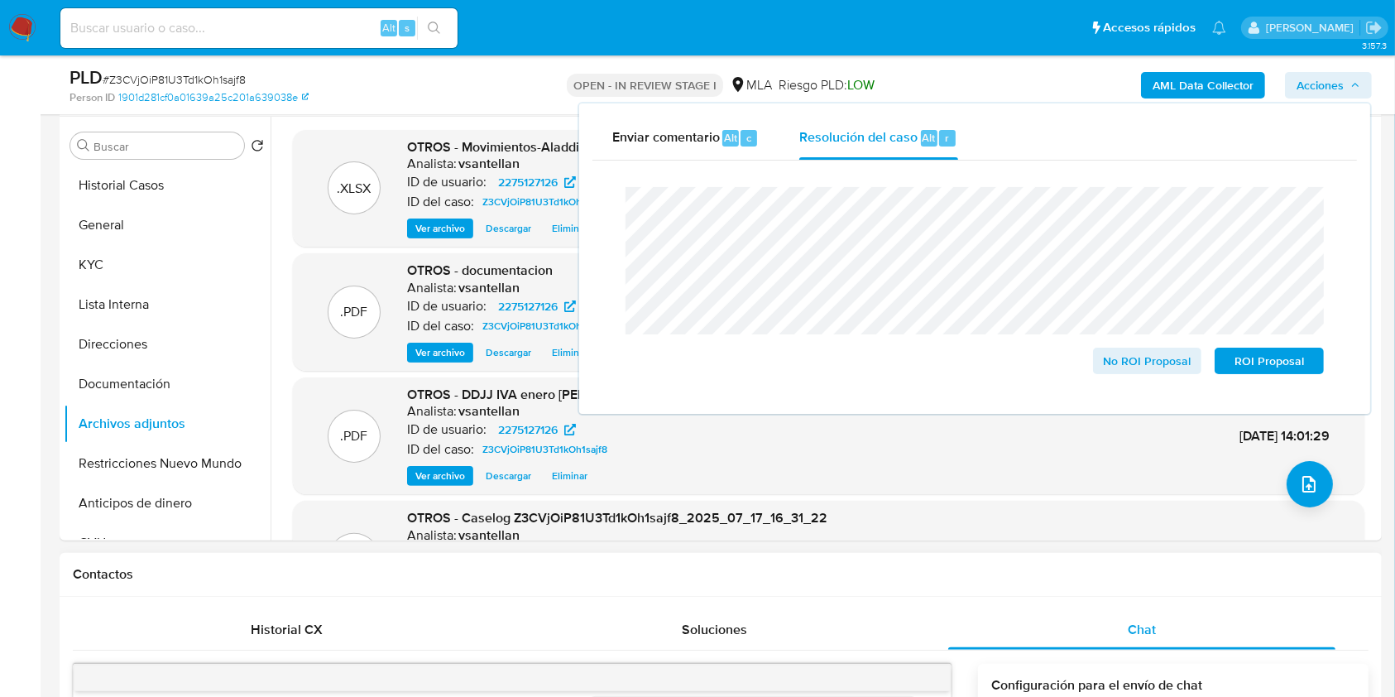
scroll to position [314, 0]
click at [1291, 367] on span "ROI Proposal" at bounding box center [1269, 360] width 86 height 23
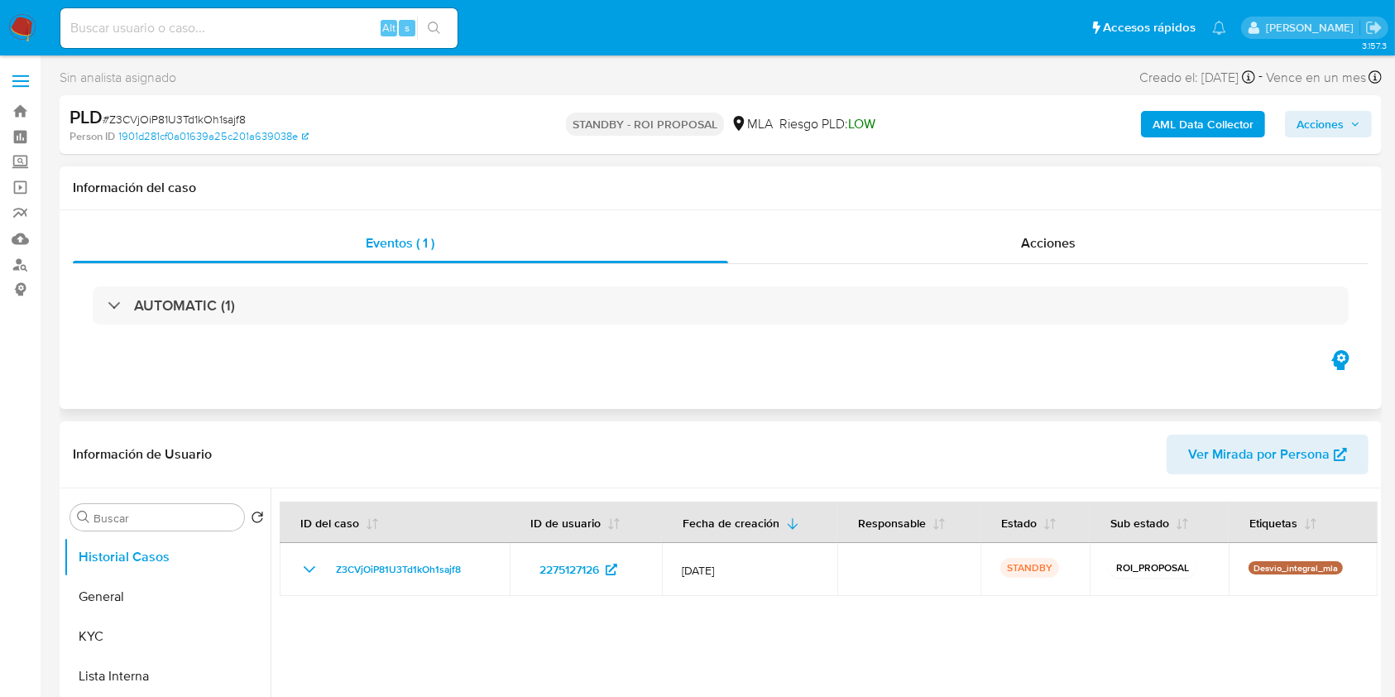
select select "10"
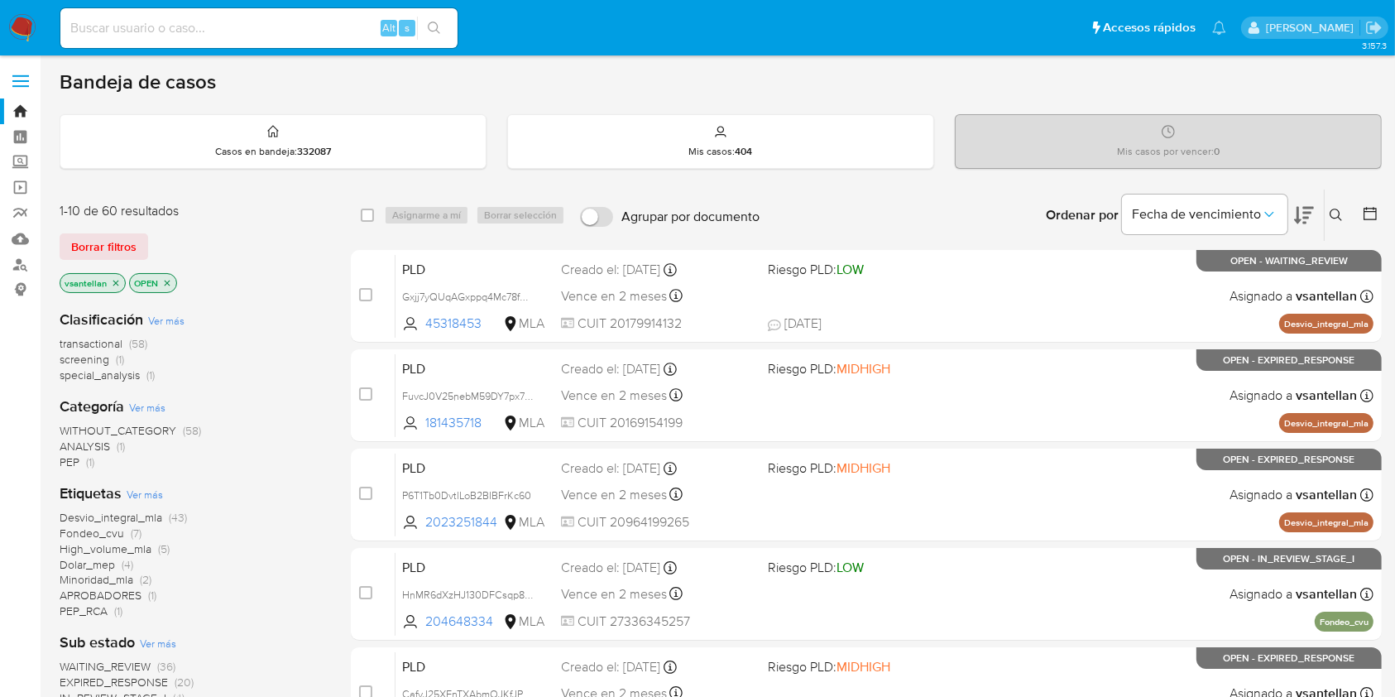
click at [145, 28] on input at bounding box center [258, 28] width 397 height 22
paste input "135053448"
type input "135053448"
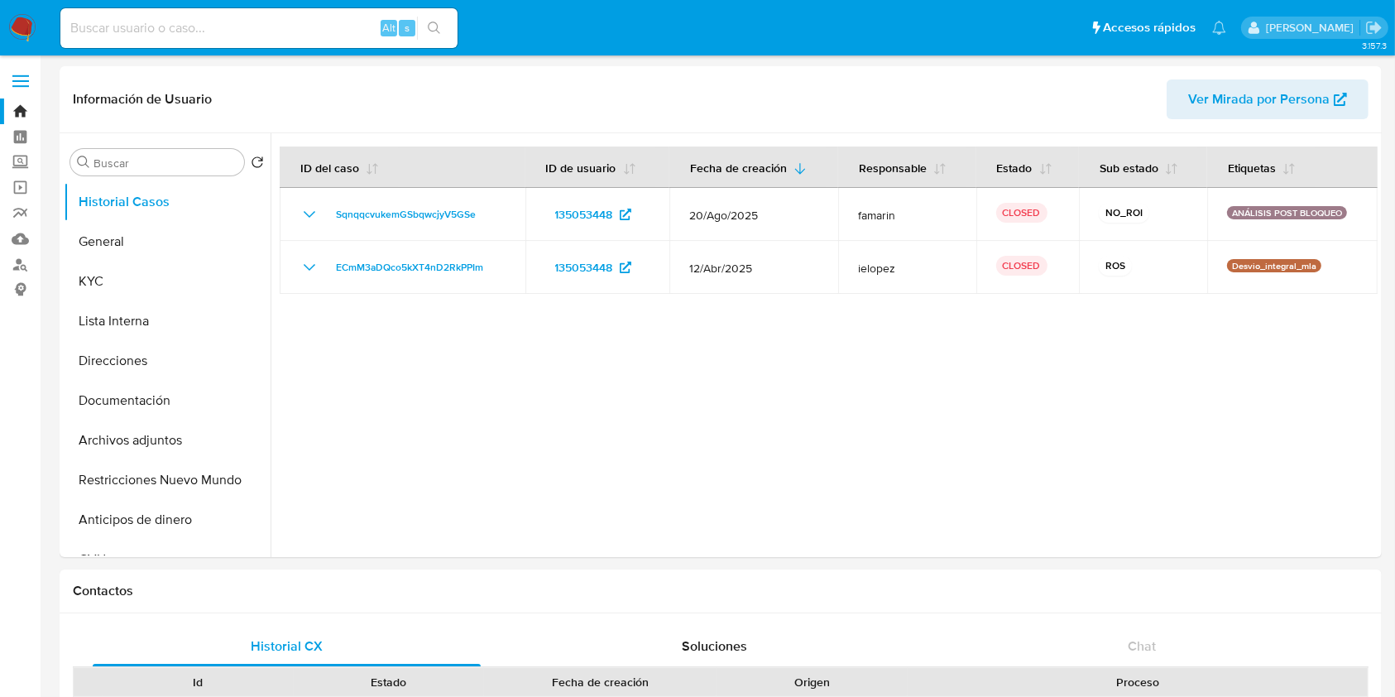
select select "10"
click at [151, 488] on button "Restricciones Nuevo Mundo" at bounding box center [161, 480] width 194 height 40
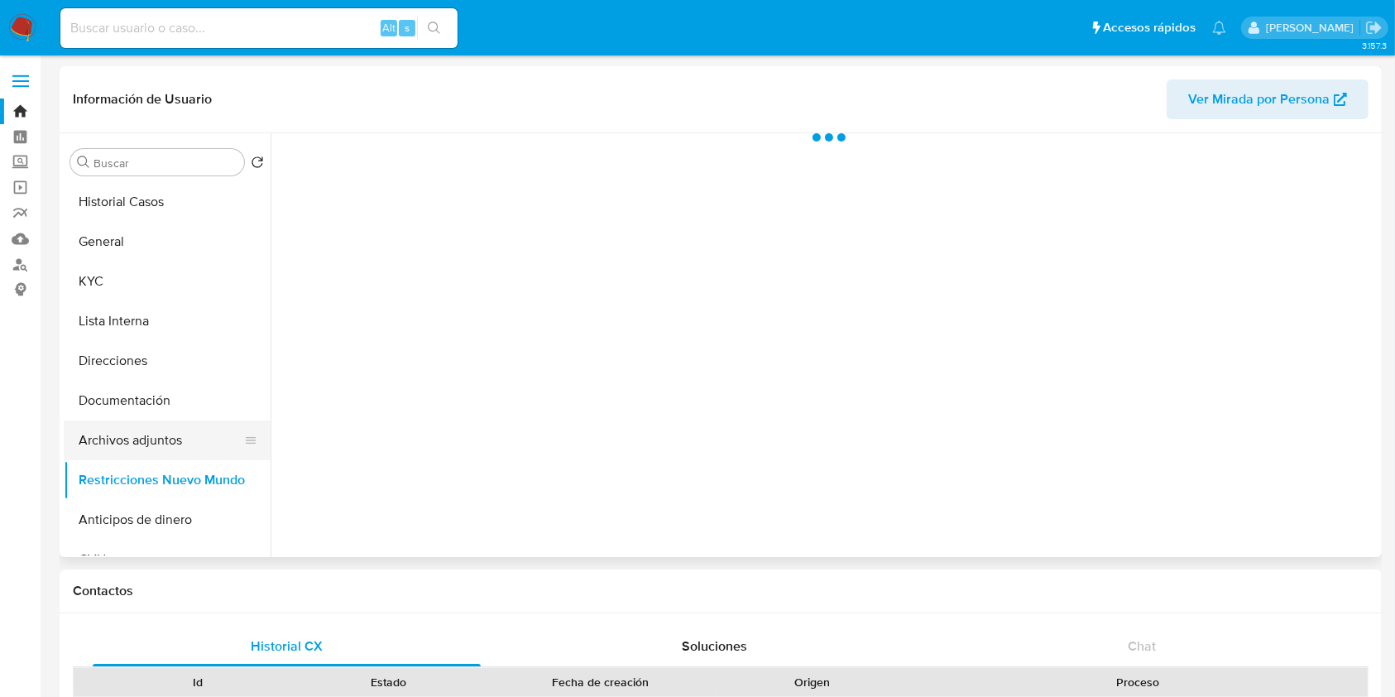
click at [136, 441] on button "Archivos adjuntos" at bounding box center [161, 440] width 194 height 40
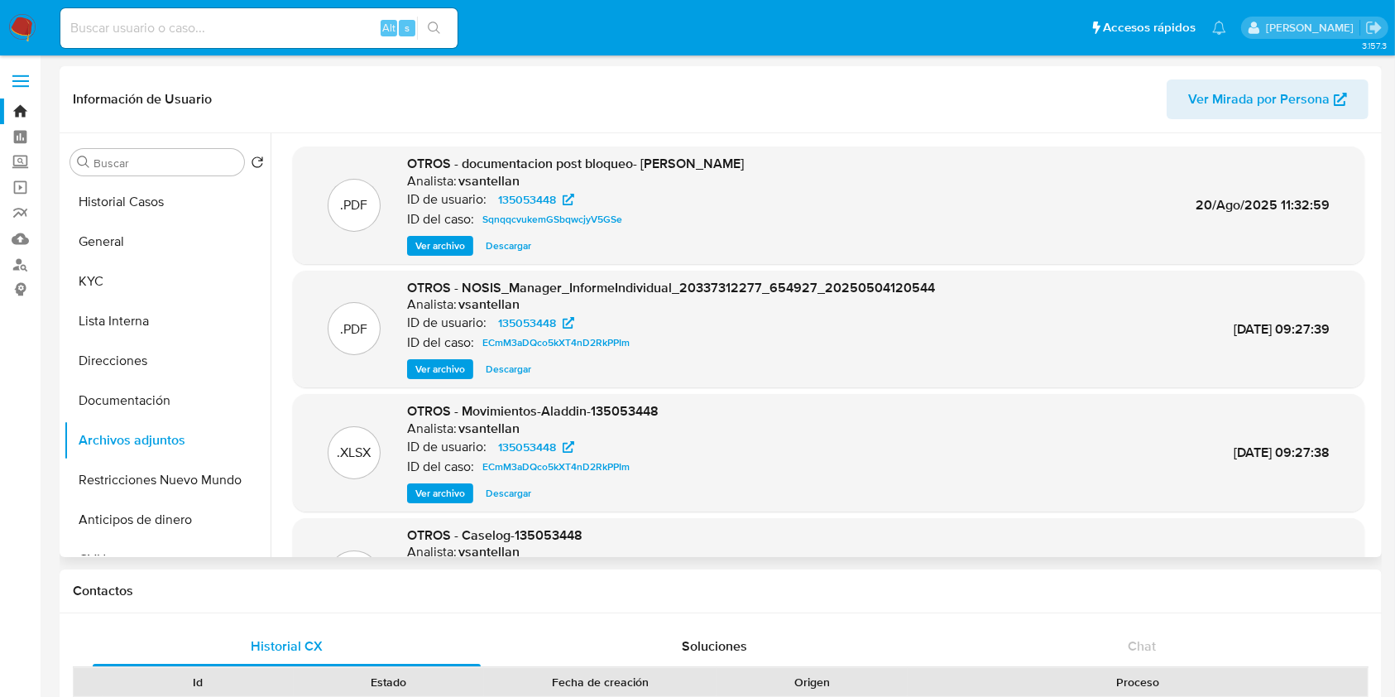
click at [428, 249] on span "Ver archivo" at bounding box center [440, 246] width 50 height 17
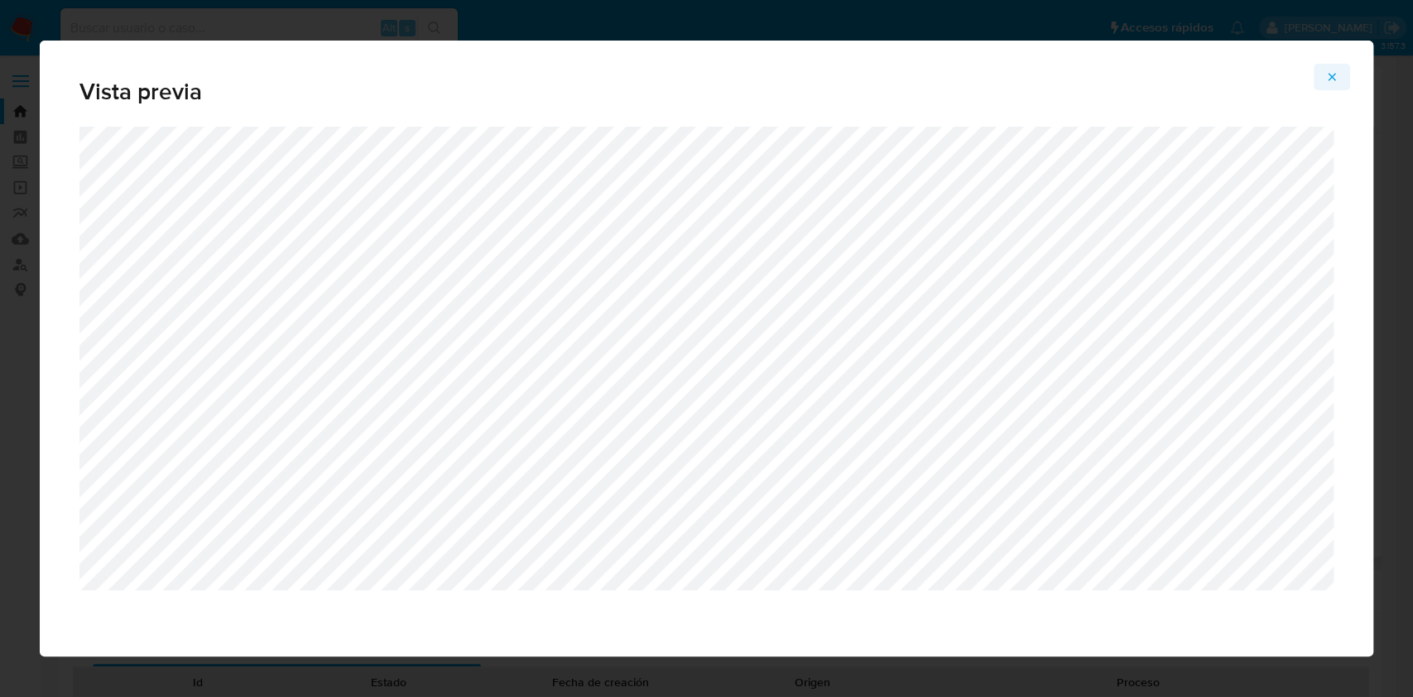
click at [1325, 79] on icon "Attachment preview" at bounding box center [1331, 76] width 13 height 13
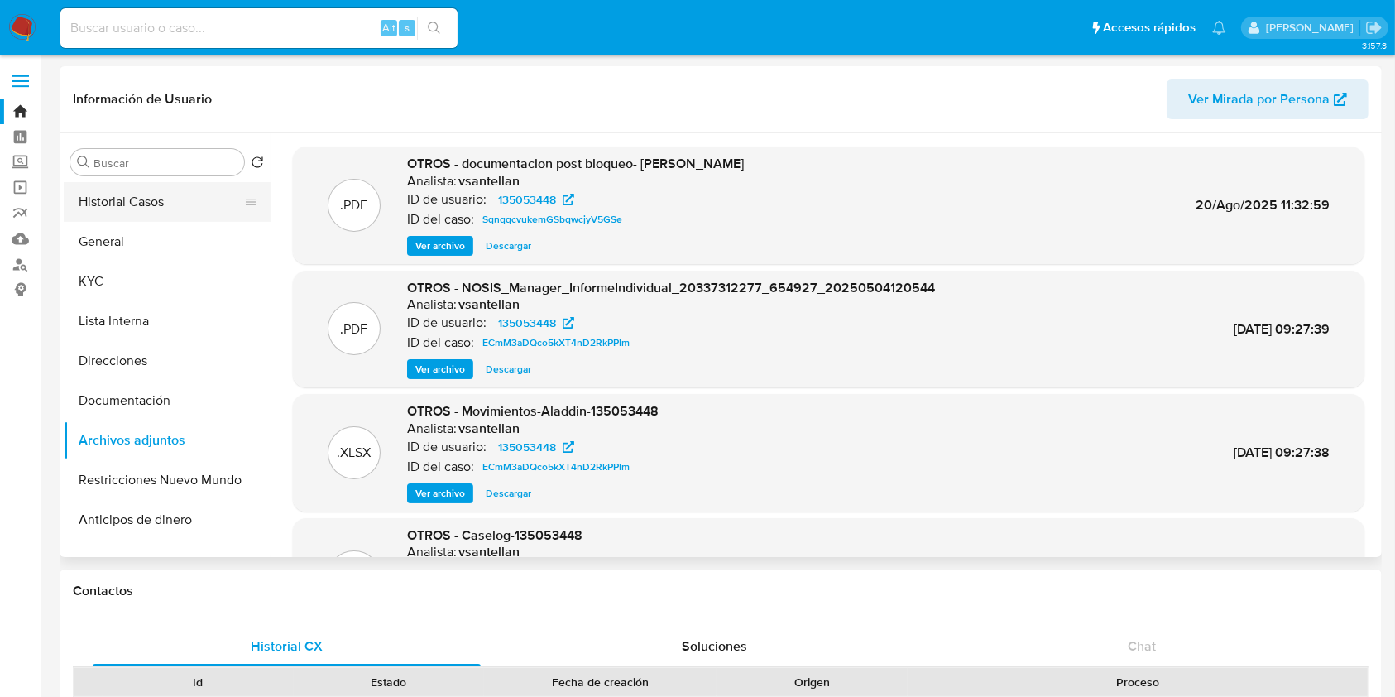
click at [172, 194] on button "Historial Casos" at bounding box center [161, 202] width 194 height 40
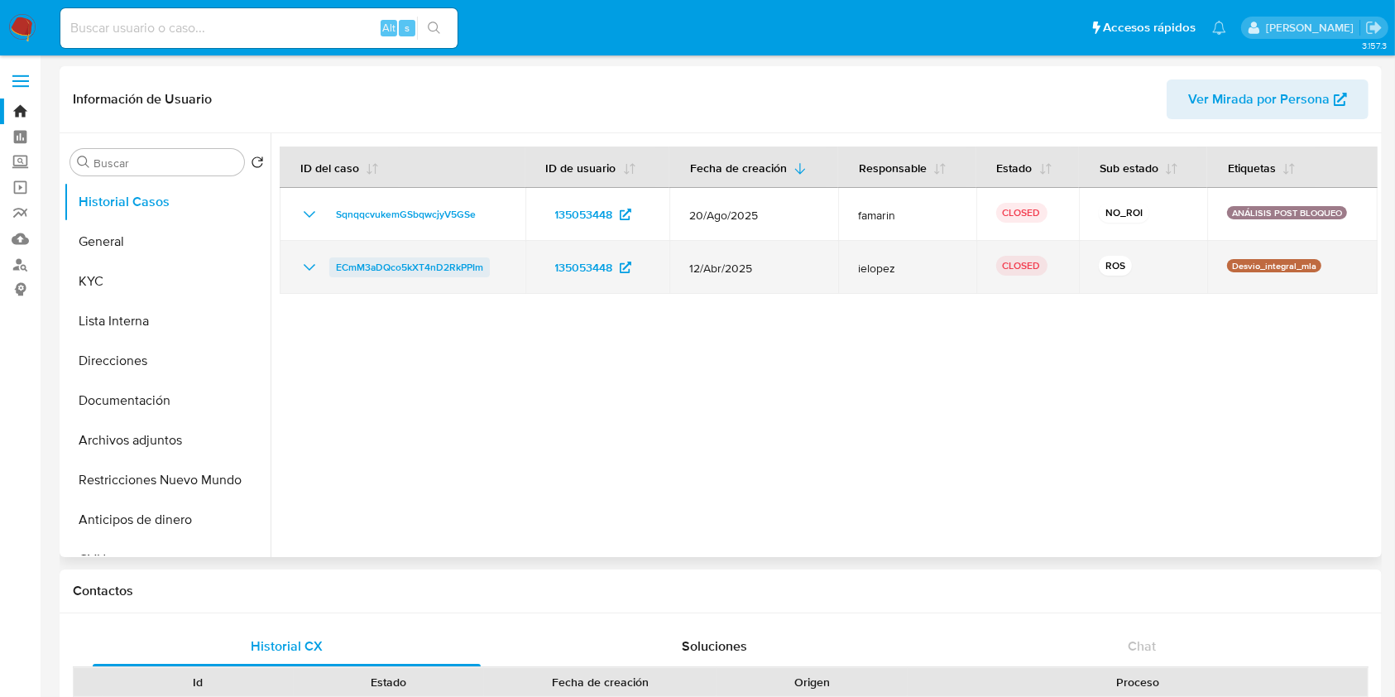
click at [338, 266] on span "ECmM3aDQco5kXT4nD2RkPPIm" at bounding box center [409, 267] width 147 height 20
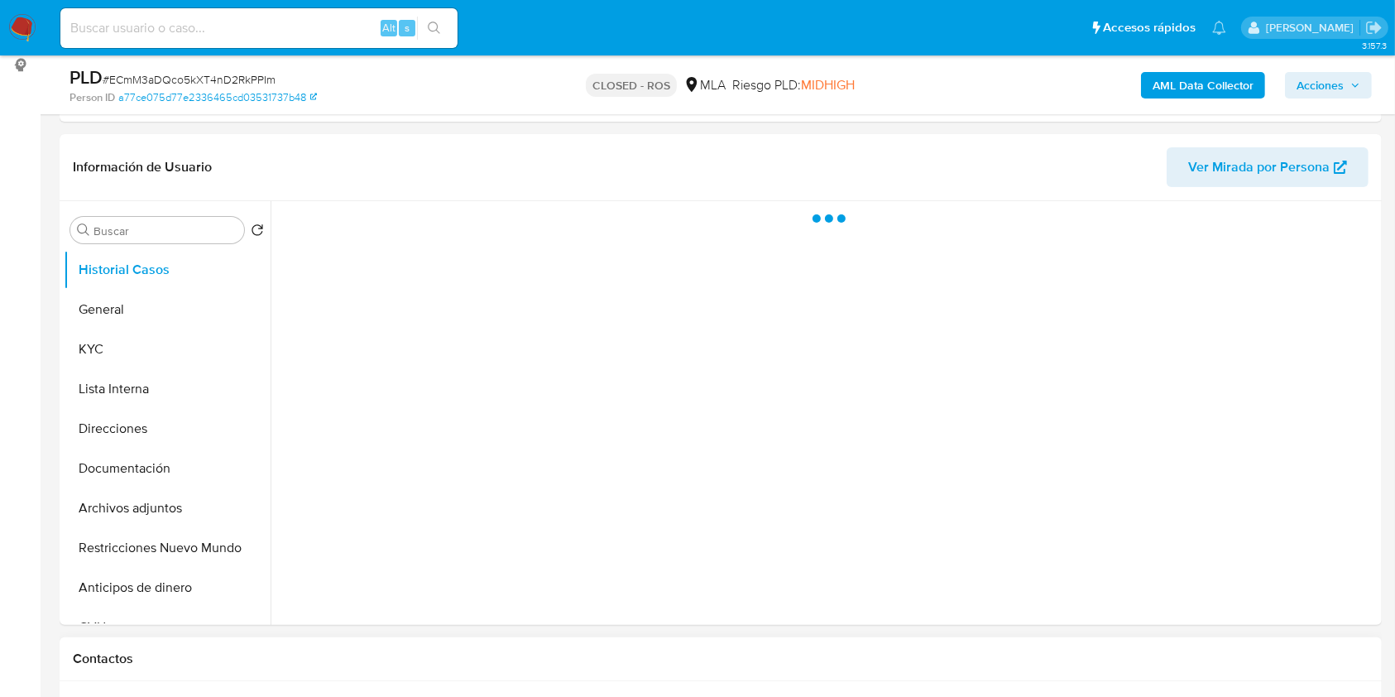
scroll to position [331, 0]
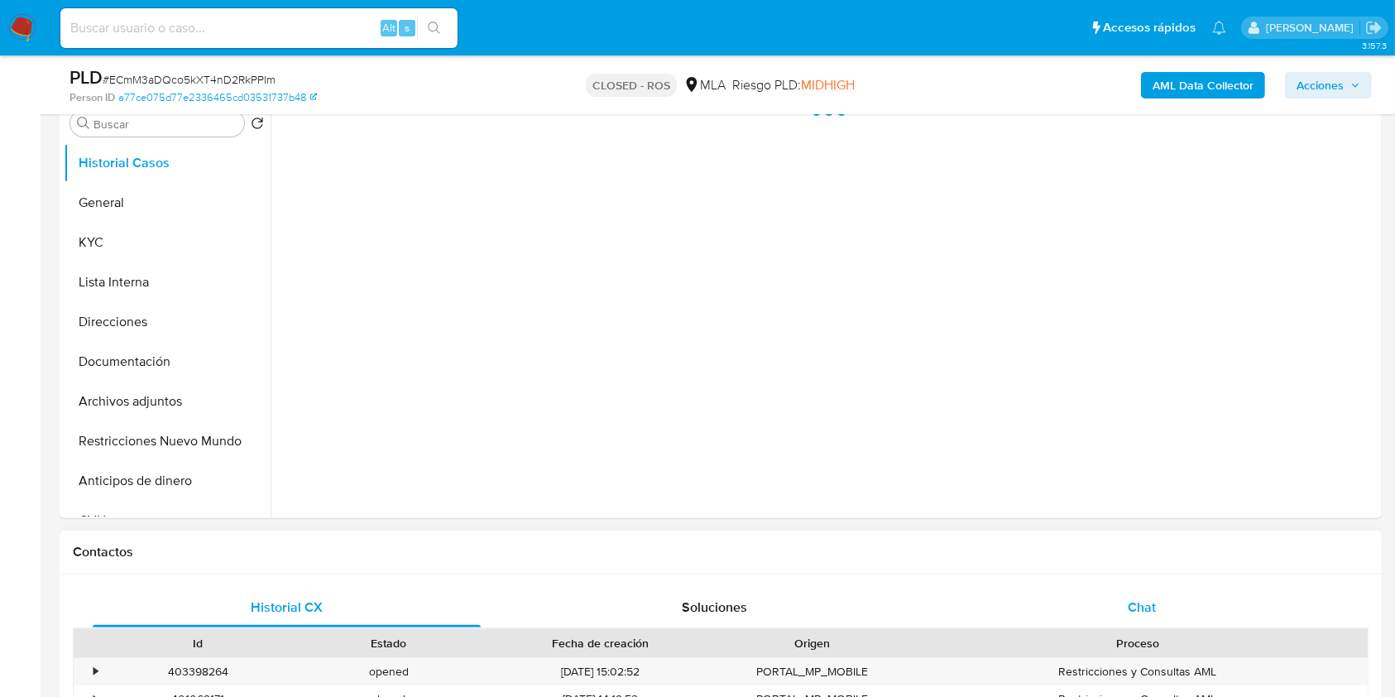
click at [1243, 626] on div "Chat" at bounding box center [1142, 608] width 388 height 40
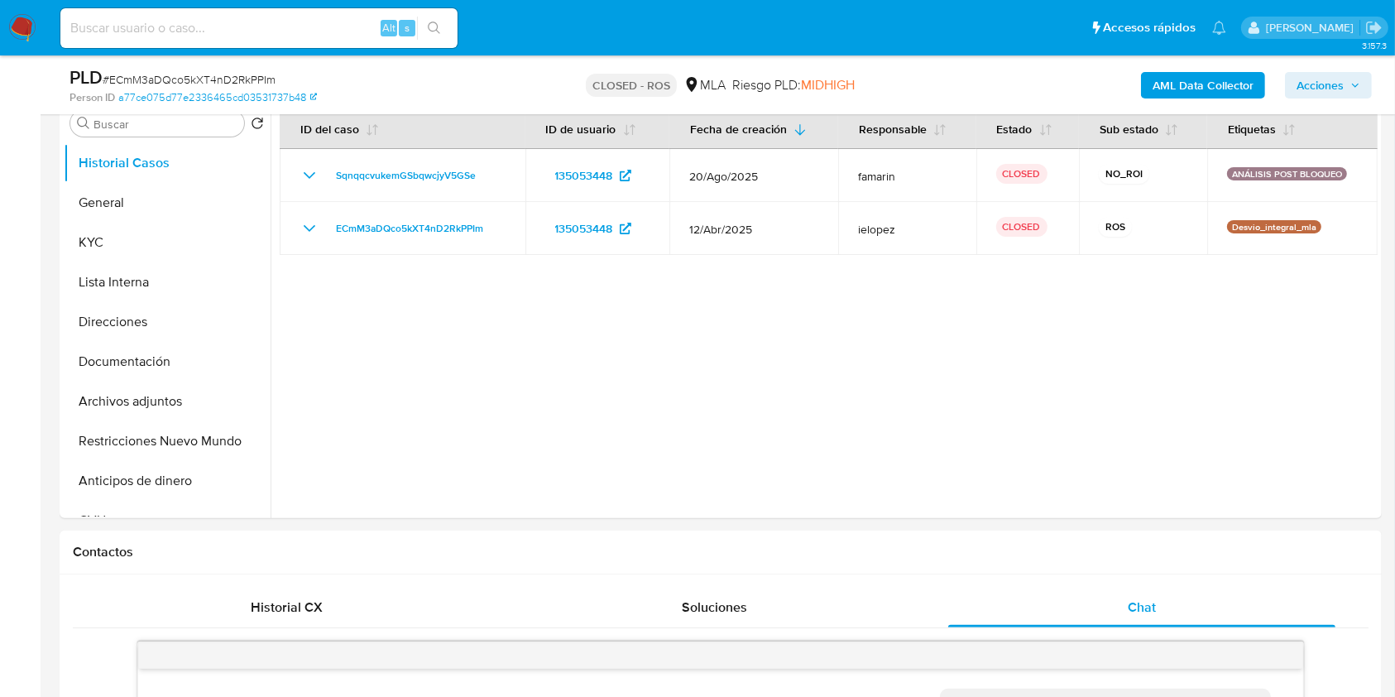
select select "10"
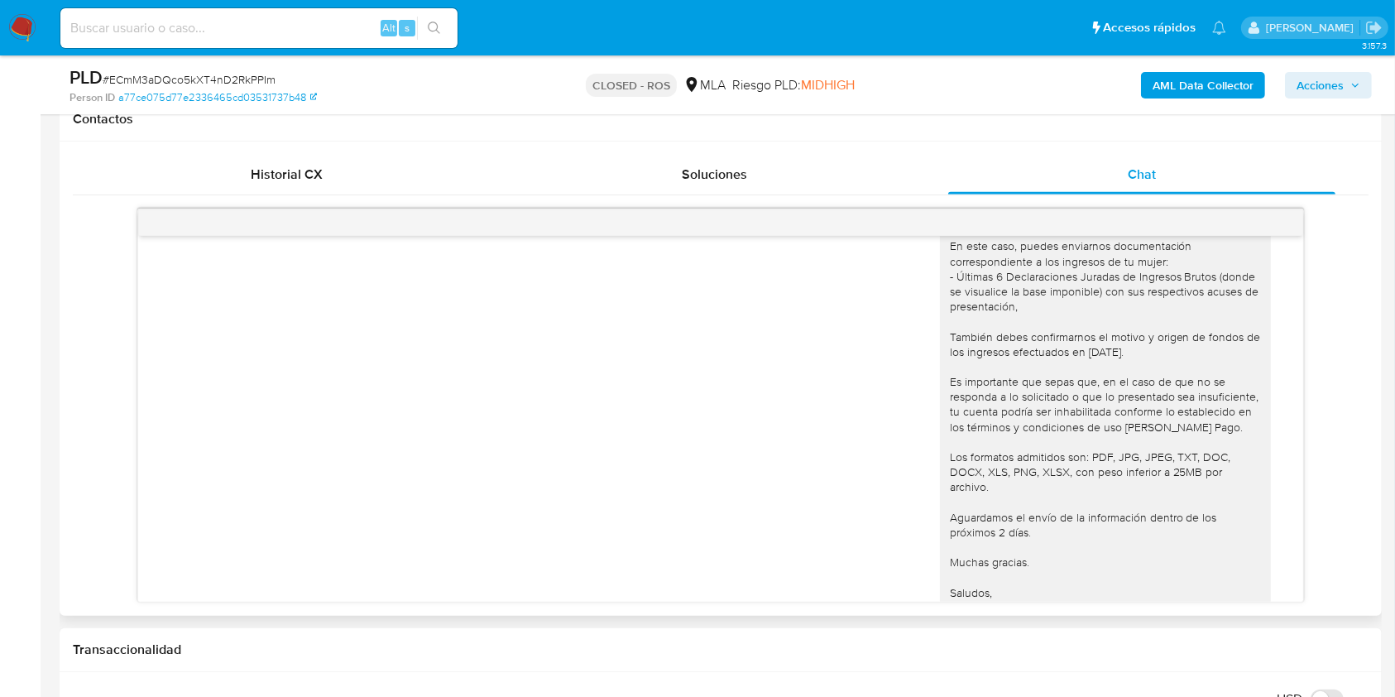
scroll to position [1106, 0]
